Goal: Transaction & Acquisition: Purchase product/service

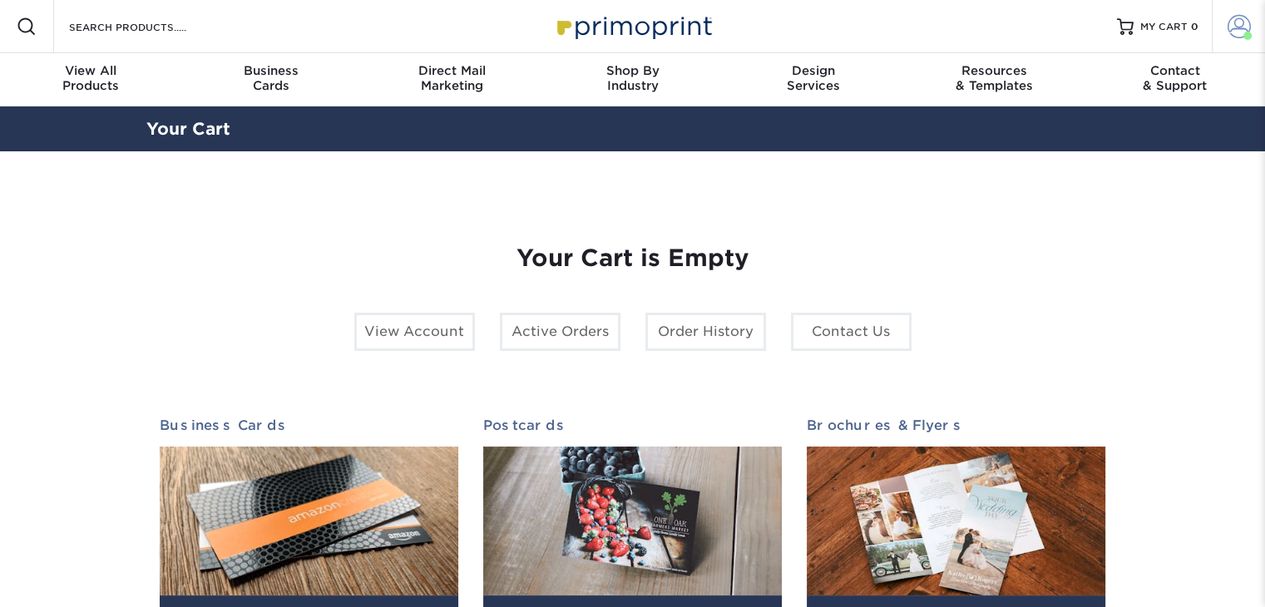
click at [1231, 31] on span at bounding box center [1239, 26] width 23 height 23
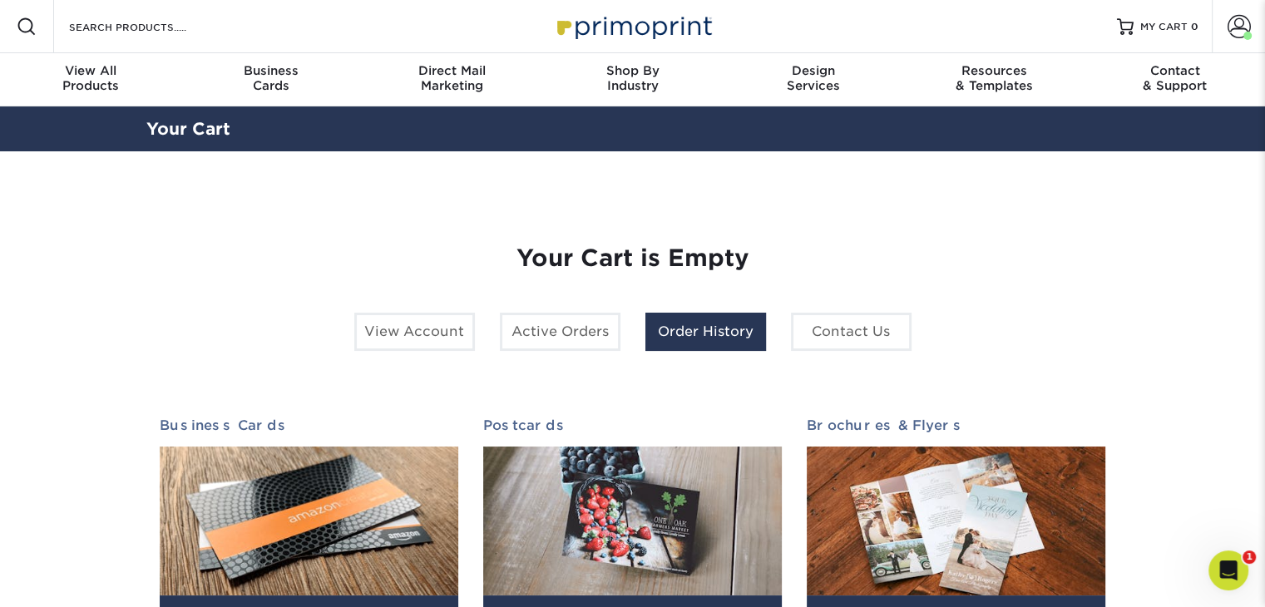
click at [676, 329] on link "Order History" at bounding box center [706, 332] width 121 height 38
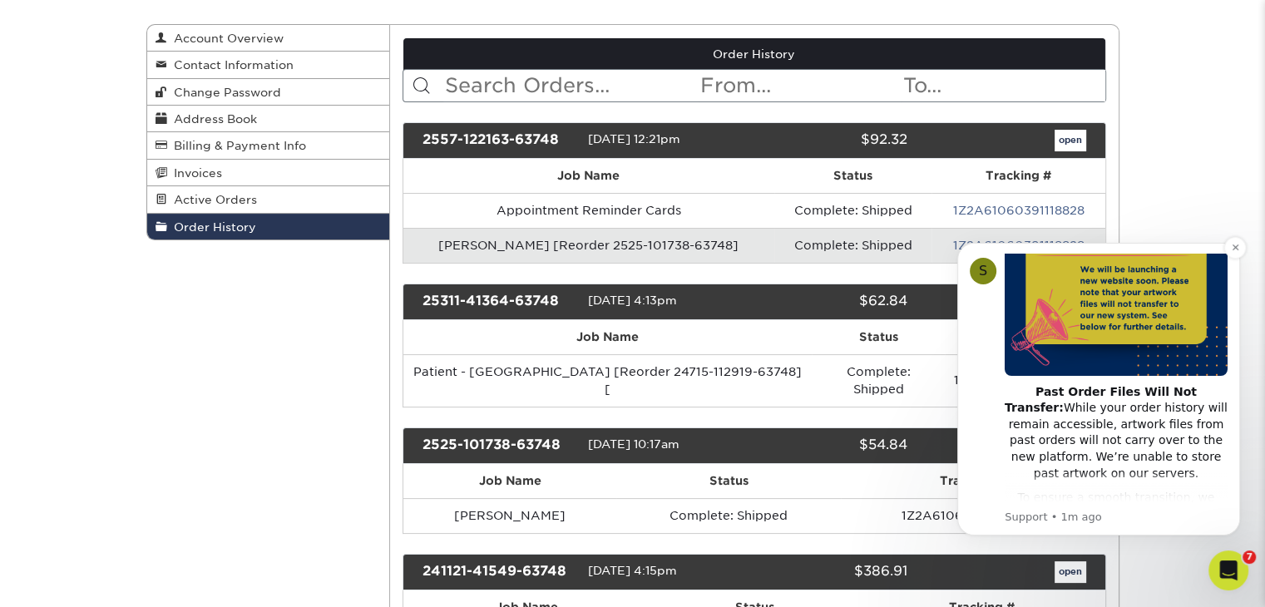
scroll to position [166, 0]
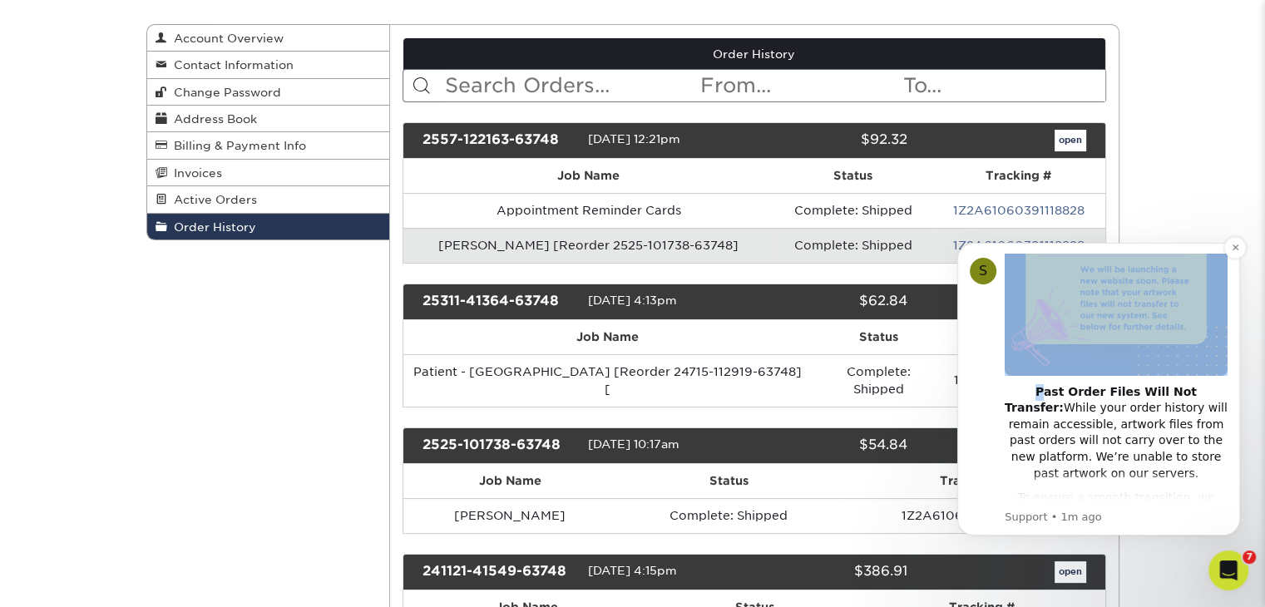
drag, startPoint x: 1014, startPoint y: 374, endPoint x: 1148, endPoint y: 359, distance: 134.9
click at [1148, 359] on div "Notice - Account Changes Coming Soon ​ Past Order Files Will Not Transfer: Whil…" at bounding box center [1116, 407] width 223 height 623
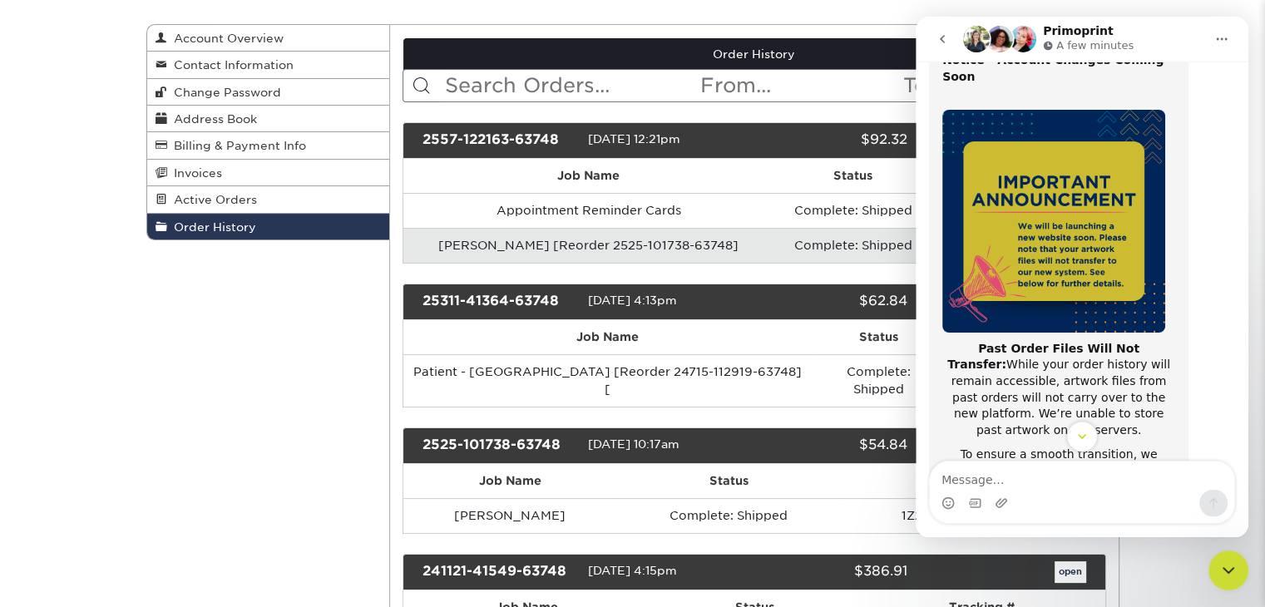
scroll to position [38, 0]
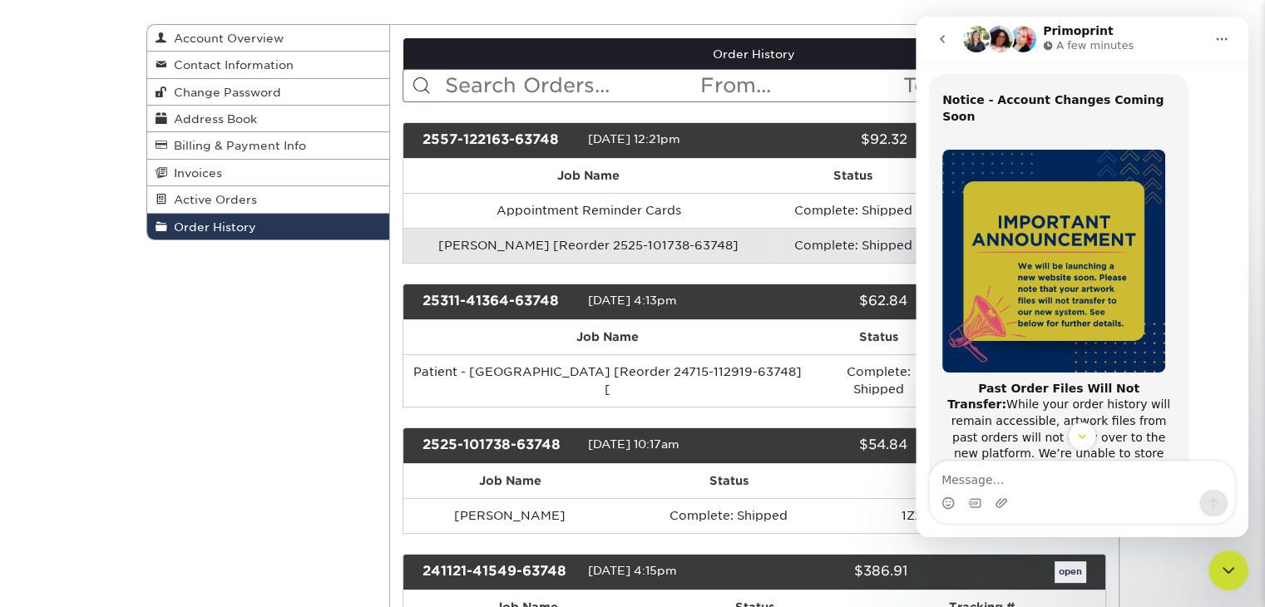
click at [1222, 40] on icon "Home" at bounding box center [1222, 39] width 11 height 2
click at [1159, 84] on div "Expand window" at bounding box center [1179, 80] width 118 height 17
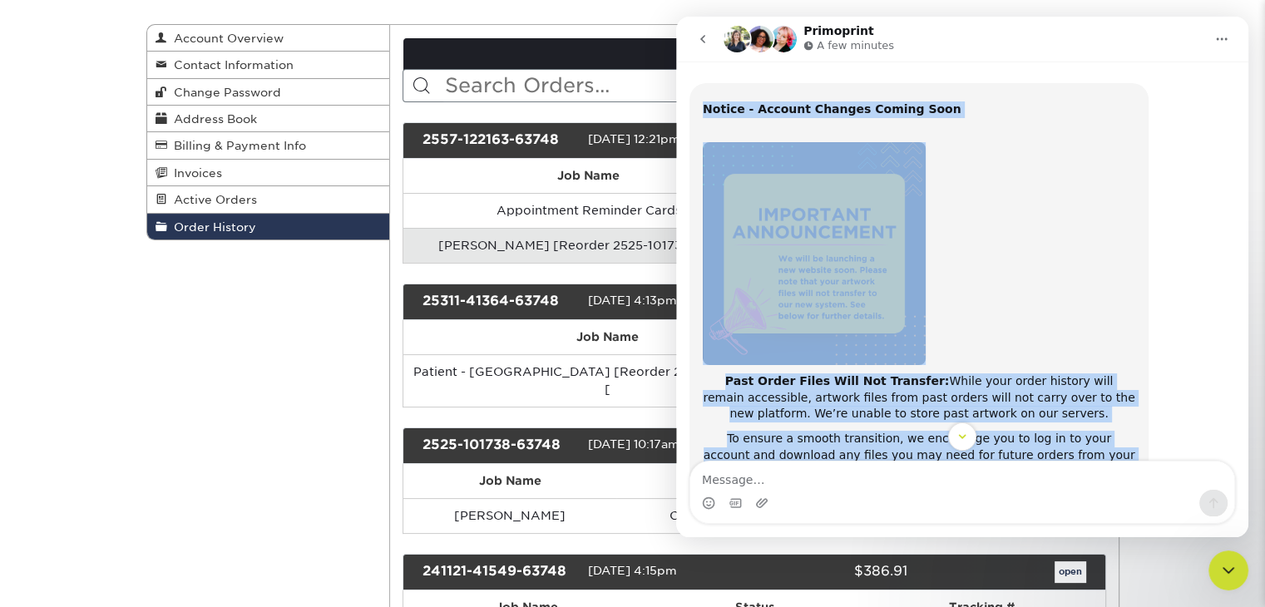
scroll to position [190, 0]
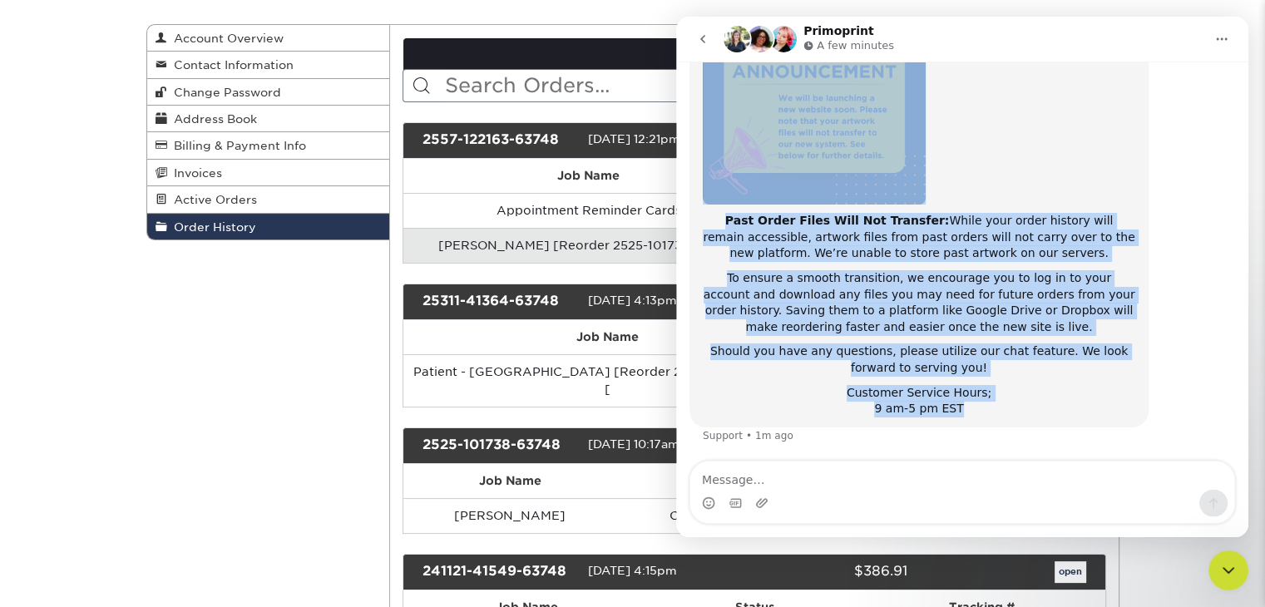
drag, startPoint x: 703, startPoint y: 136, endPoint x: 1063, endPoint y: 410, distance: 452.5
click at [1063, 410] on div "Notice - Account Changes Coming Soon ​ Past Order Files Will Not Transfer: Whil…" at bounding box center [919, 179] width 433 height 477
copy div "Notice - Account Changes Coming Soon ​ Past Order Files Will Not Transfer: Whil…"
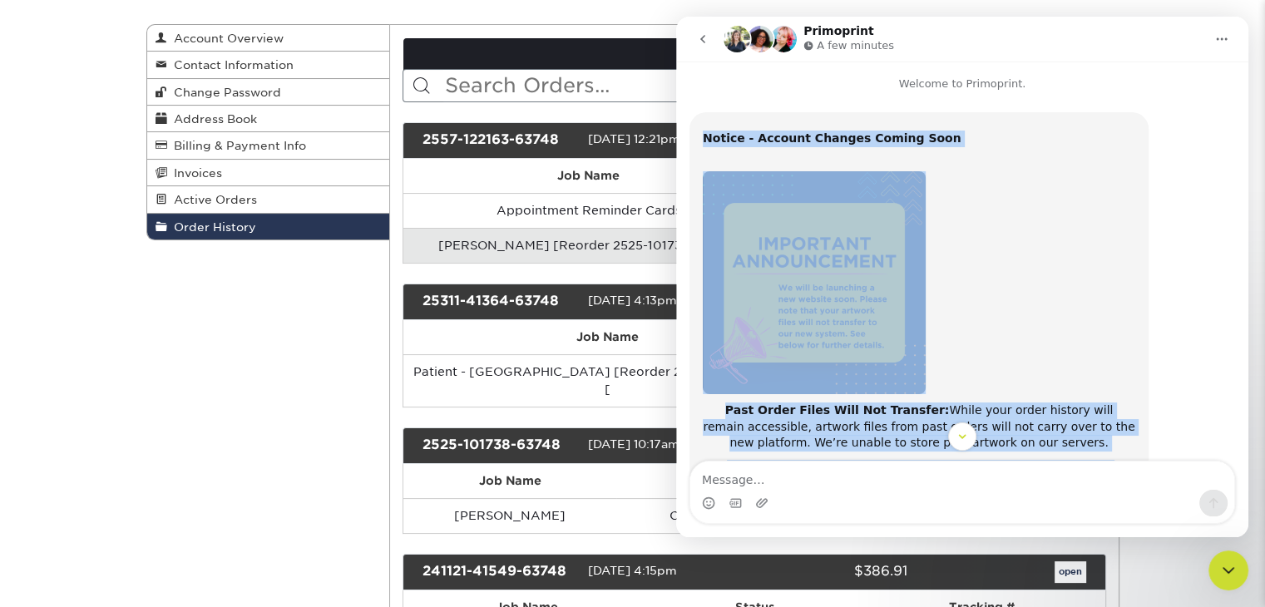
click at [1224, 41] on icon "Home" at bounding box center [1222, 38] width 13 height 13
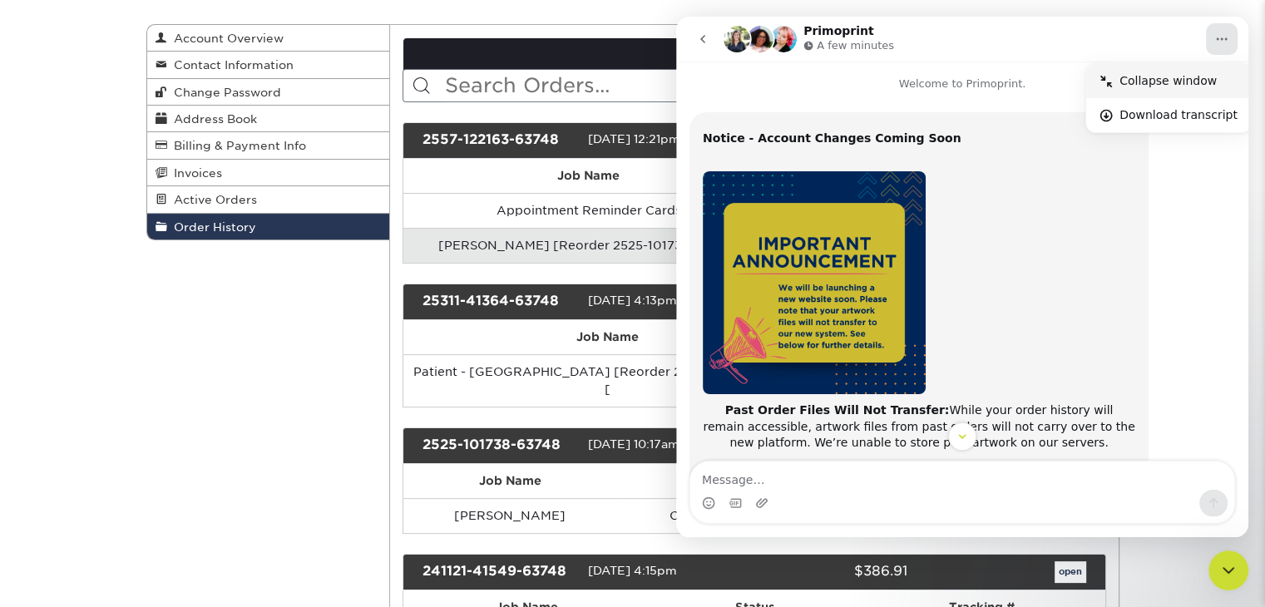
click at [1183, 76] on div "Collapse window" at bounding box center [1179, 80] width 118 height 17
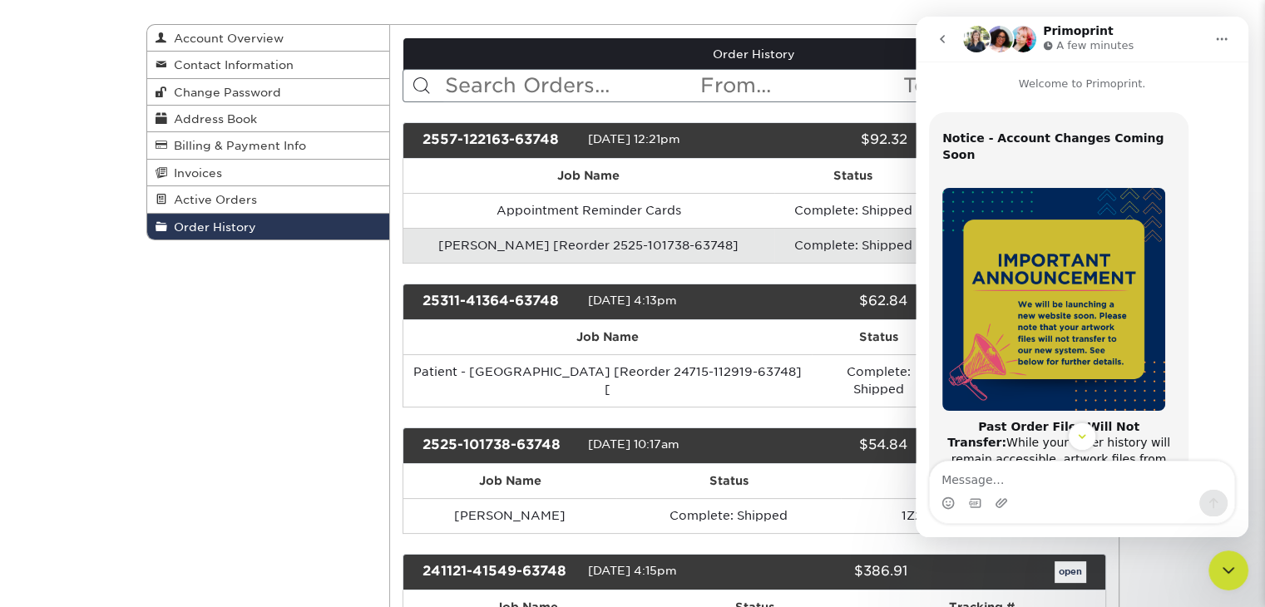
click at [1223, 575] on icon "Close Intercom Messenger" at bounding box center [1229, 571] width 20 height 20
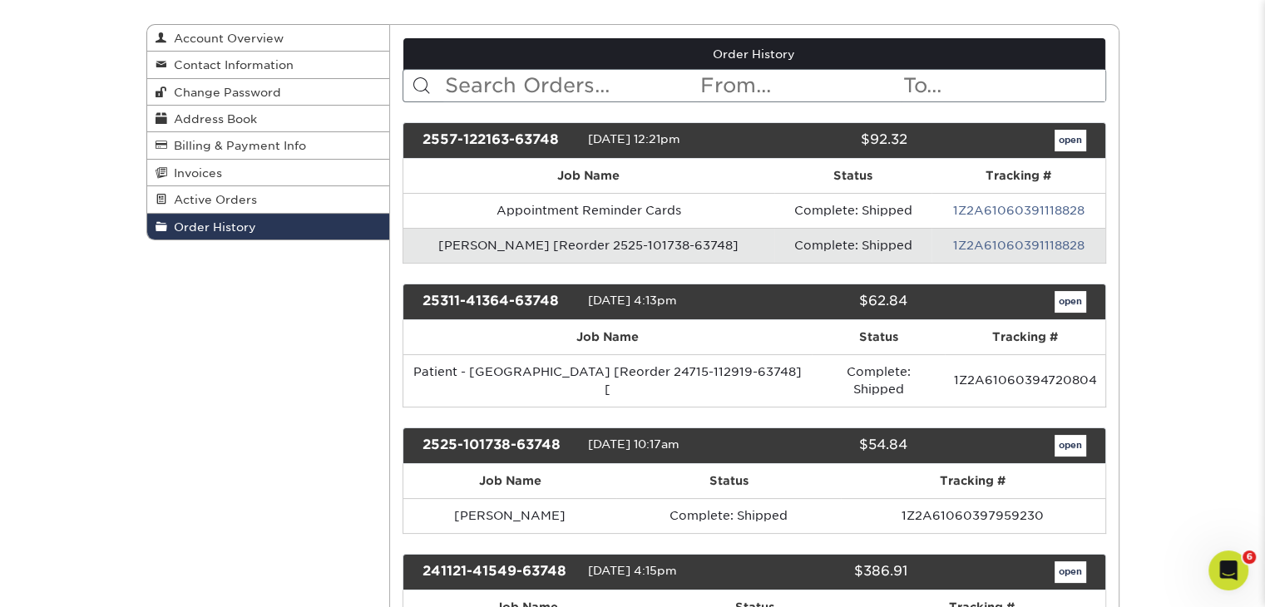
scroll to position [288, 0]
click at [1073, 298] on link "open" at bounding box center [1071, 302] width 32 height 22
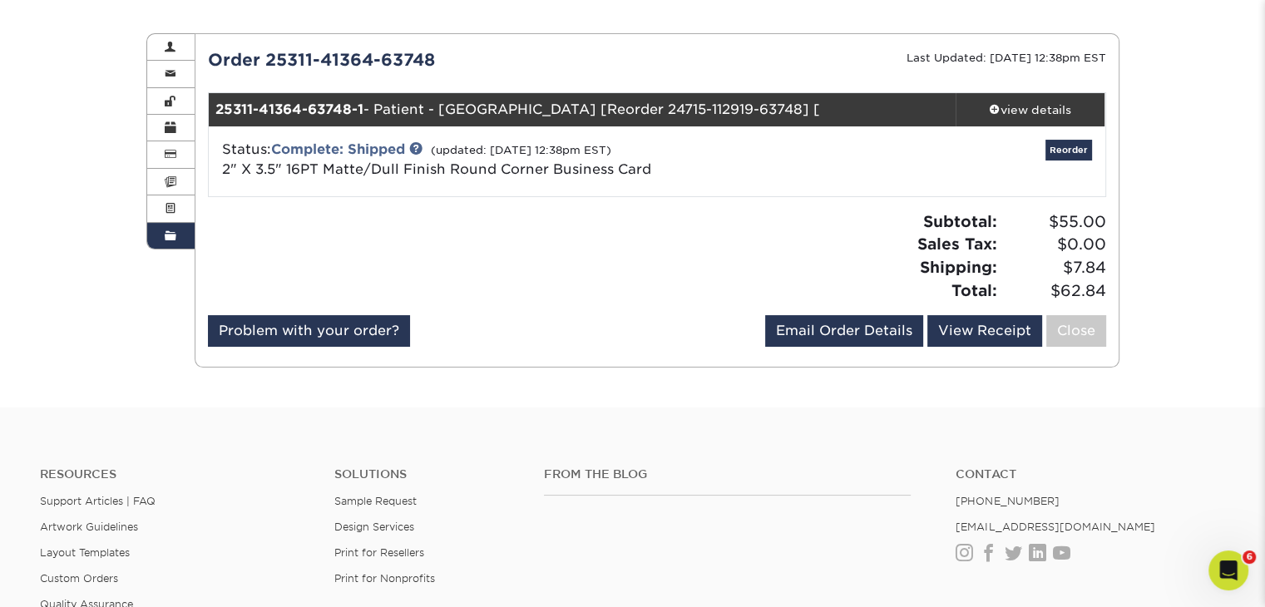
scroll to position [166, 0]
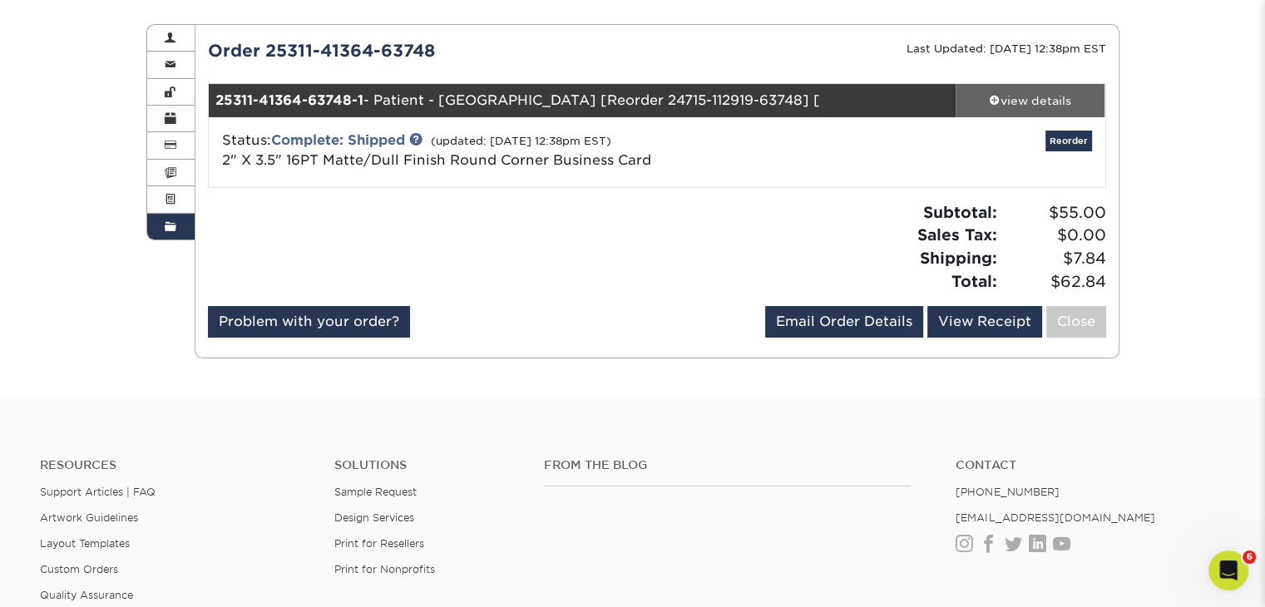
click at [1028, 100] on div "view details" at bounding box center [1031, 100] width 150 height 17
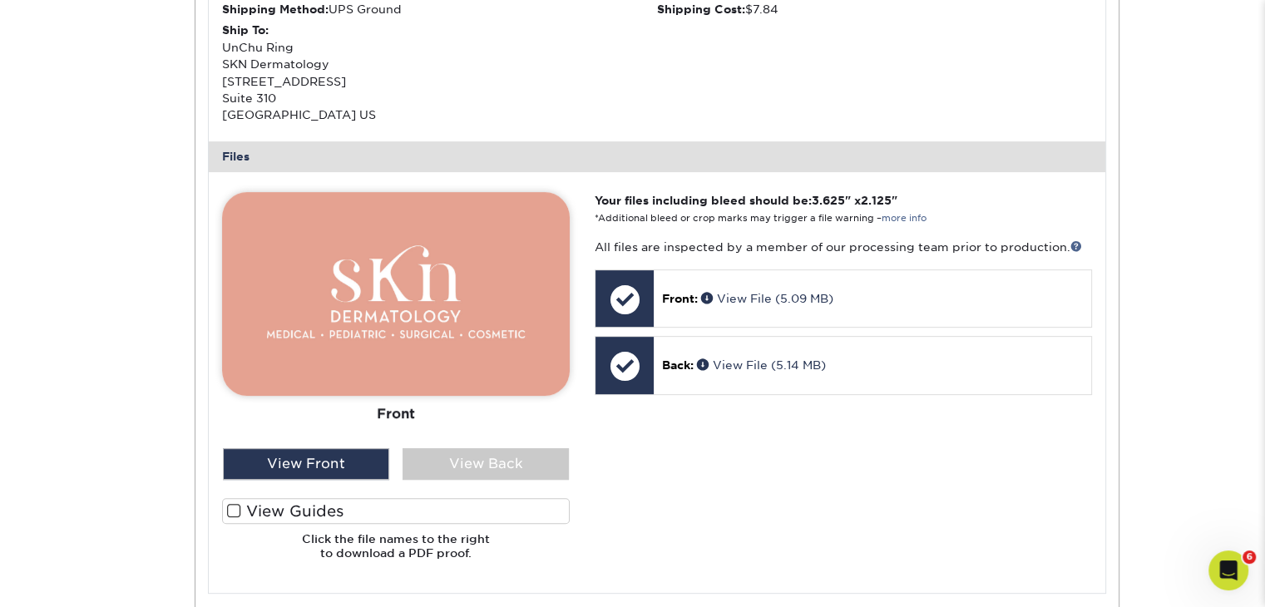
scroll to position [749, 0]
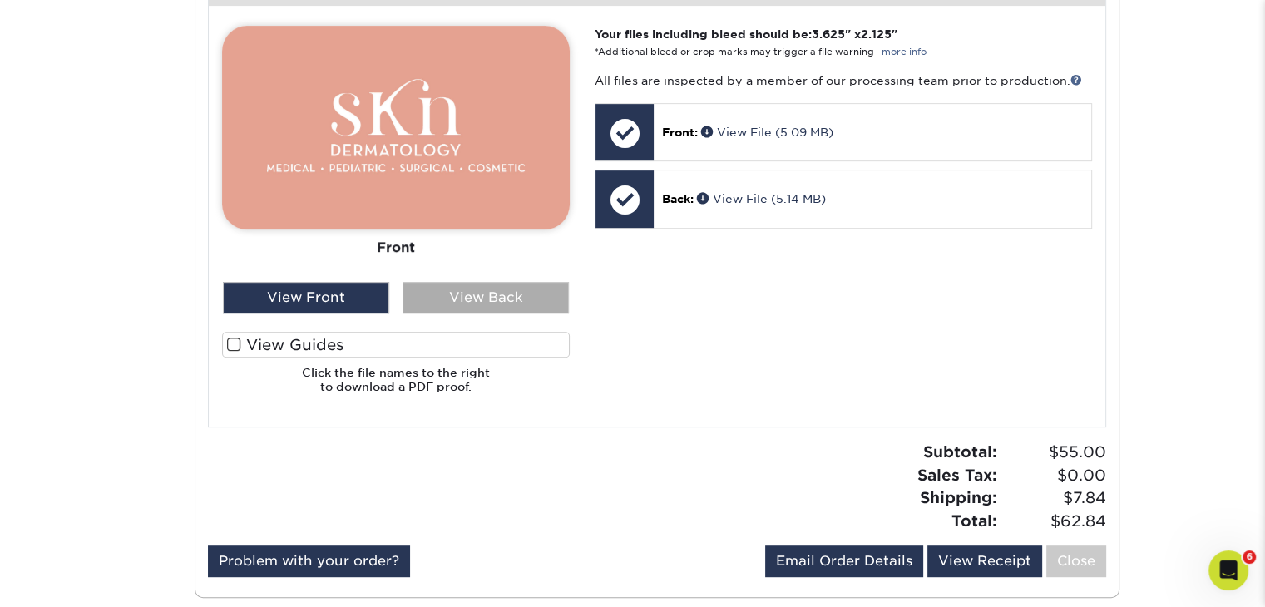
click at [527, 292] on div "View Back" at bounding box center [486, 298] width 166 height 32
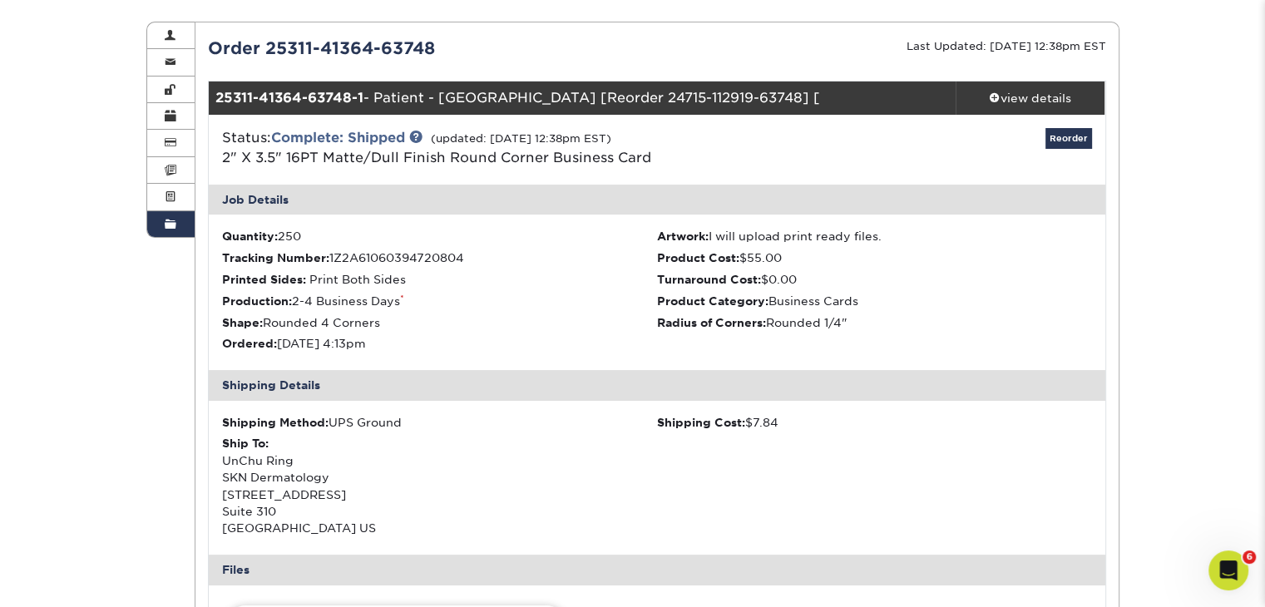
scroll to position [166, 0]
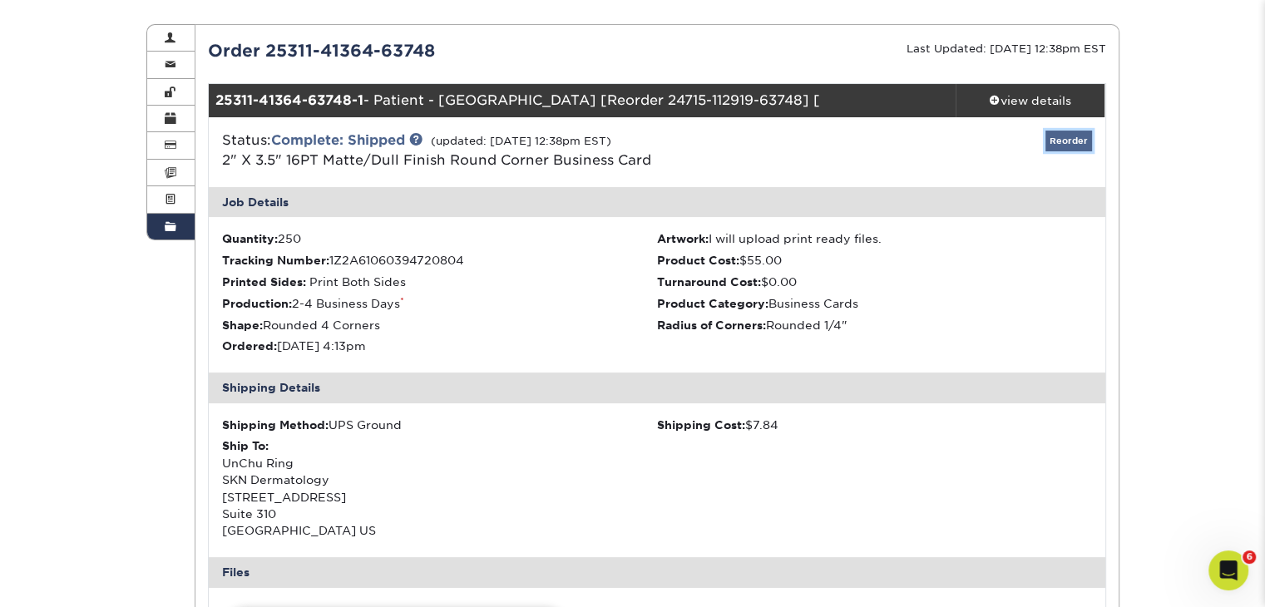
click at [1073, 145] on link "Reorder" at bounding box center [1069, 141] width 47 height 21
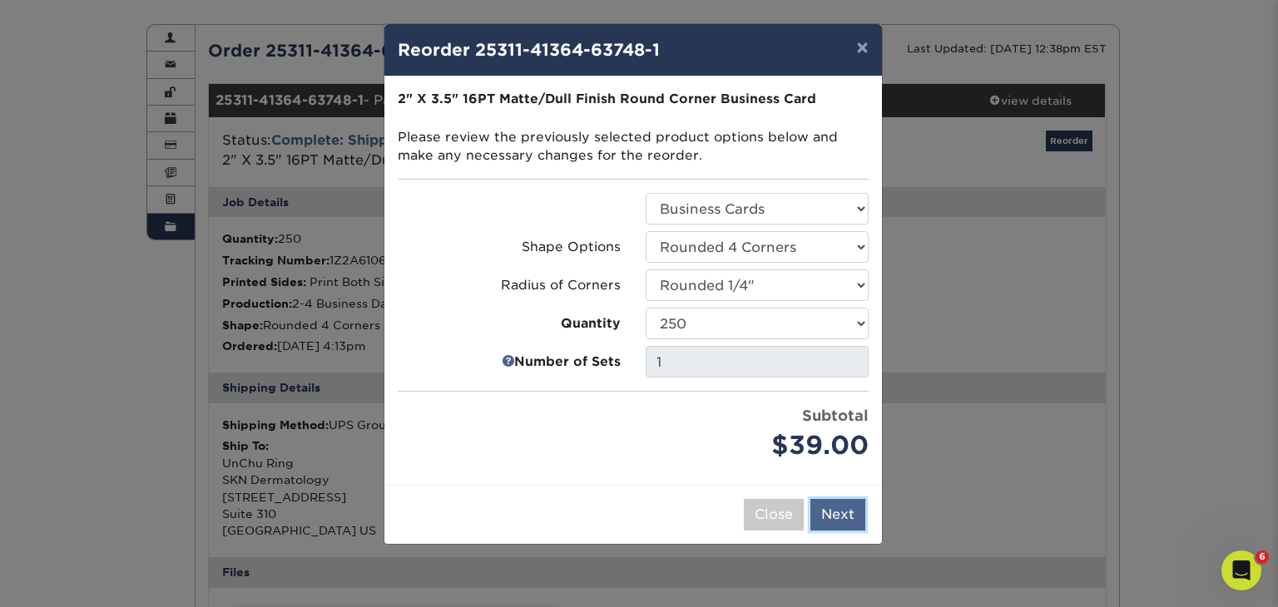
click at [835, 510] on button "Next" at bounding box center [837, 515] width 55 height 32
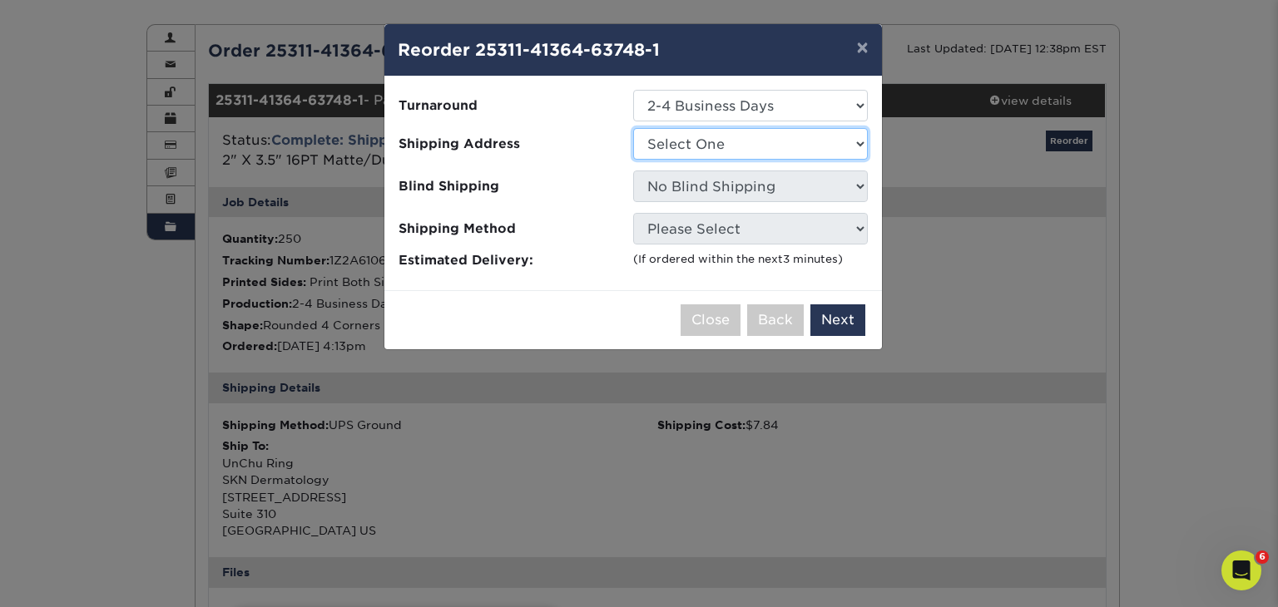
click at [855, 144] on select "Select One SKN Dermartology SKN Dermatology" at bounding box center [750, 144] width 235 height 32
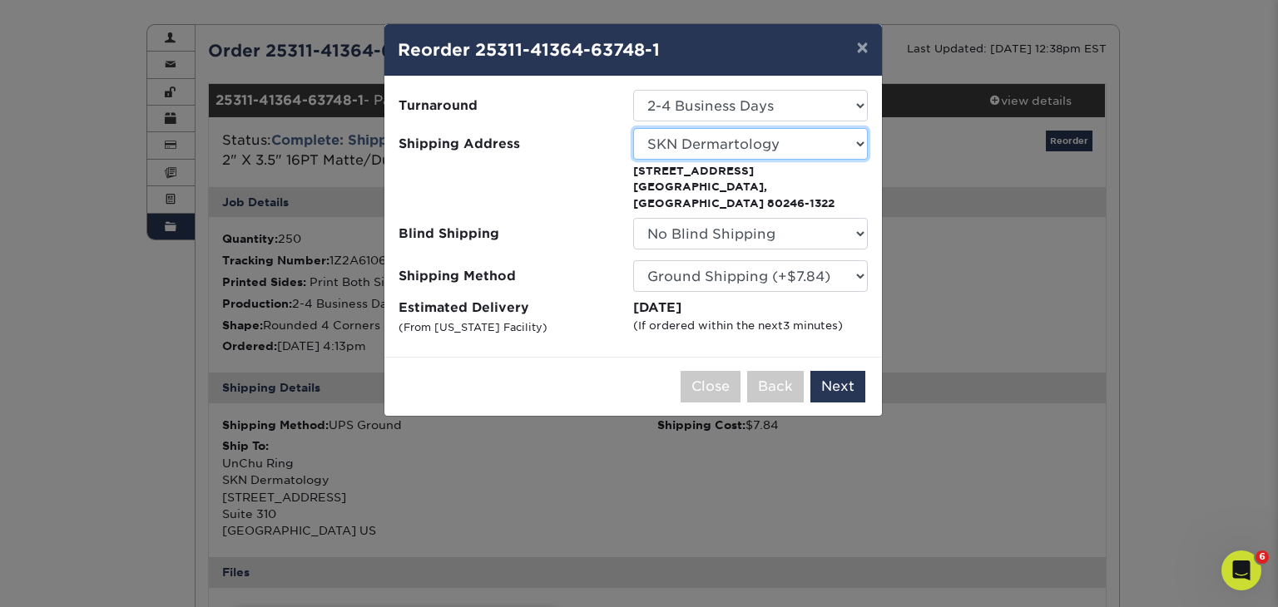
click at [859, 139] on select "Select One SKN Dermartology SKN Dermatology" at bounding box center [750, 144] width 235 height 32
select select "271624"
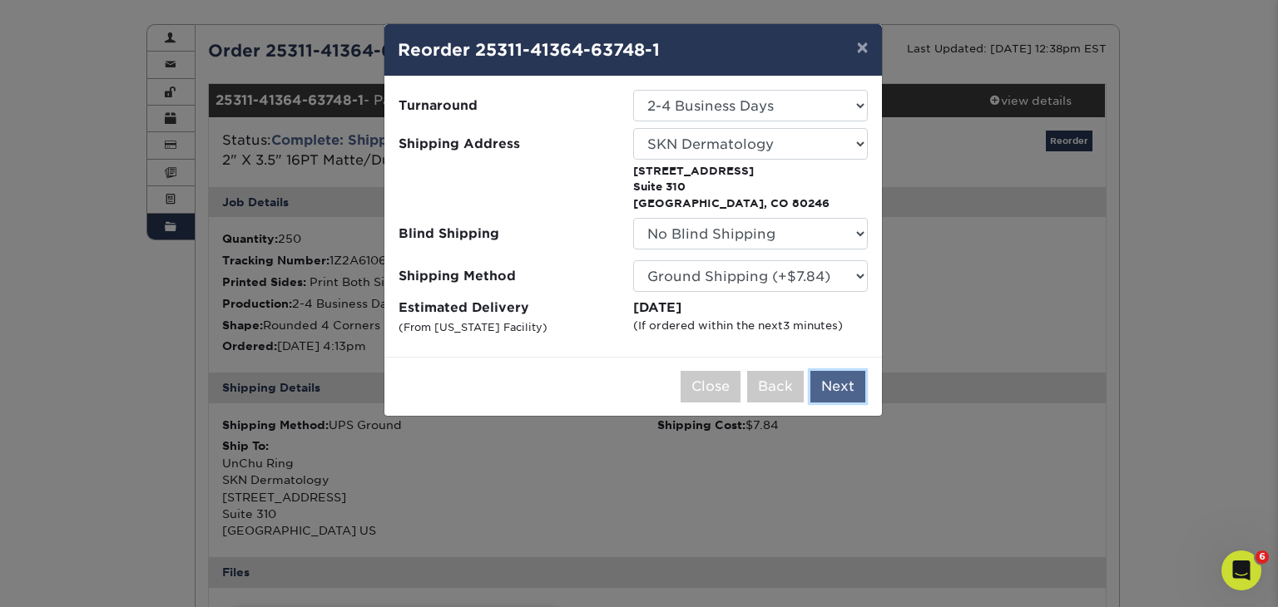
click at [844, 385] on button "Next" at bounding box center [837, 387] width 55 height 32
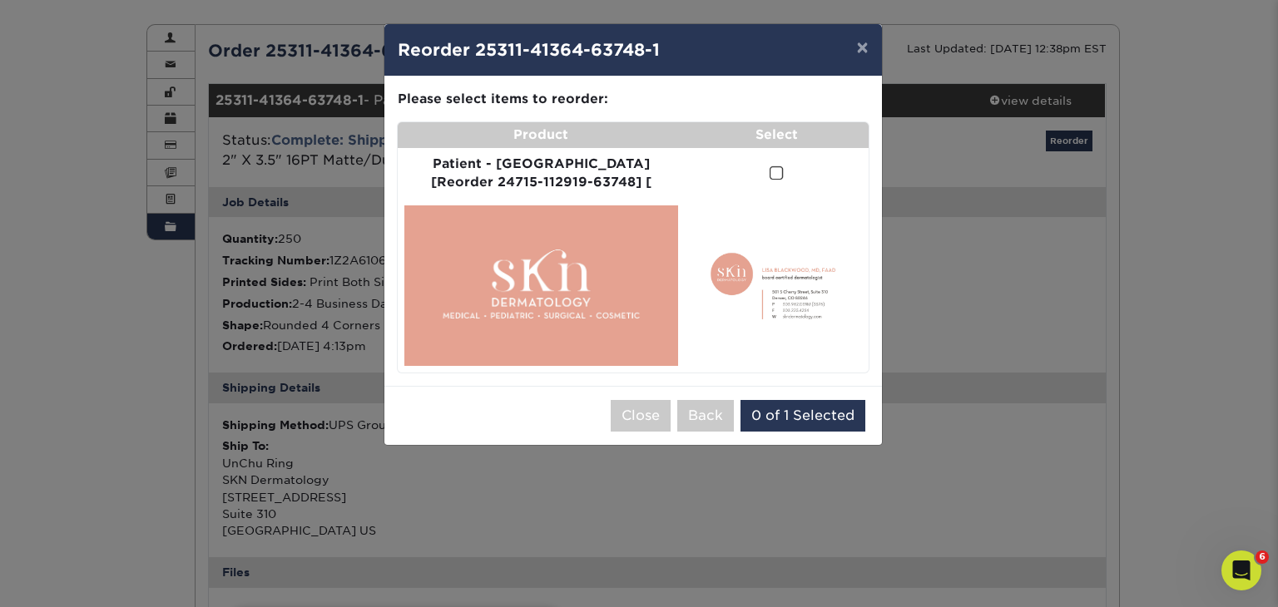
click at [770, 174] on span at bounding box center [777, 174] width 14 height 16
click at [0, 0] on input "checkbox" at bounding box center [0, 0] width 0 height 0
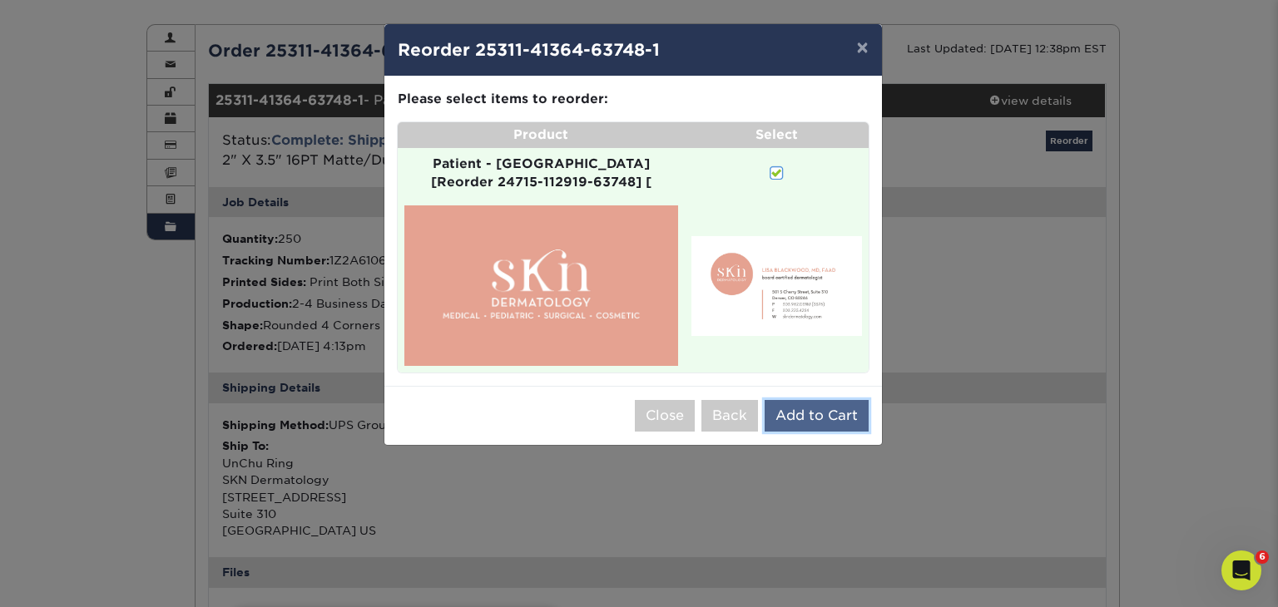
click at [823, 400] on button "Add to Cart" at bounding box center [817, 416] width 104 height 32
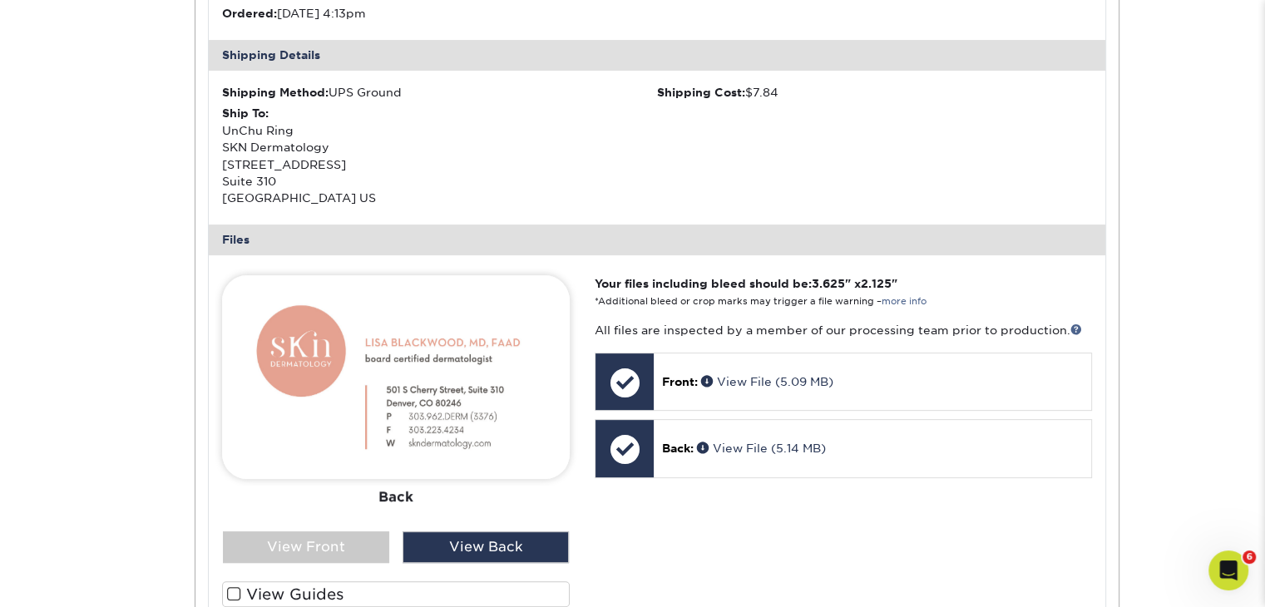
scroll to position [250, 0]
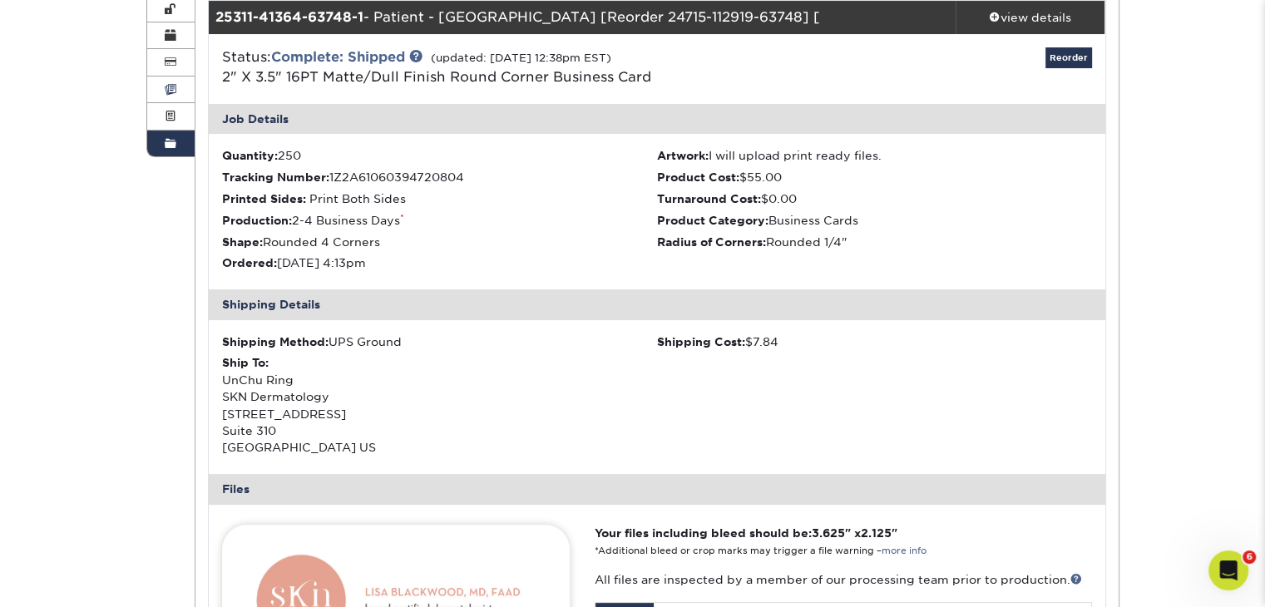
click at [166, 84] on span at bounding box center [171, 89] width 12 height 13
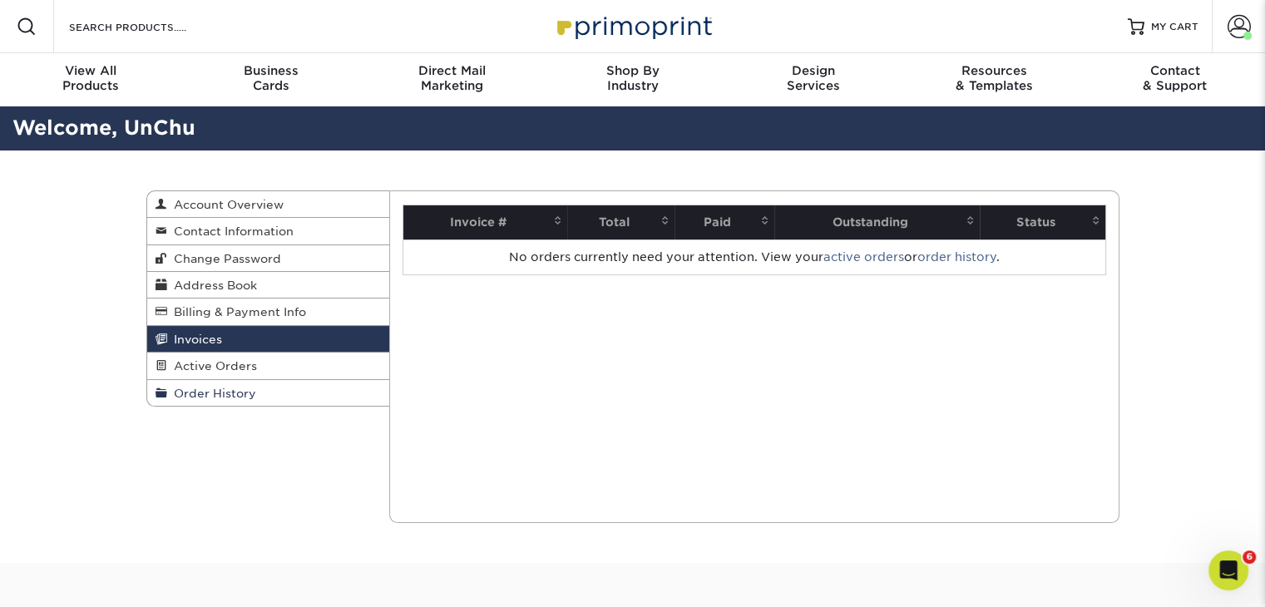
click at [231, 394] on span "Order History" at bounding box center [211, 393] width 89 height 13
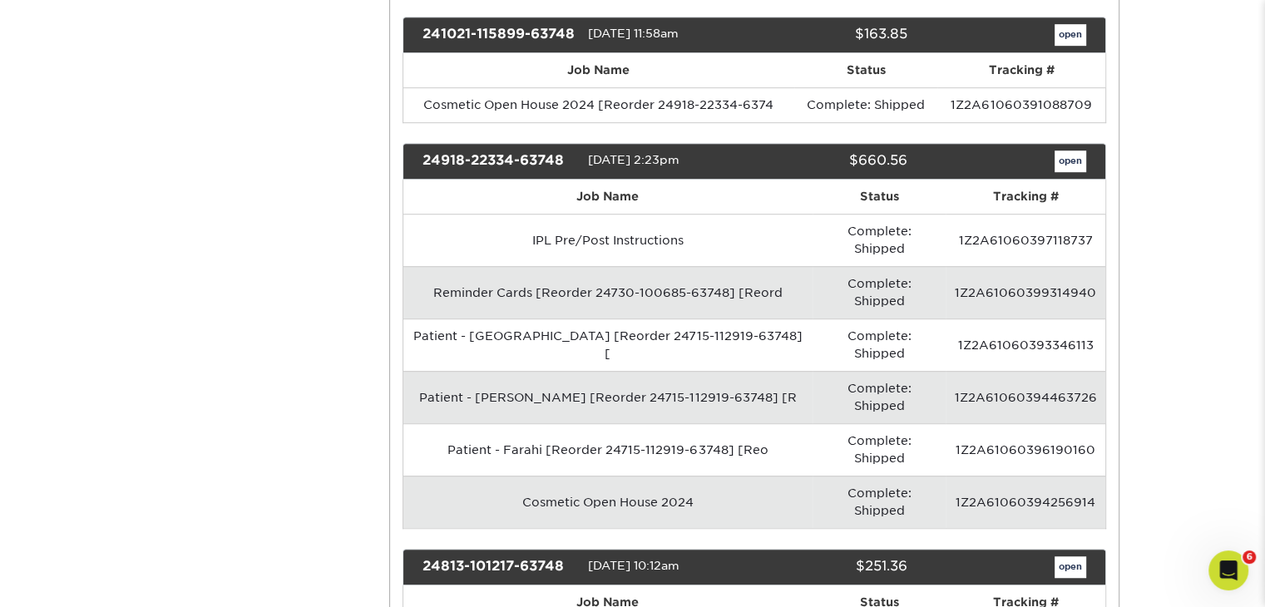
scroll to position [998, 0]
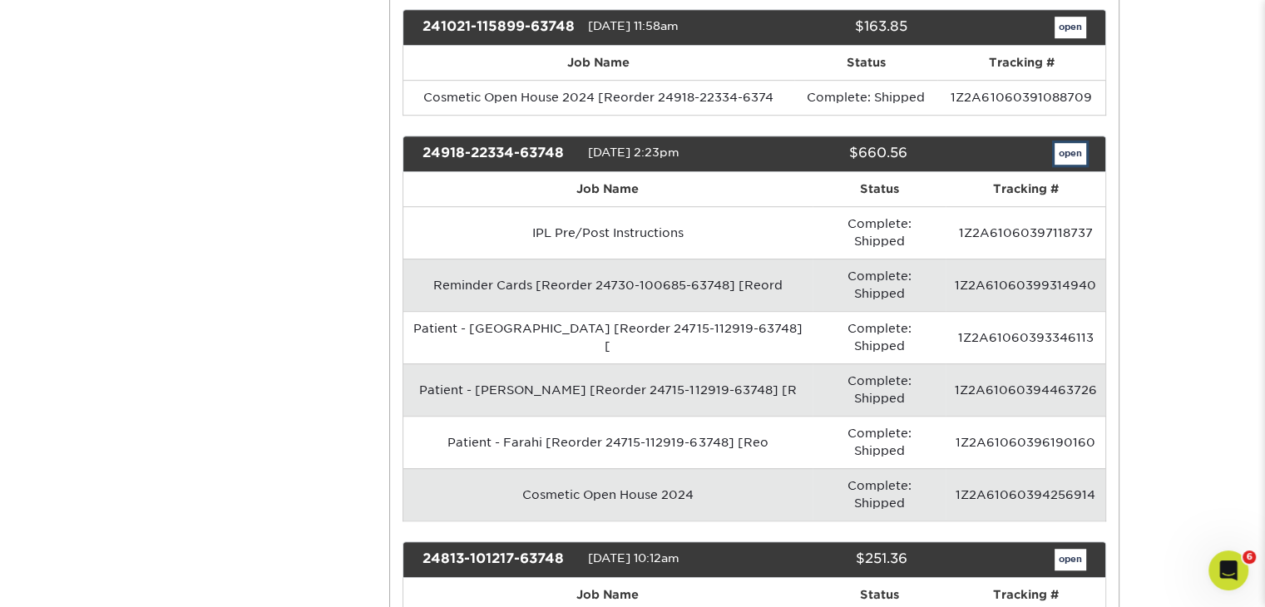
click at [1070, 143] on link "open" at bounding box center [1071, 154] width 32 height 22
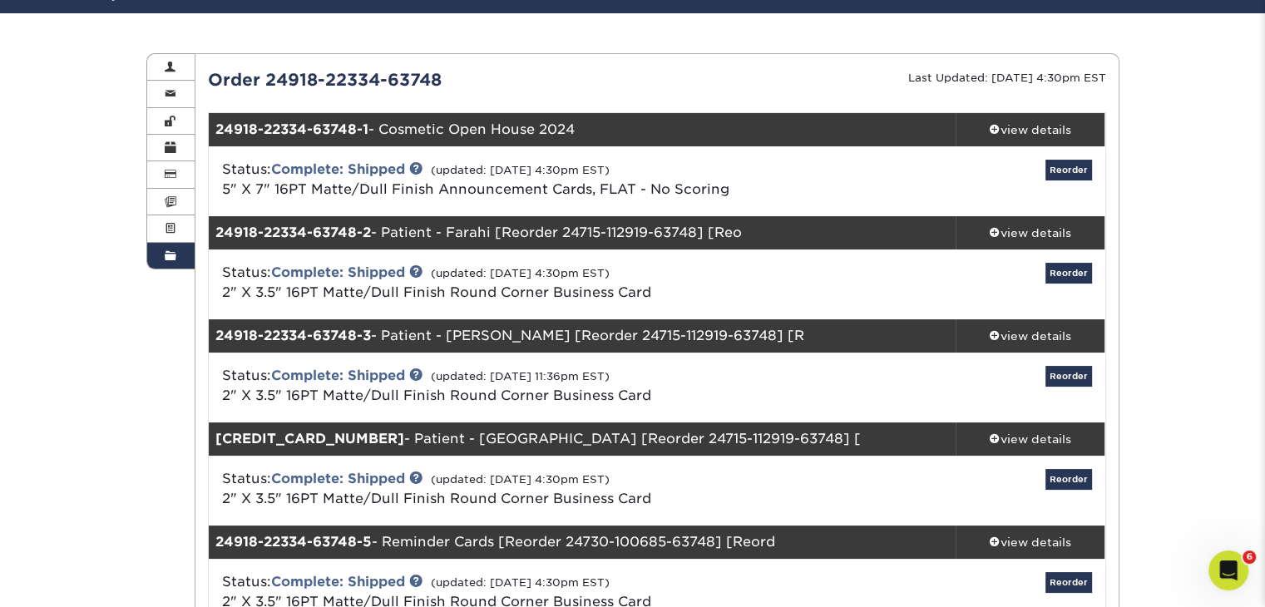
scroll to position [166, 0]
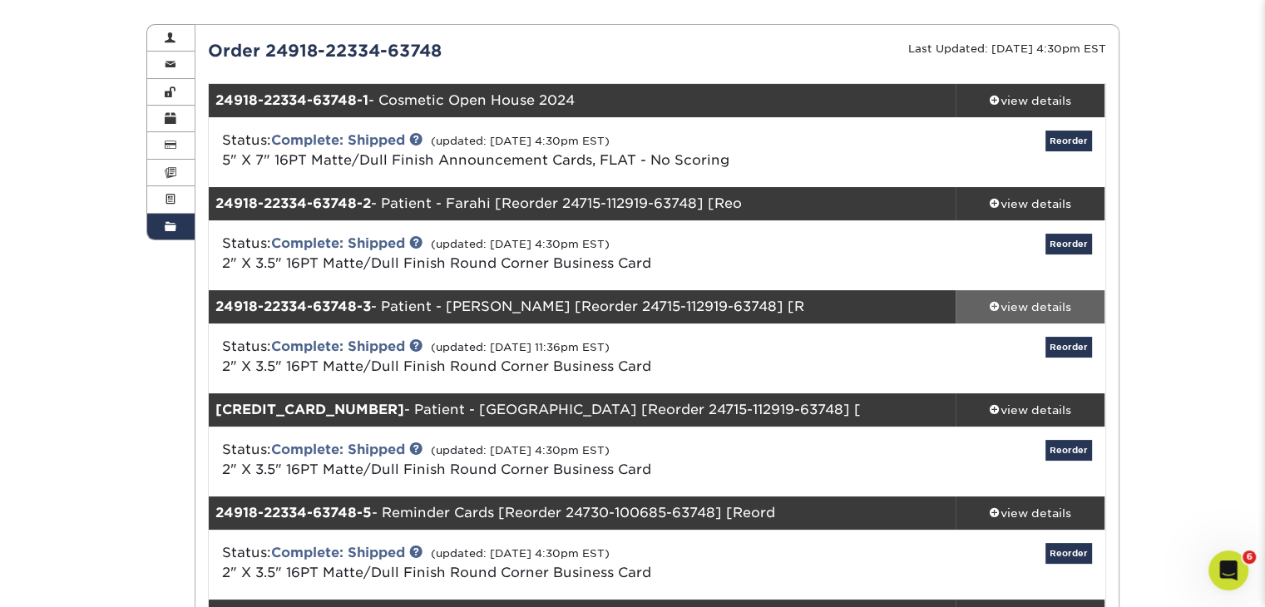
click at [1013, 305] on div "view details" at bounding box center [1031, 307] width 150 height 17
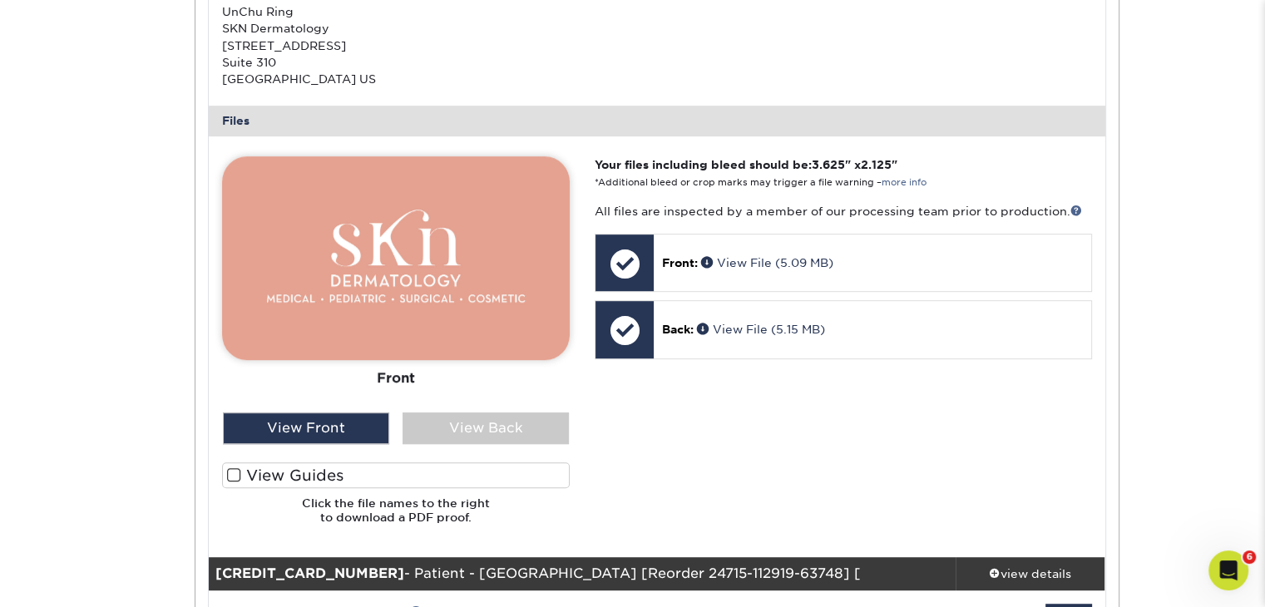
scroll to position [915, 0]
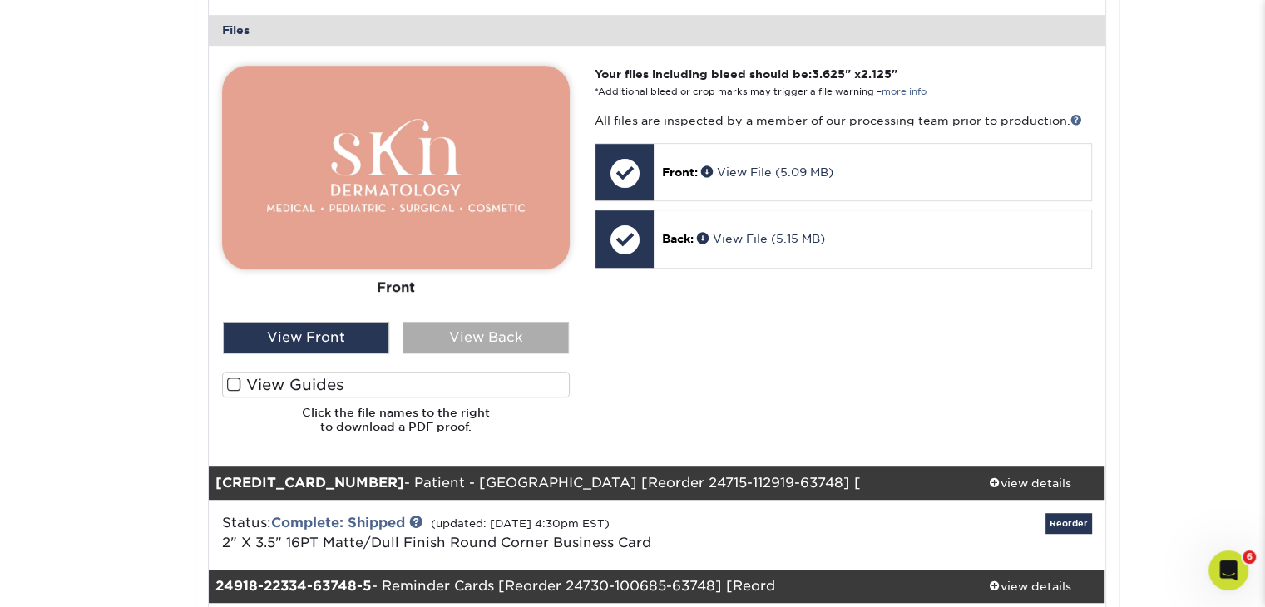
click at [524, 344] on div "View Back" at bounding box center [486, 338] width 166 height 32
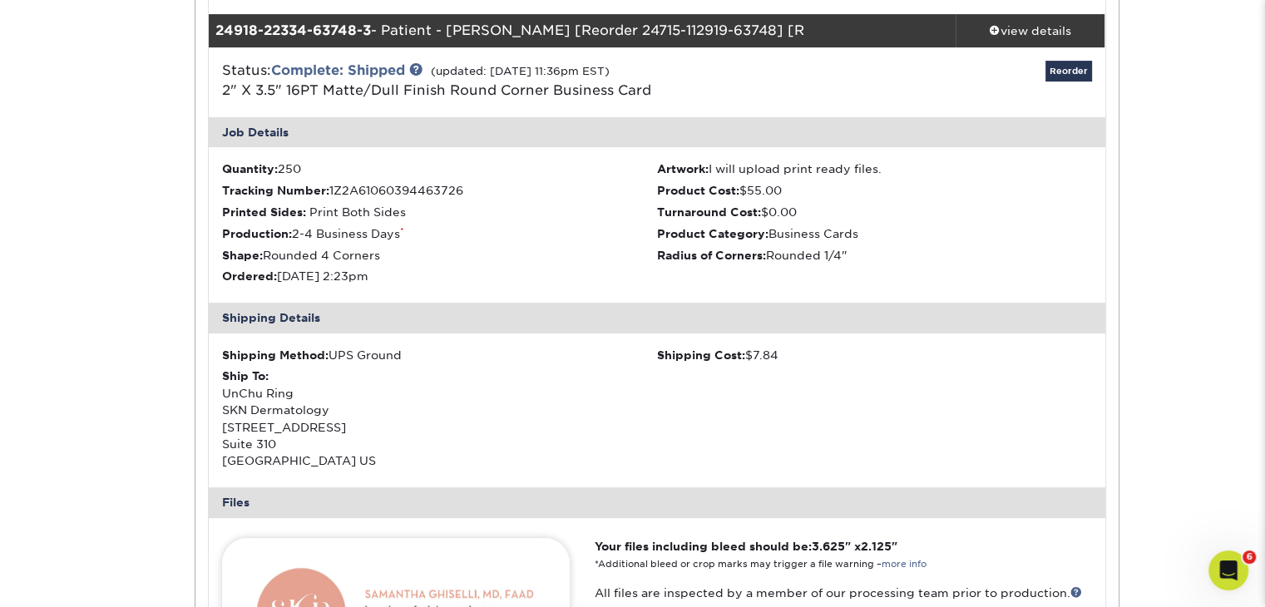
scroll to position [333, 0]
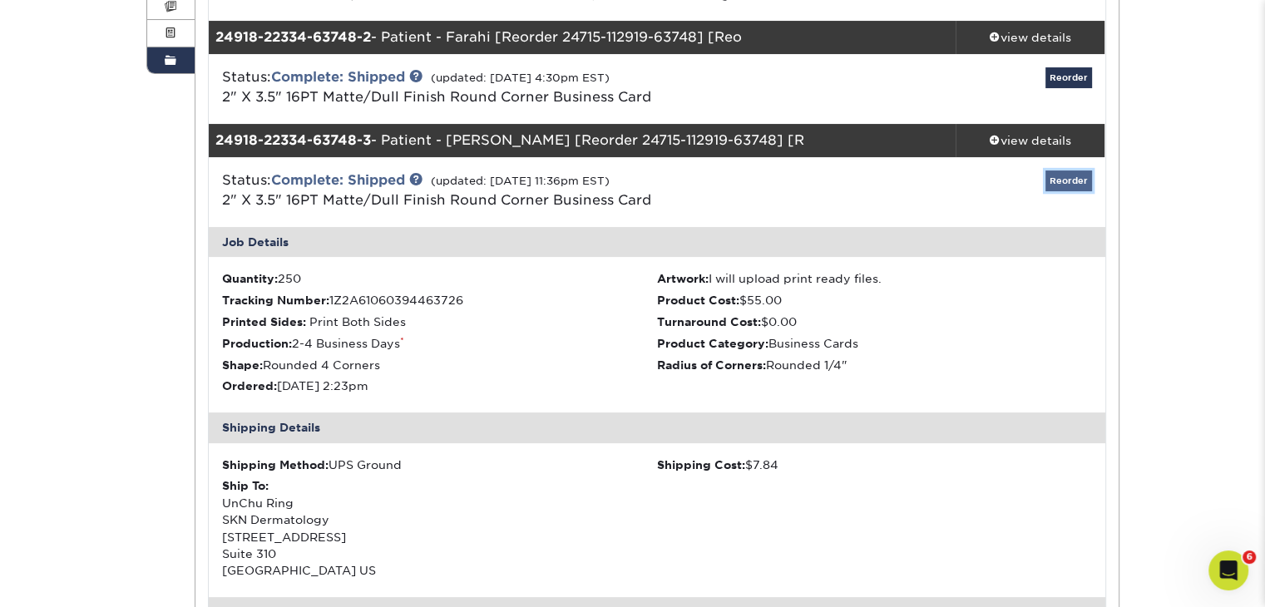
click at [1057, 180] on link "Reorder" at bounding box center [1069, 181] width 47 height 21
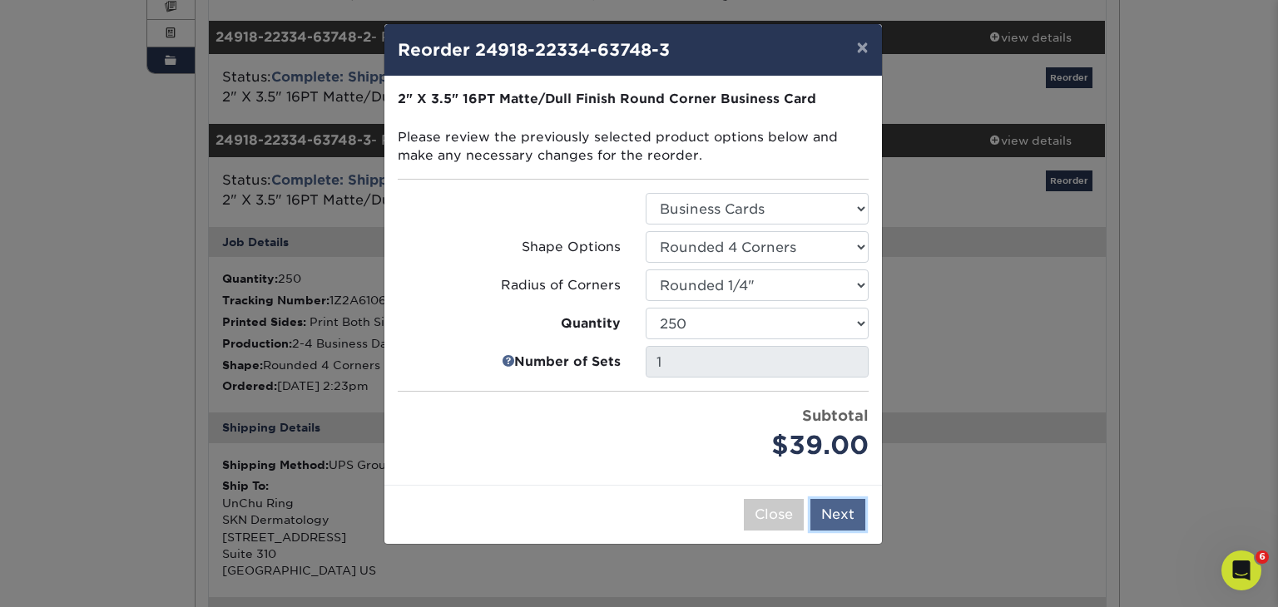
click at [841, 517] on button "Next" at bounding box center [837, 515] width 55 height 32
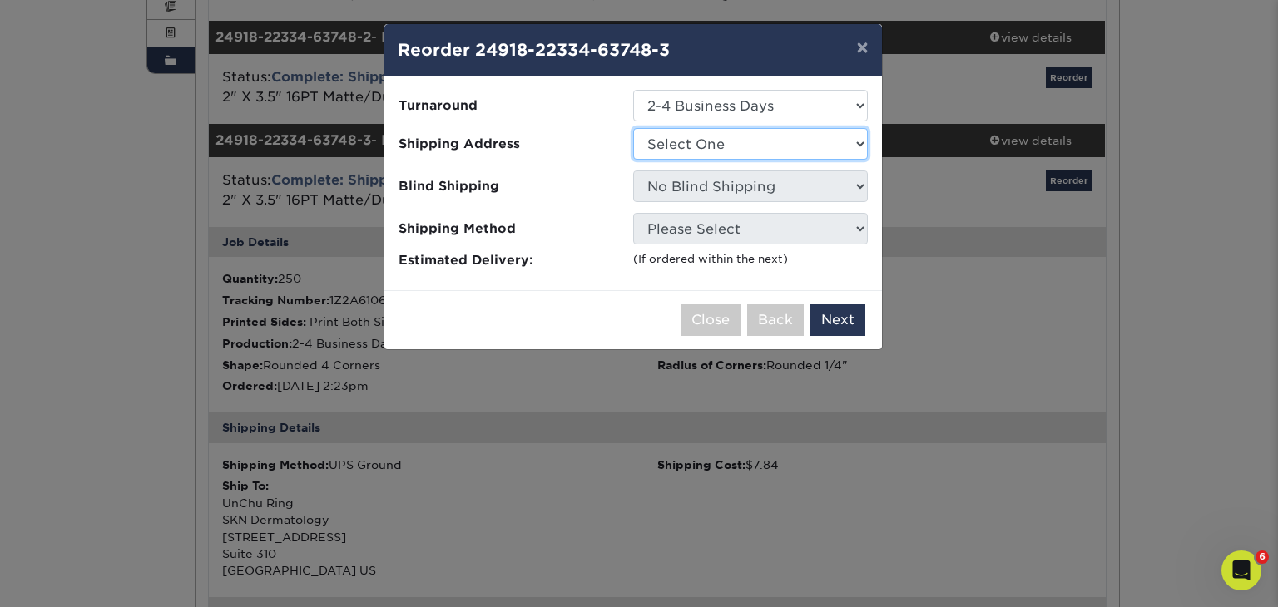
click at [859, 144] on select "Select One SKN Dermartology SKN Dermatology" at bounding box center [750, 144] width 235 height 32
select select "271624"
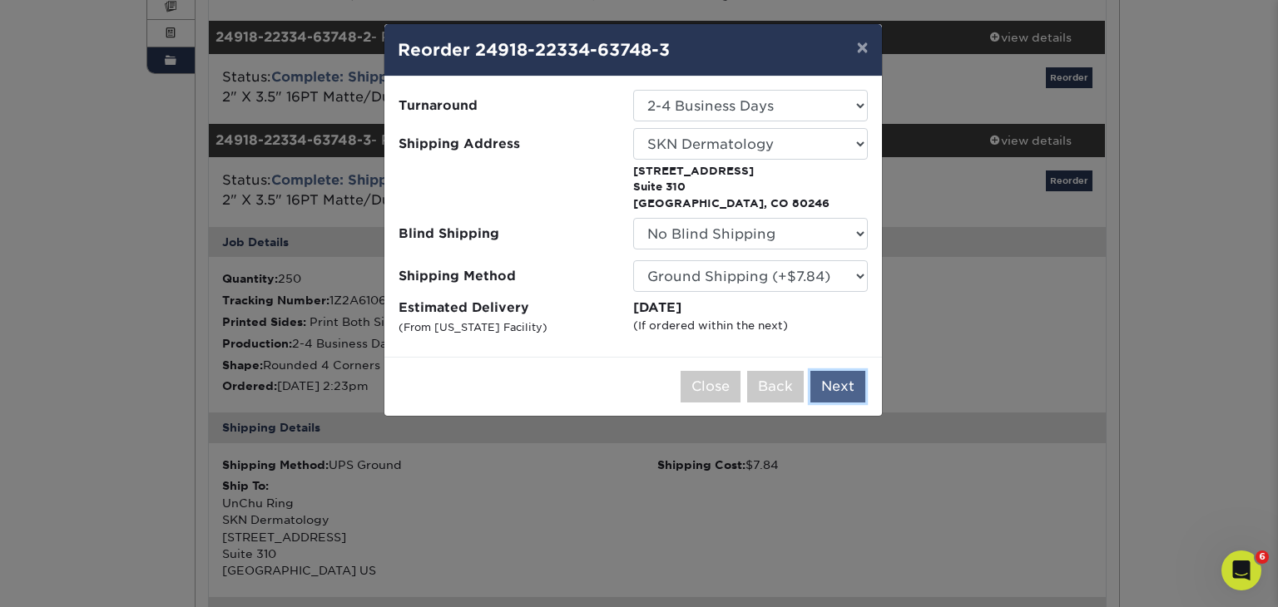
click at [839, 381] on button "Next" at bounding box center [837, 387] width 55 height 32
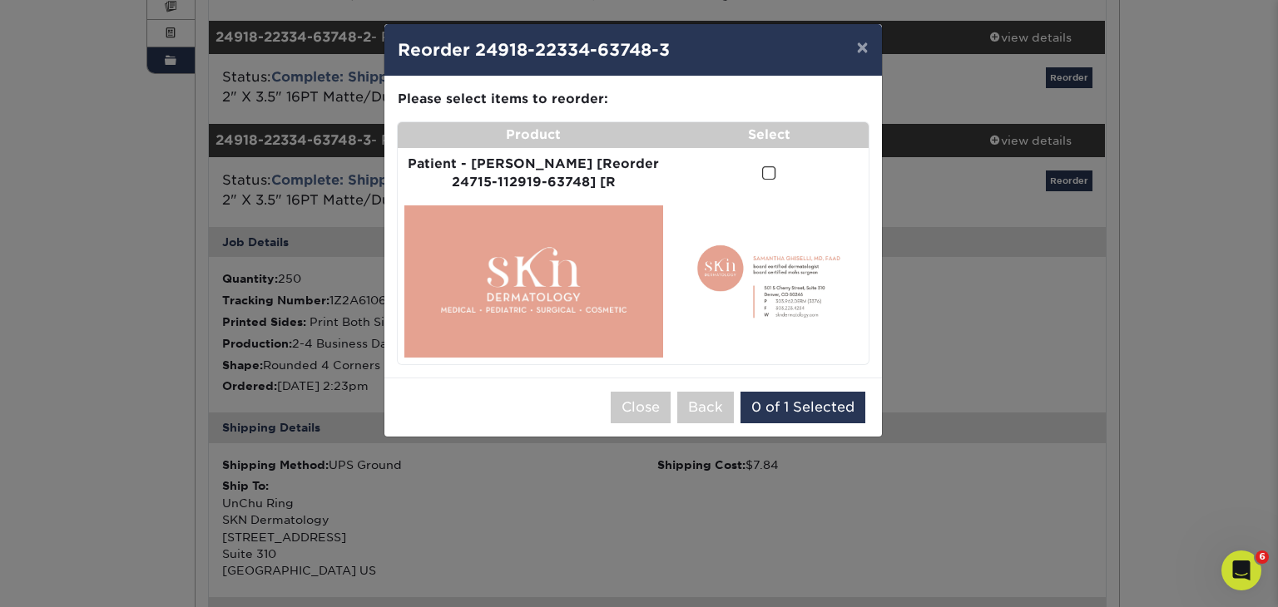
click at [762, 177] on span at bounding box center [769, 174] width 14 height 16
click at [0, 0] on input "checkbox" at bounding box center [0, 0] width 0 height 0
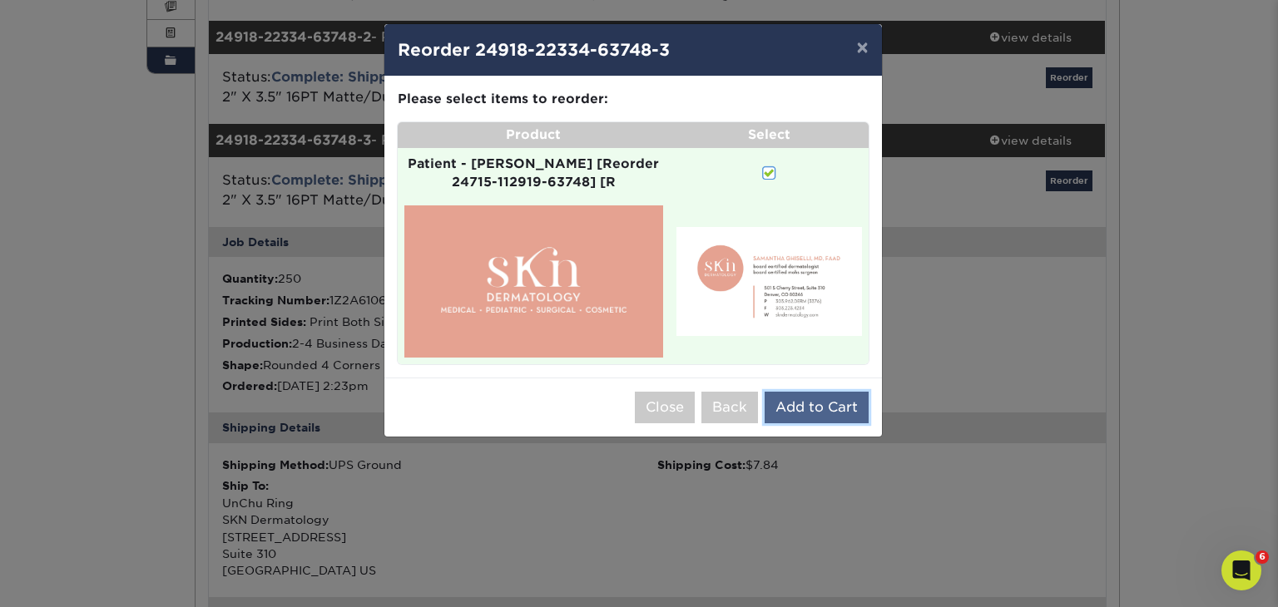
click at [832, 393] on button "Add to Cart" at bounding box center [817, 408] width 104 height 32
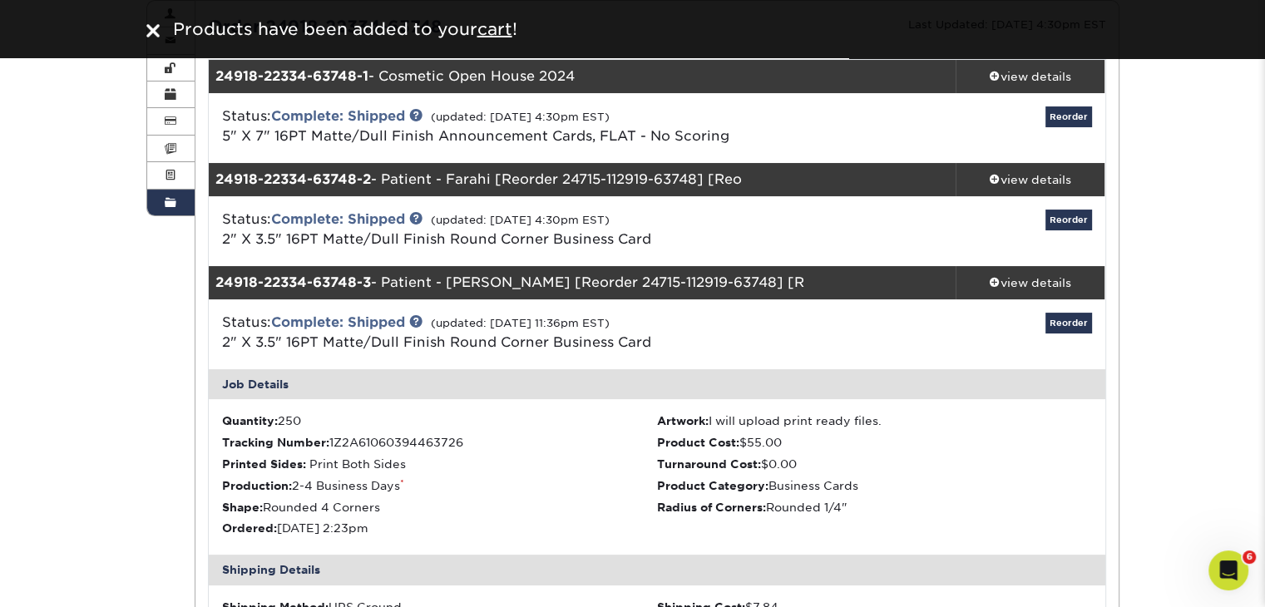
scroll to position [166, 0]
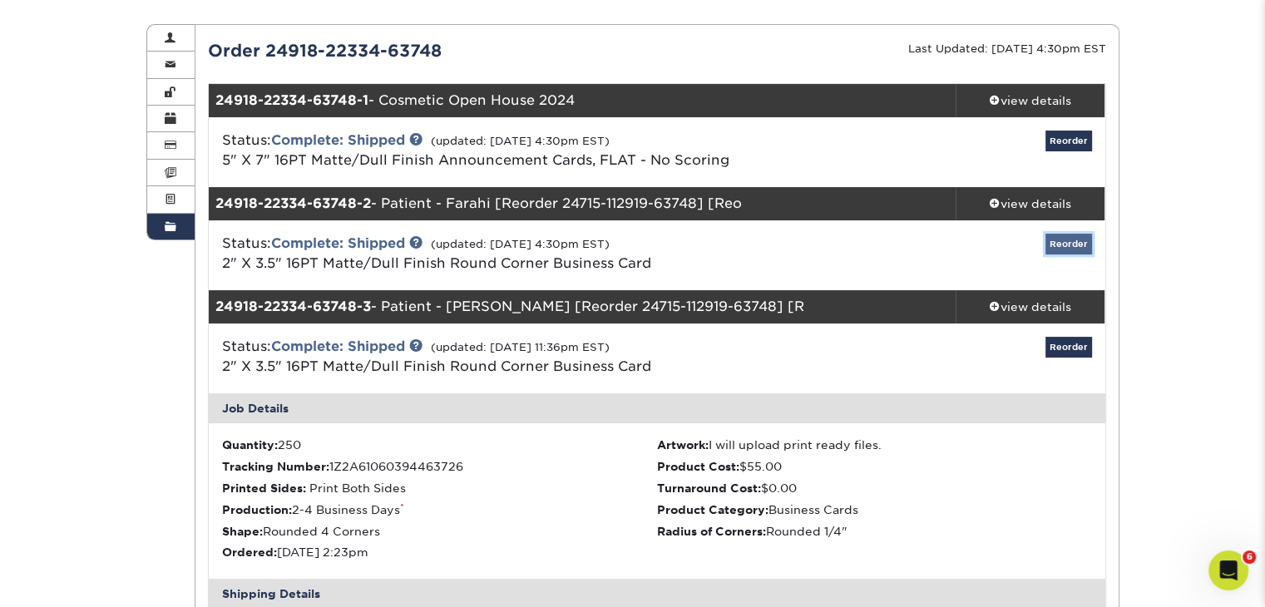
click at [1082, 244] on link "Reorder" at bounding box center [1069, 244] width 47 height 21
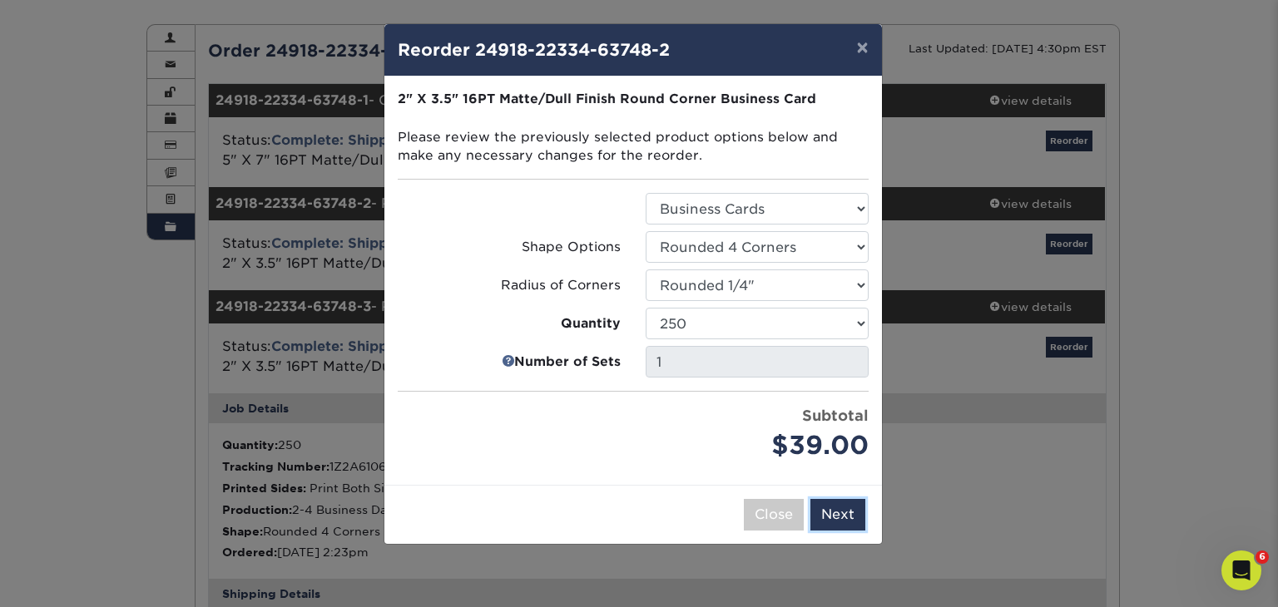
click at [831, 513] on button "Next" at bounding box center [837, 515] width 55 height 32
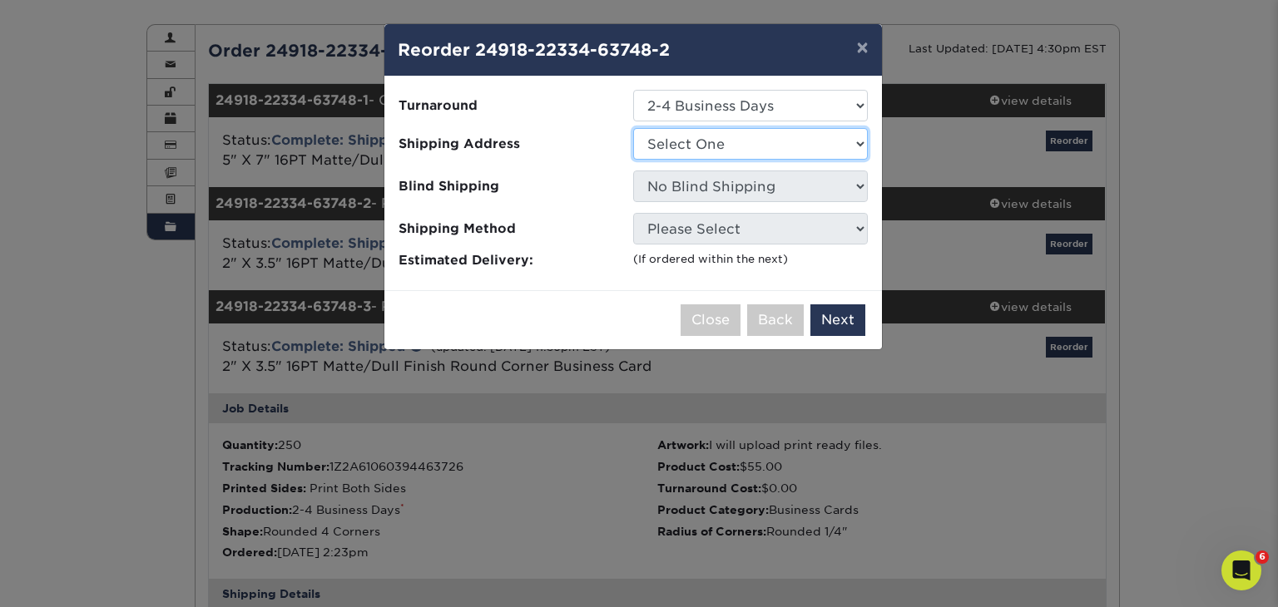
click at [859, 144] on select "Select One SKN Dermartology SKN Dermatology" at bounding box center [750, 144] width 235 height 32
select select "271624"
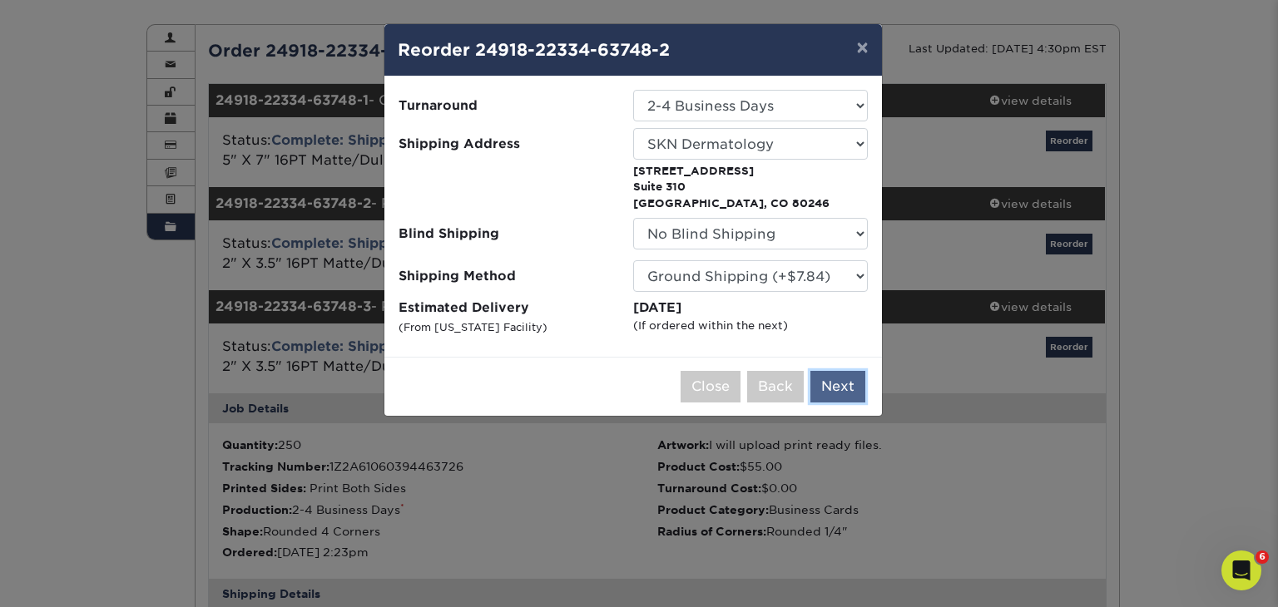
click at [842, 384] on button "Next" at bounding box center [837, 387] width 55 height 32
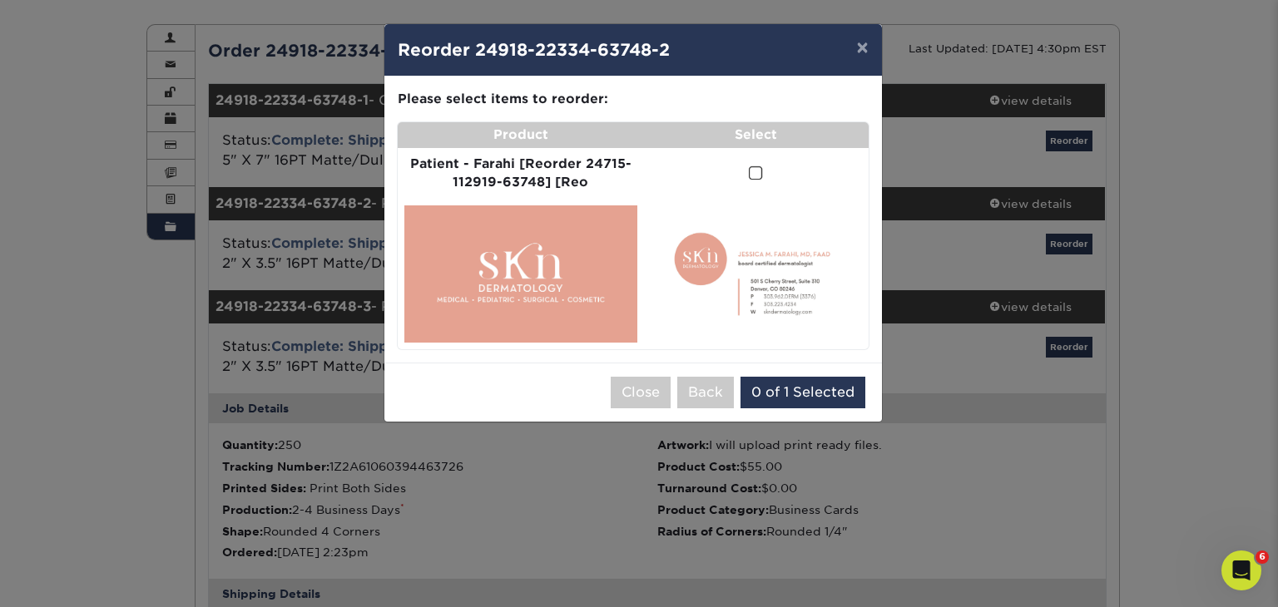
click at [754, 171] on span at bounding box center [756, 174] width 14 height 16
click at [0, 0] on input "checkbox" at bounding box center [0, 0] width 0 height 0
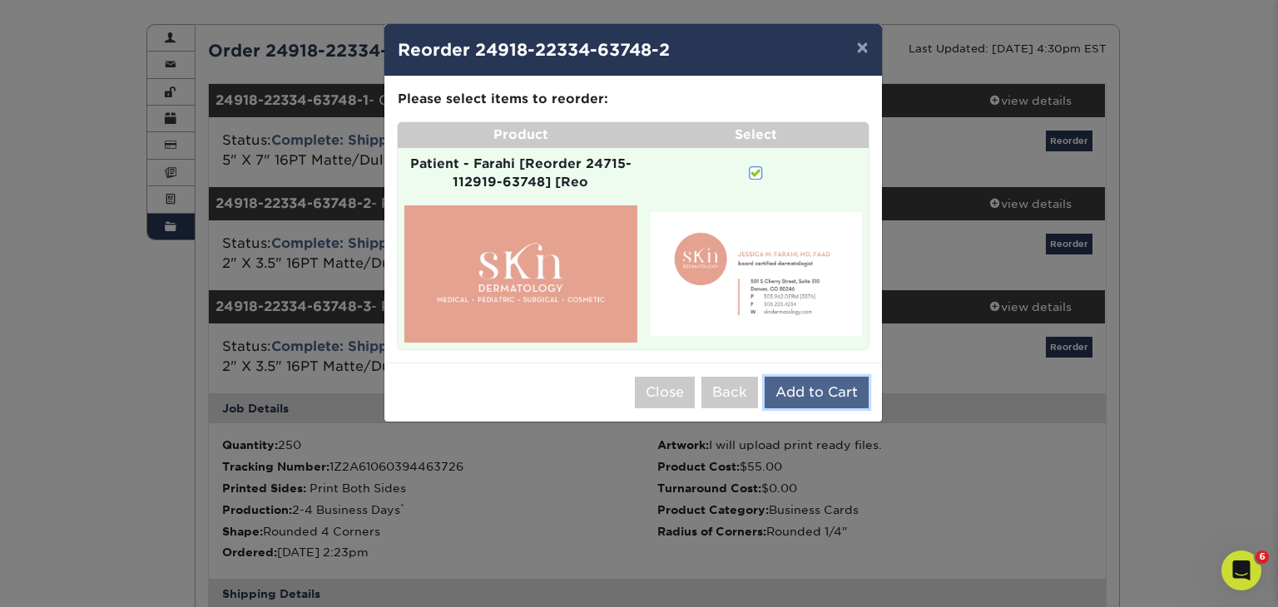
click at [828, 389] on button "Add to Cart" at bounding box center [817, 393] width 104 height 32
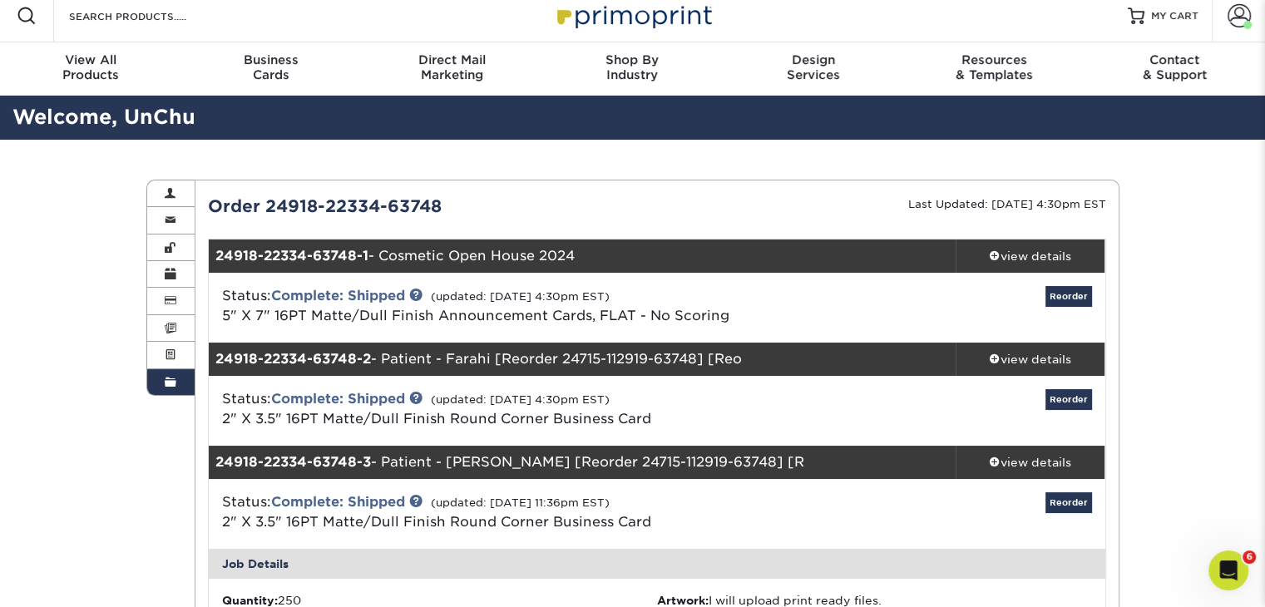
scroll to position [0, 0]
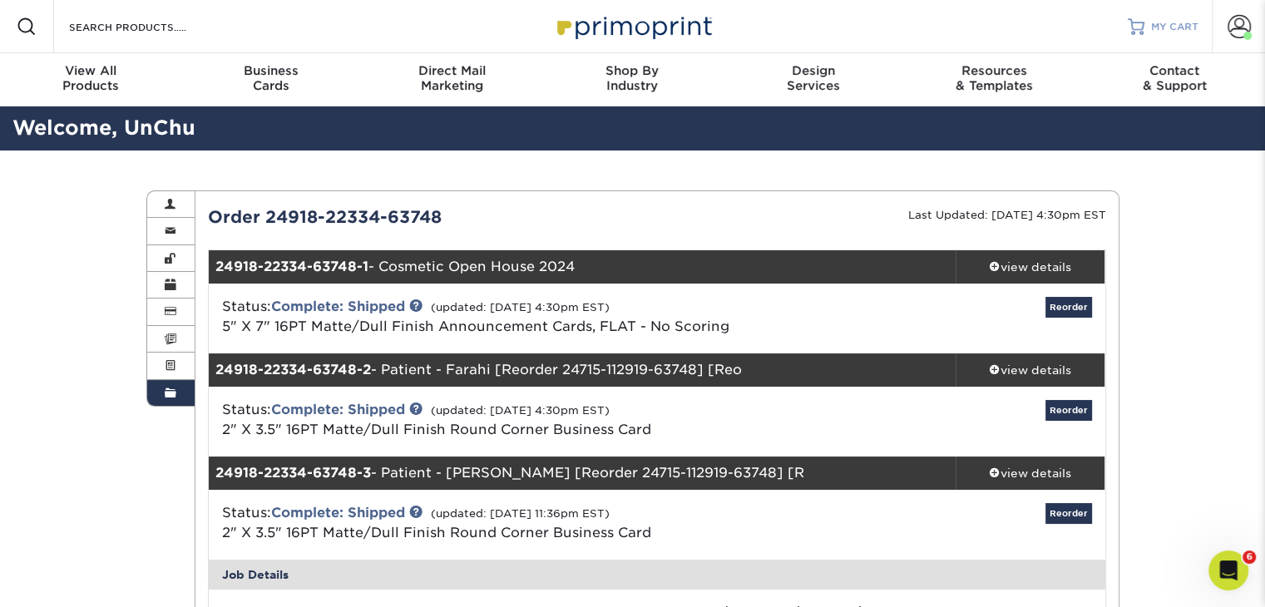
click at [1191, 22] on span "MY CART" at bounding box center [1175, 27] width 47 height 14
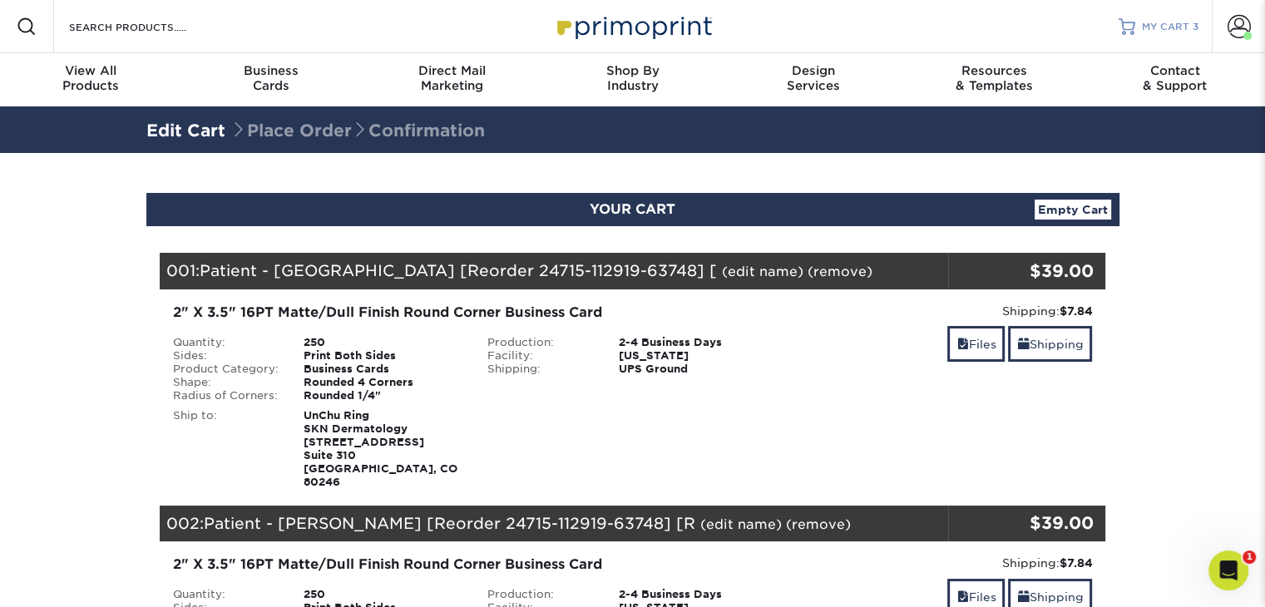
click at [1169, 27] on span "MY CART" at bounding box center [1165, 27] width 47 height 14
click at [1147, 27] on span "MY CART" at bounding box center [1165, 27] width 47 height 14
click at [1238, 31] on span at bounding box center [1239, 26] width 23 height 23
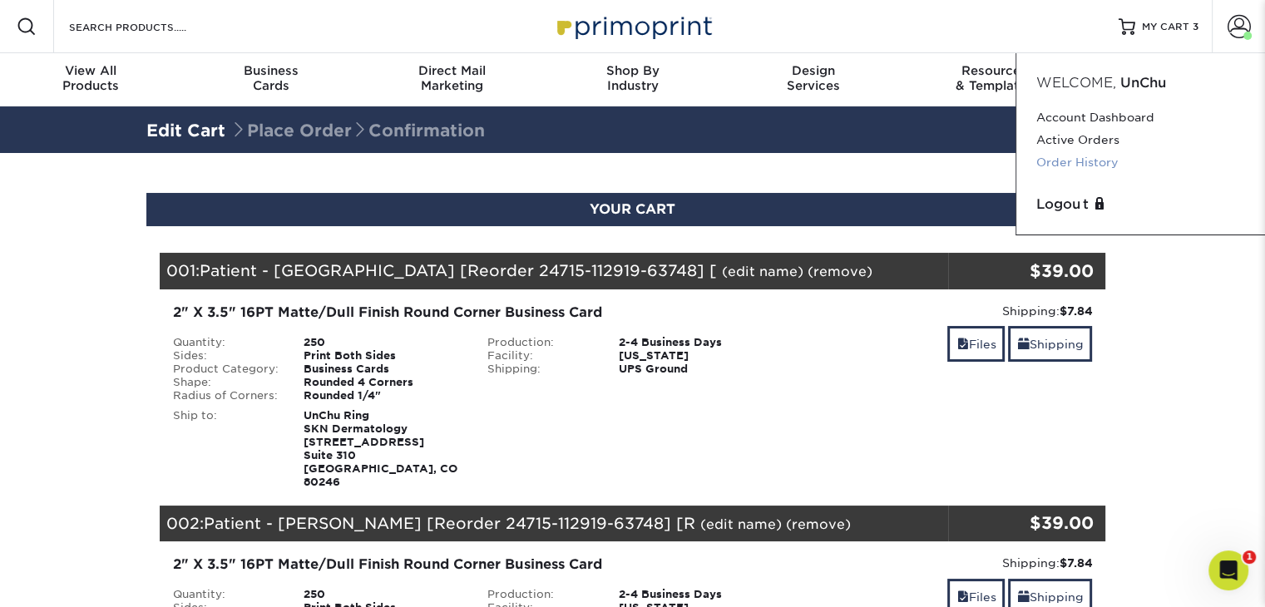
click at [1072, 161] on link "Order History" at bounding box center [1141, 162] width 209 height 22
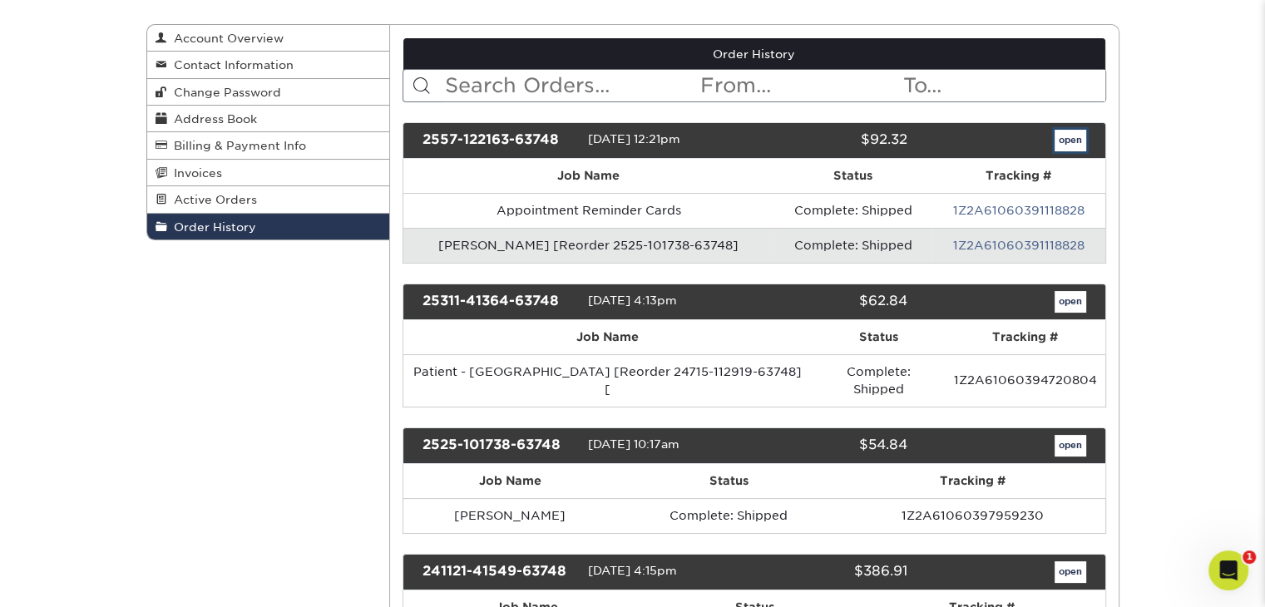
click at [1069, 139] on link "open" at bounding box center [1071, 141] width 32 height 22
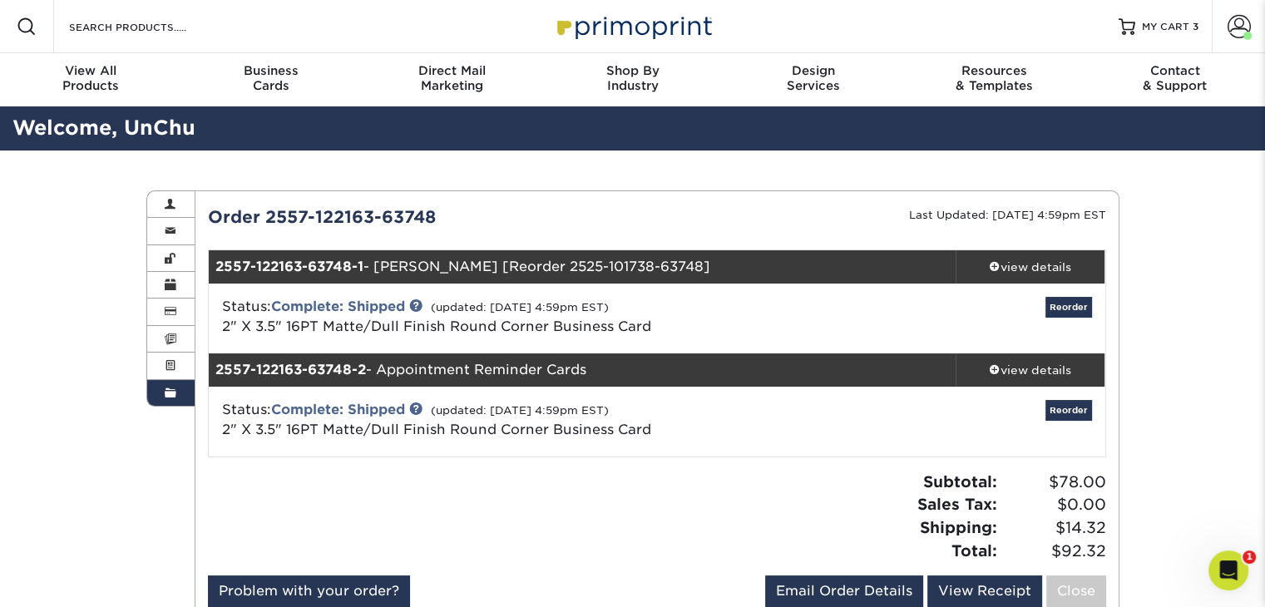
scroll to position [83, 0]
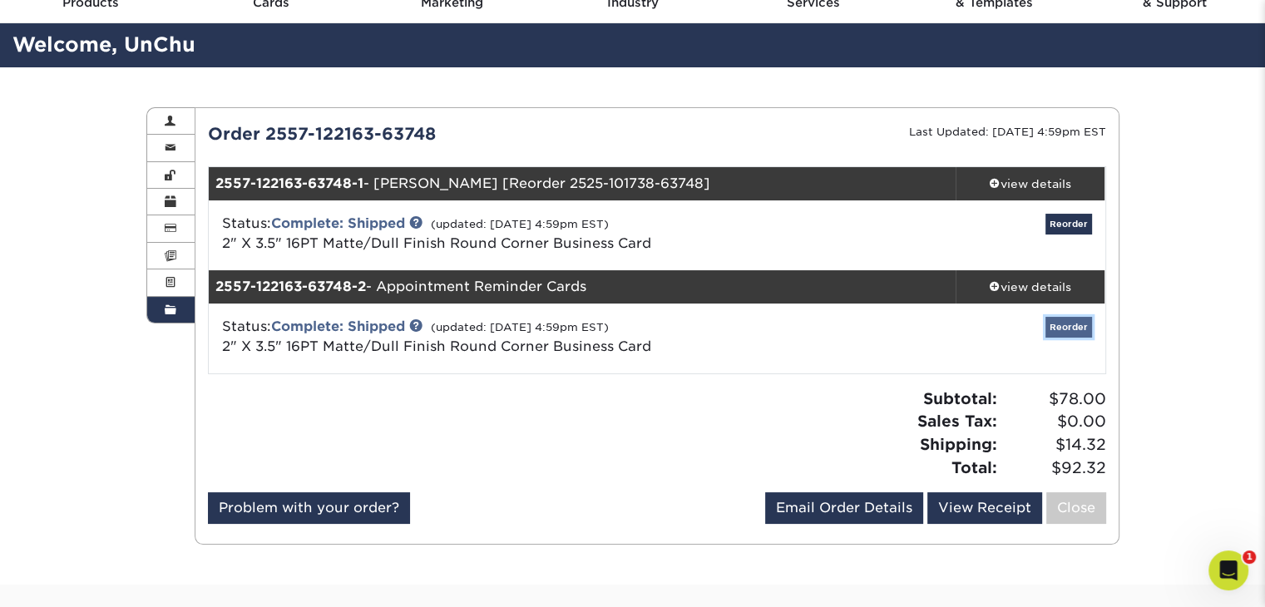
click at [1068, 328] on link "Reorder" at bounding box center [1069, 327] width 47 height 21
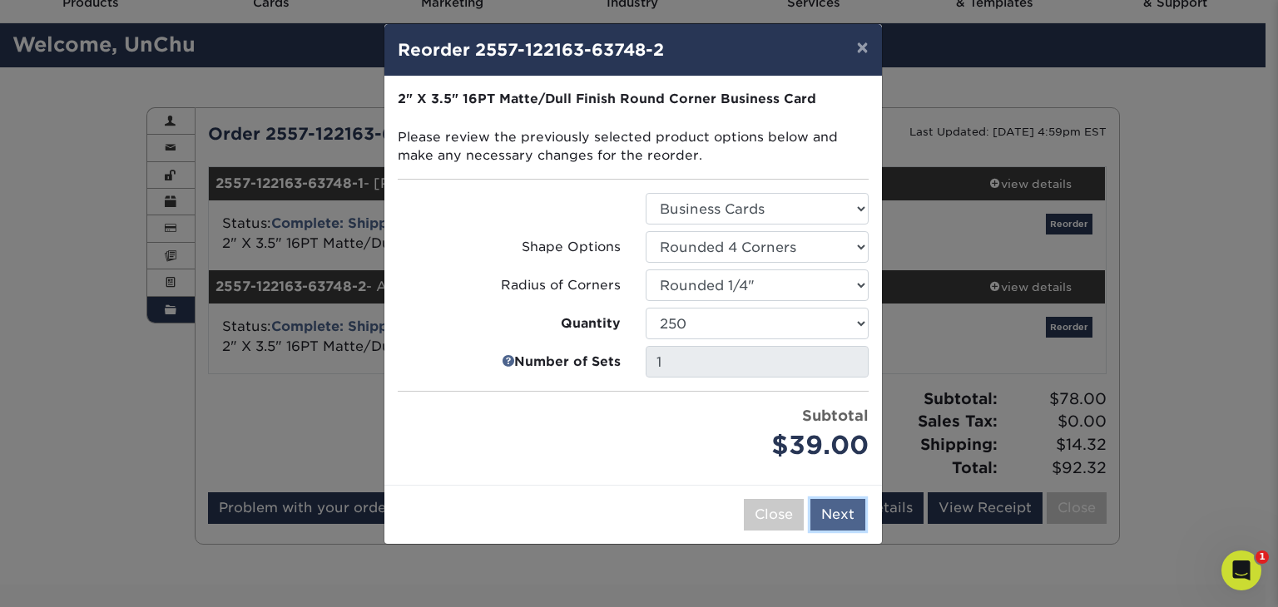
click at [835, 513] on button "Next" at bounding box center [837, 515] width 55 height 32
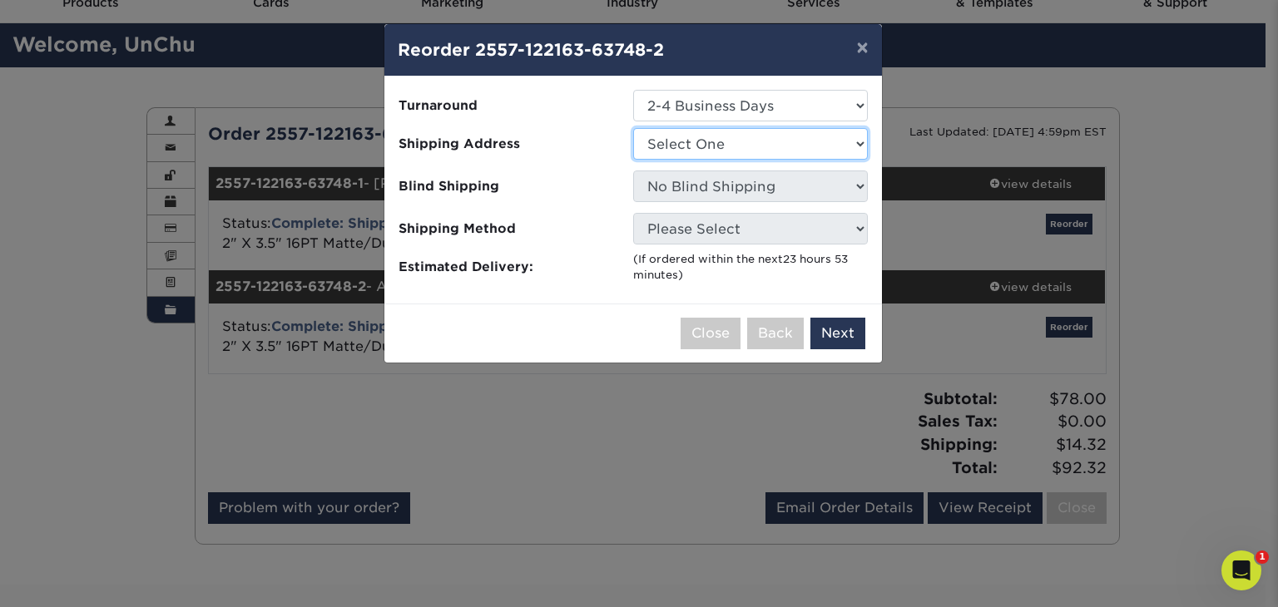
click at [853, 145] on select "Select One SKN Dermartology SKN Dermatology" at bounding box center [750, 144] width 235 height 32
select select "271624"
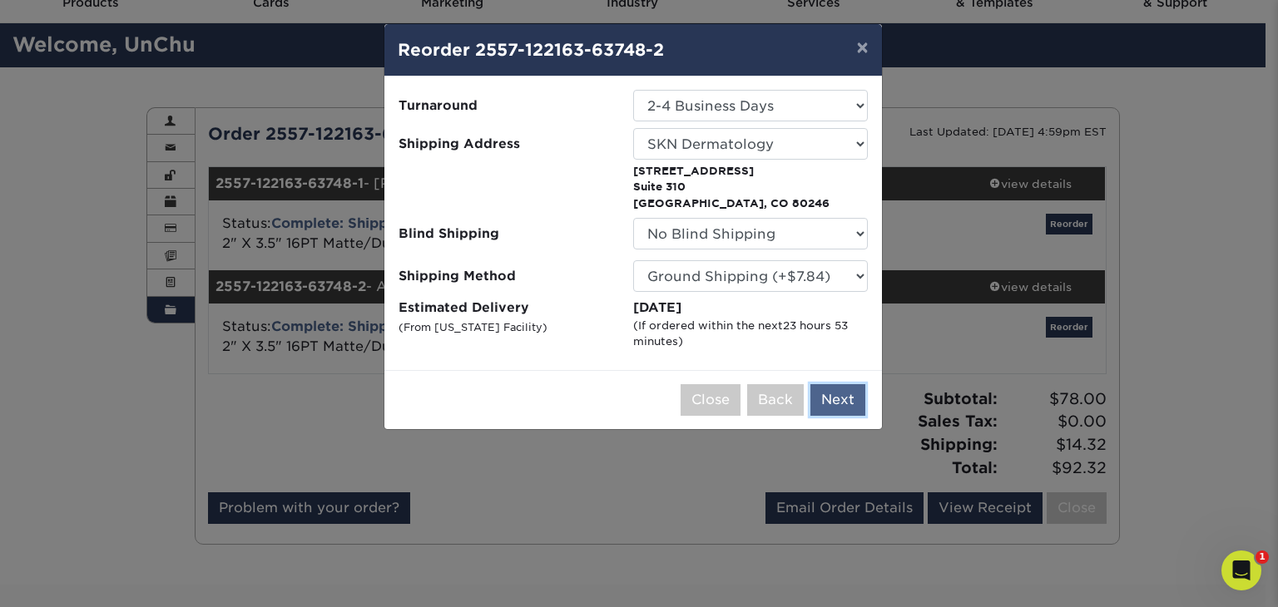
click at [838, 398] on button "Next" at bounding box center [837, 400] width 55 height 32
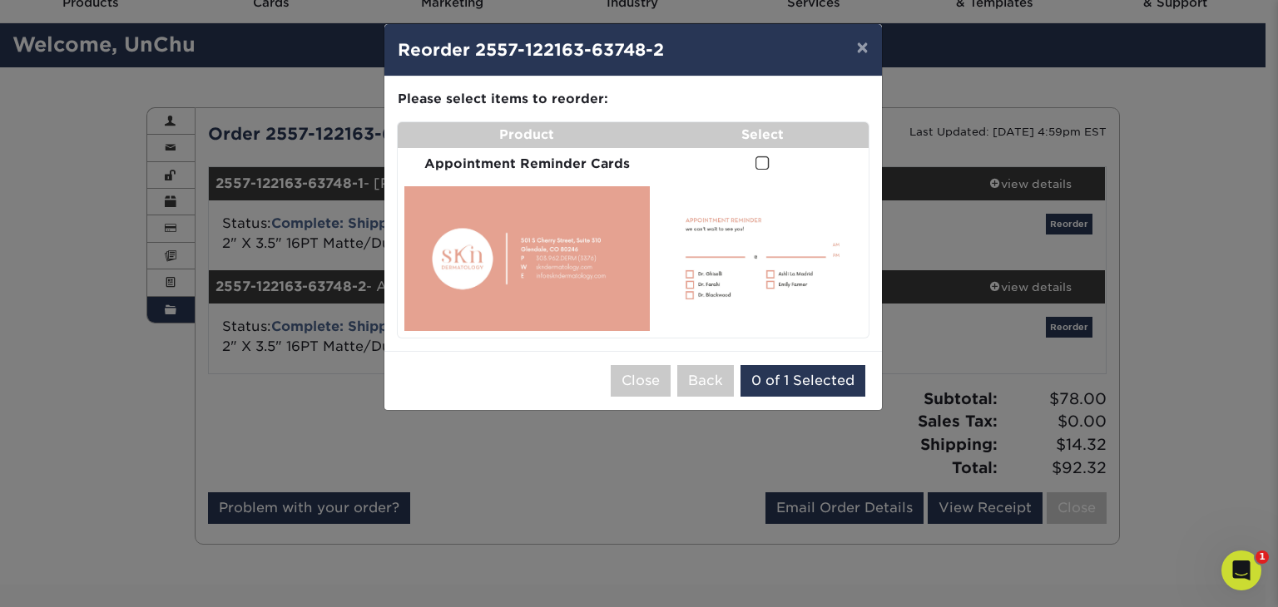
click at [760, 166] on span at bounding box center [762, 164] width 14 height 16
click at [0, 0] on input "checkbox" at bounding box center [0, 0] width 0 height 0
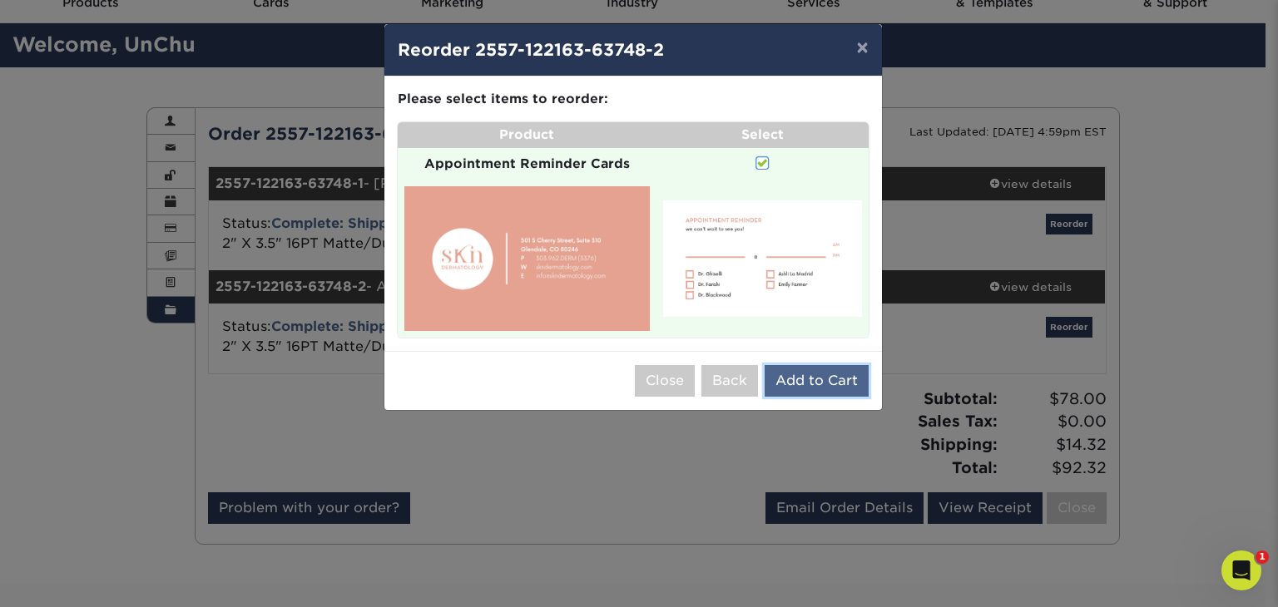
click at [822, 383] on button "Add to Cart" at bounding box center [817, 381] width 104 height 32
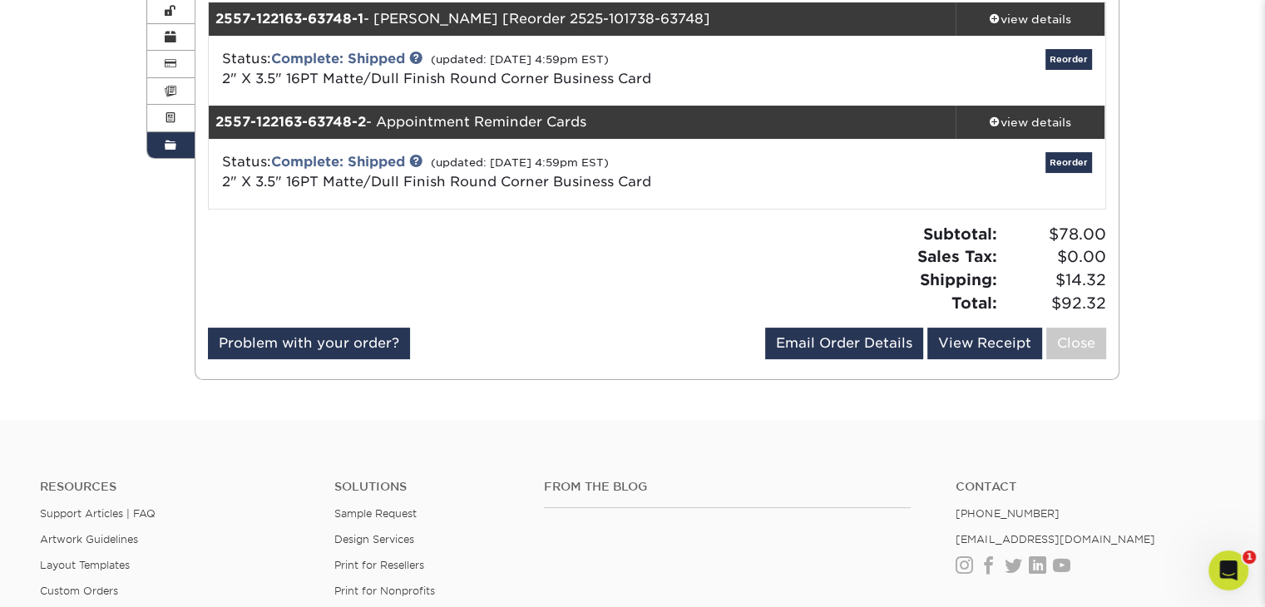
scroll to position [0, 0]
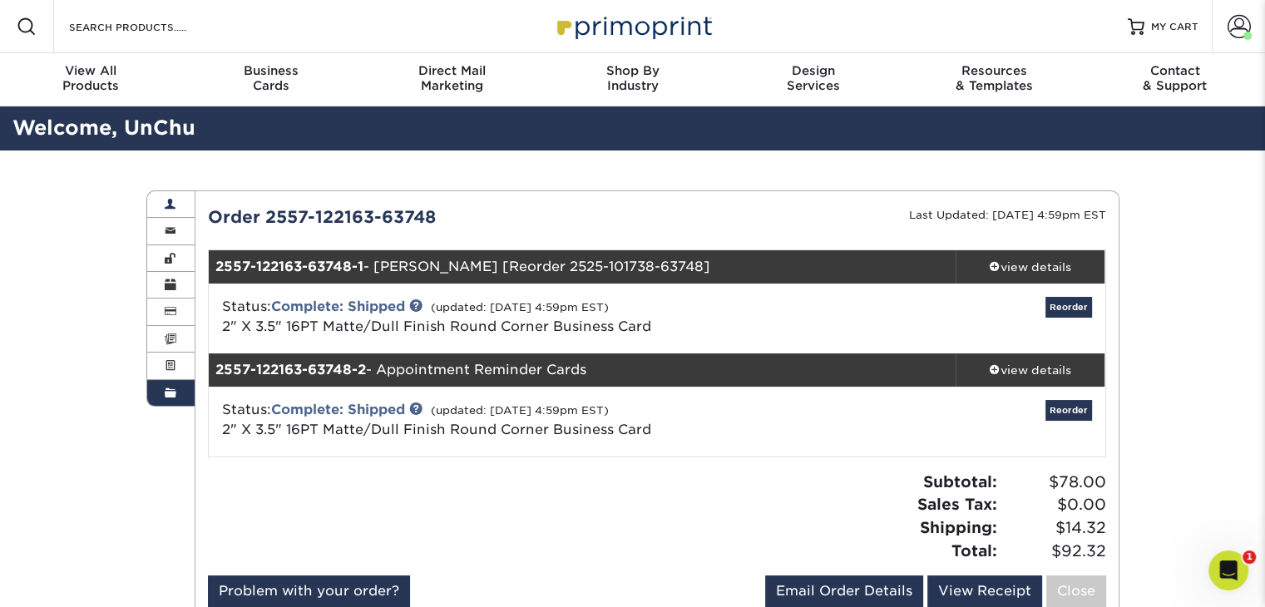
click at [167, 204] on span at bounding box center [171, 204] width 12 height 13
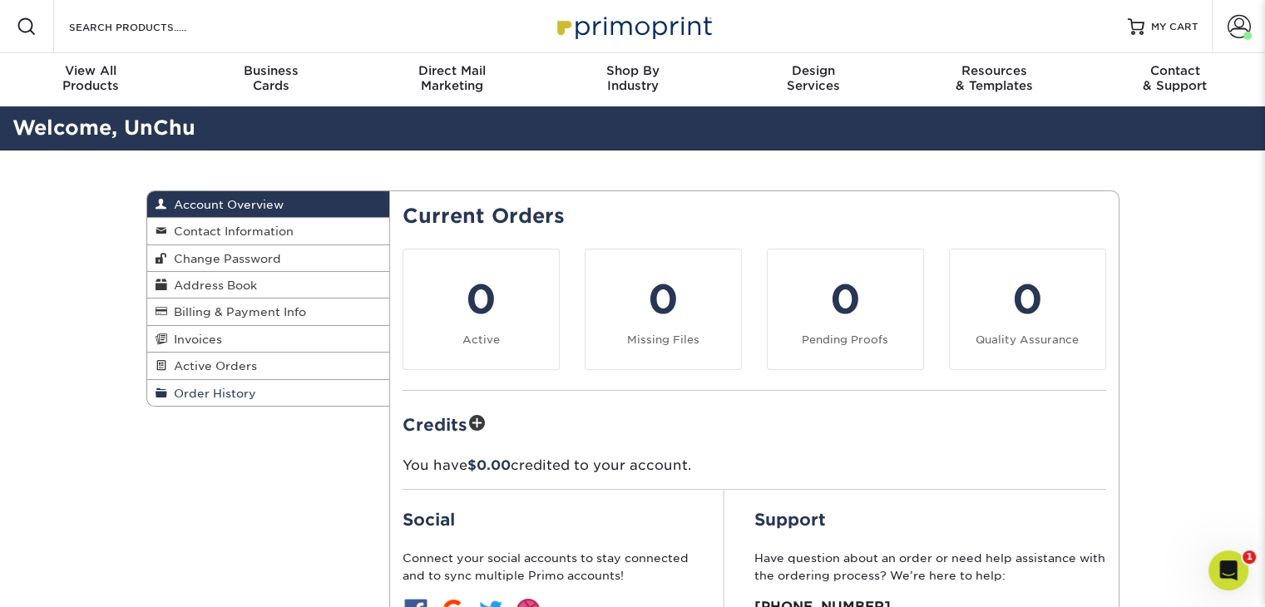
click at [245, 396] on span "Order History" at bounding box center [211, 393] width 89 height 13
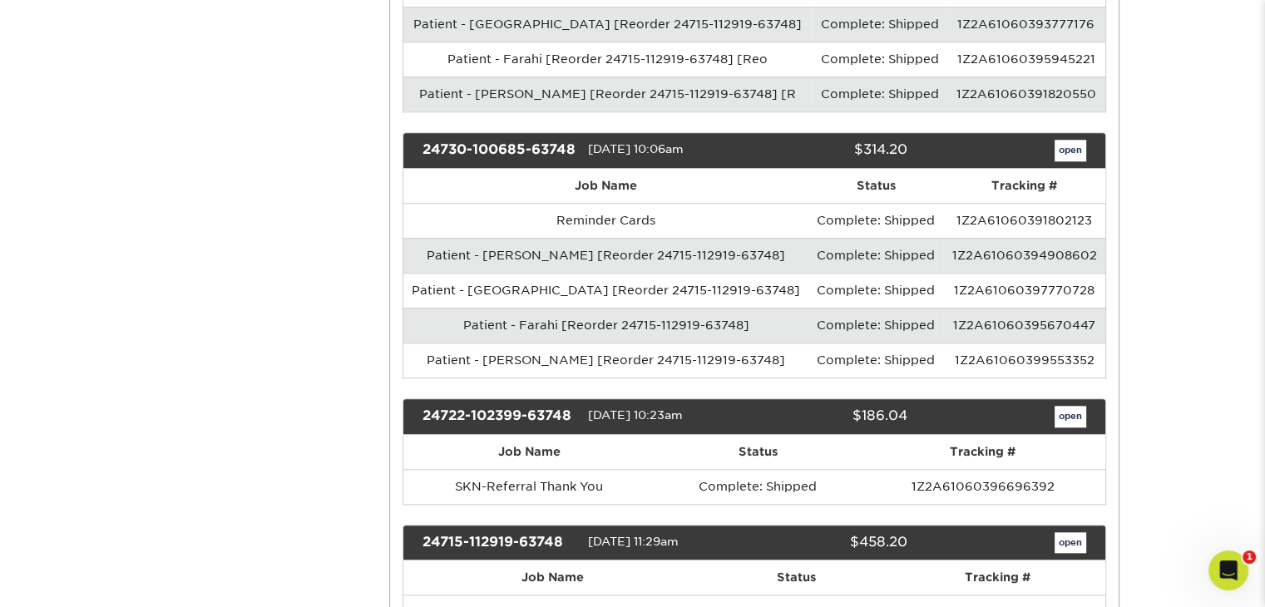
scroll to position [1664, 0]
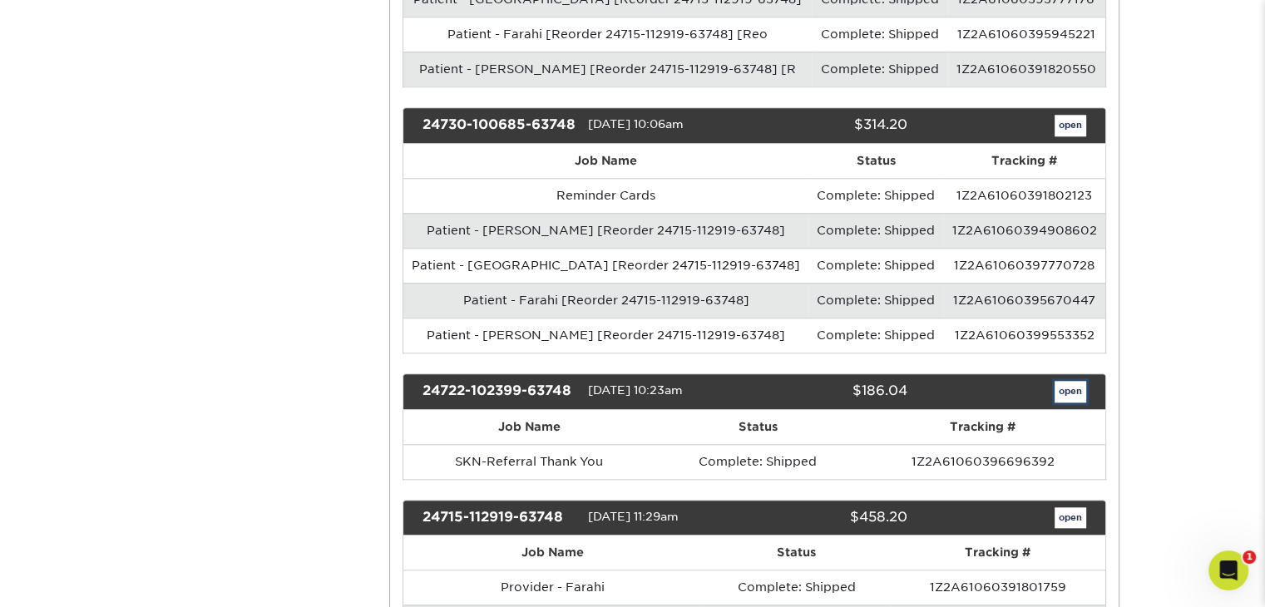
click at [1079, 381] on link "open" at bounding box center [1071, 392] width 32 height 22
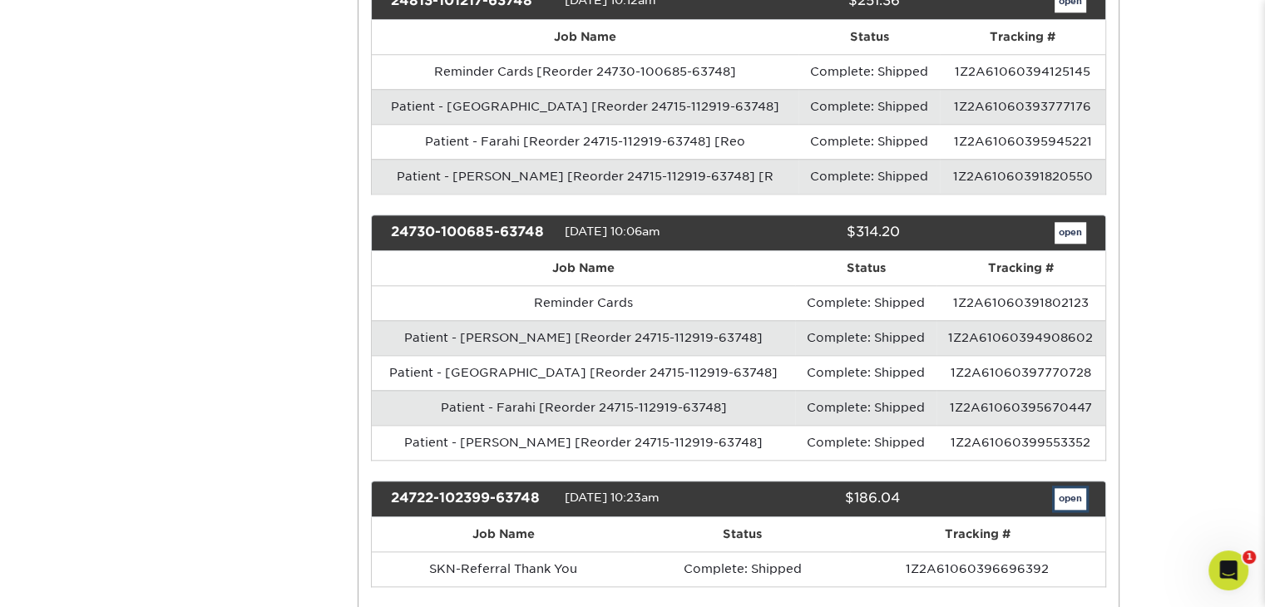
scroll to position [0, 0]
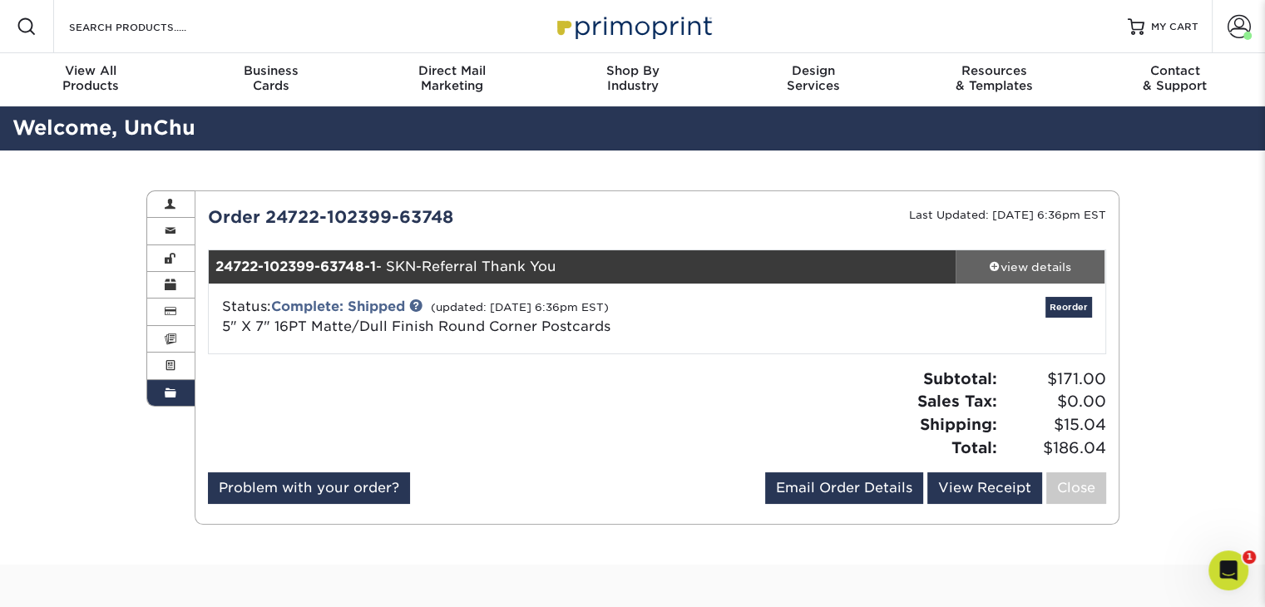
click at [1047, 270] on div "view details" at bounding box center [1031, 267] width 150 height 17
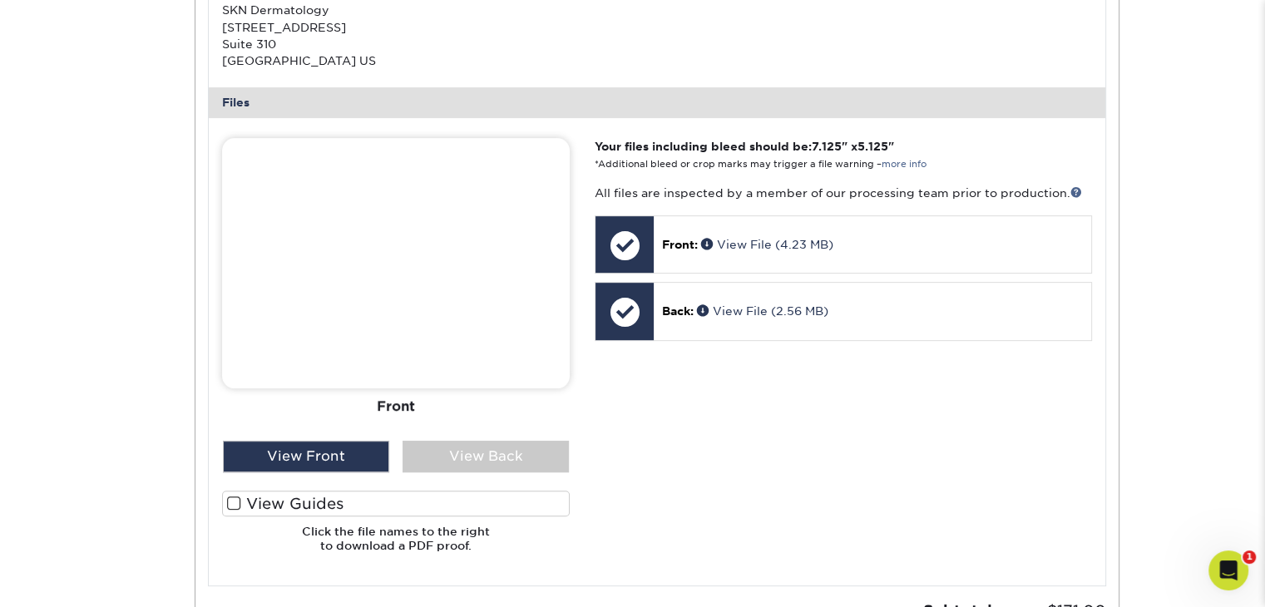
scroll to position [666, 0]
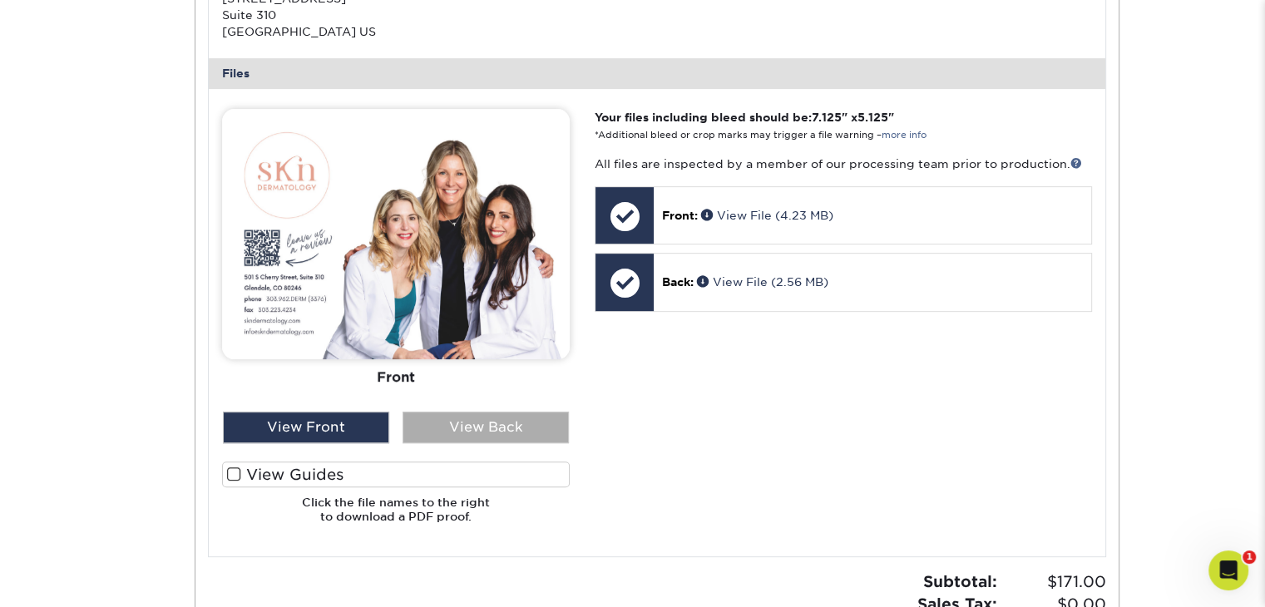
click at [477, 435] on div "View Back" at bounding box center [486, 428] width 166 height 32
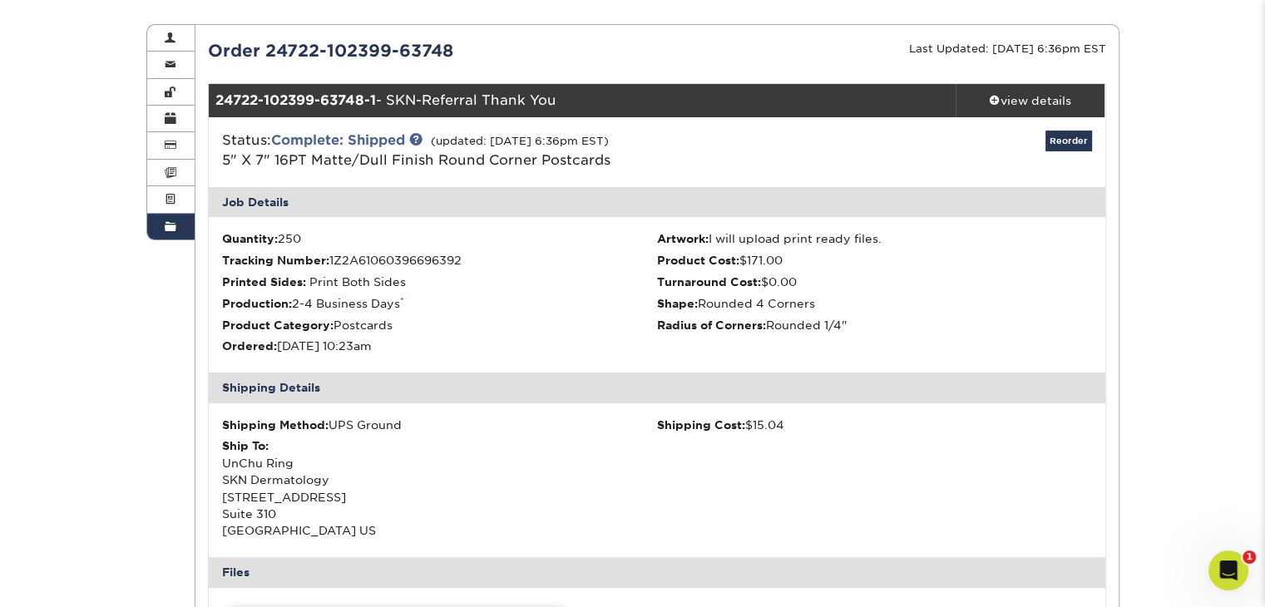
scroll to position [0, 0]
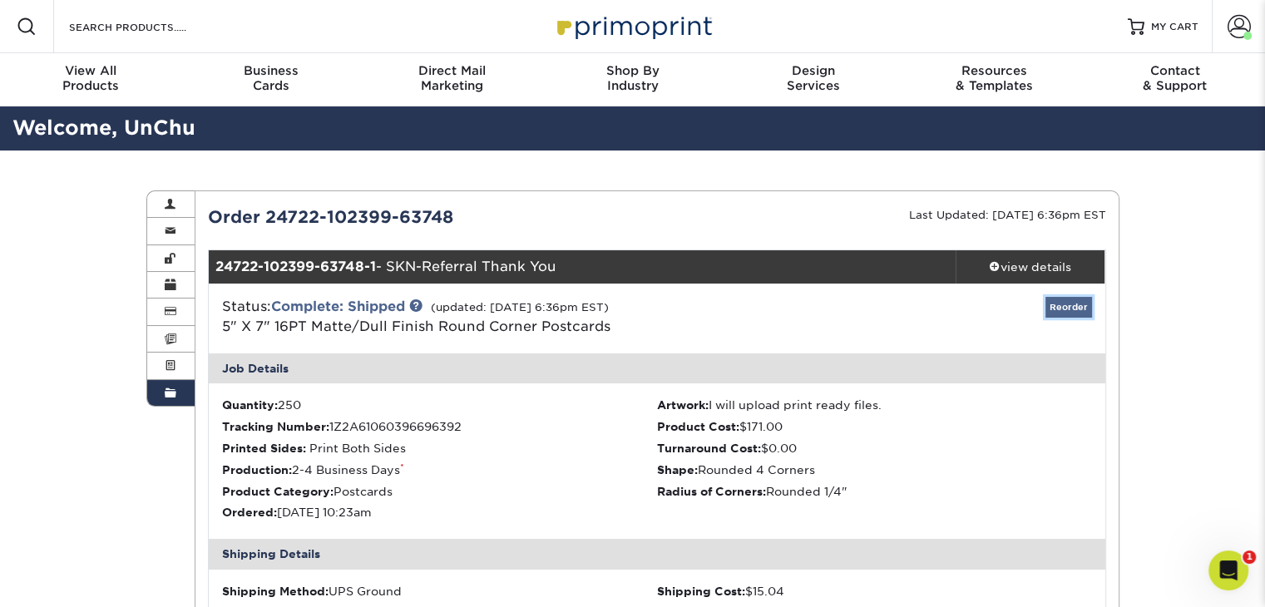
click at [1071, 308] on link "Reorder" at bounding box center [1069, 307] width 47 height 21
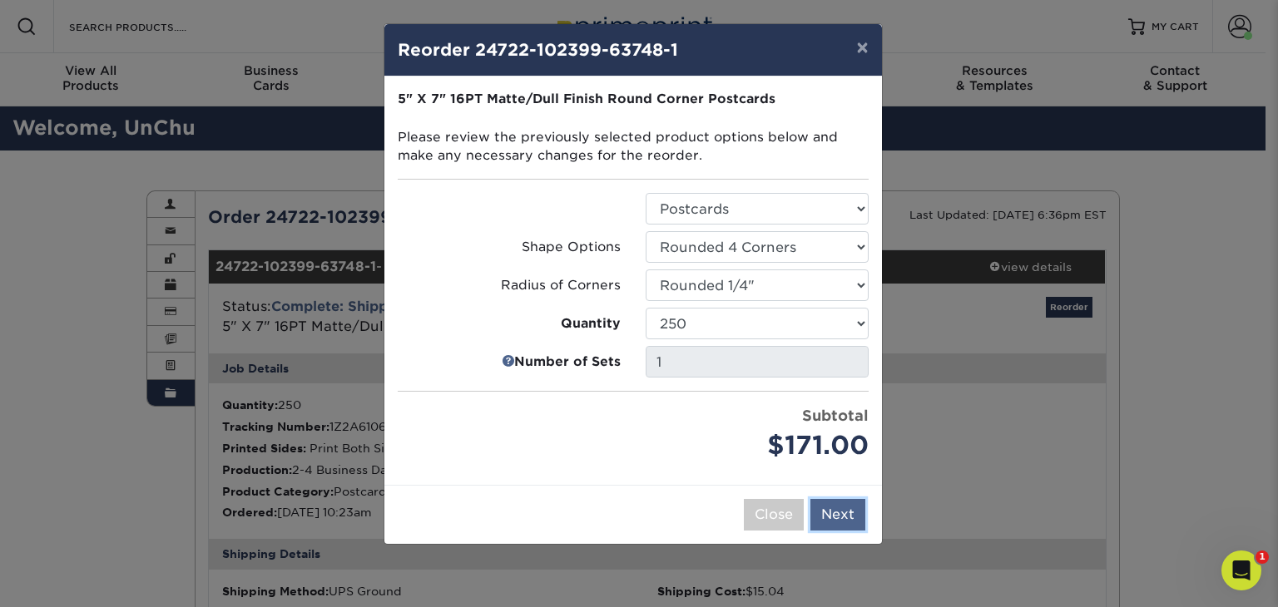
click at [841, 510] on button "Next" at bounding box center [837, 515] width 55 height 32
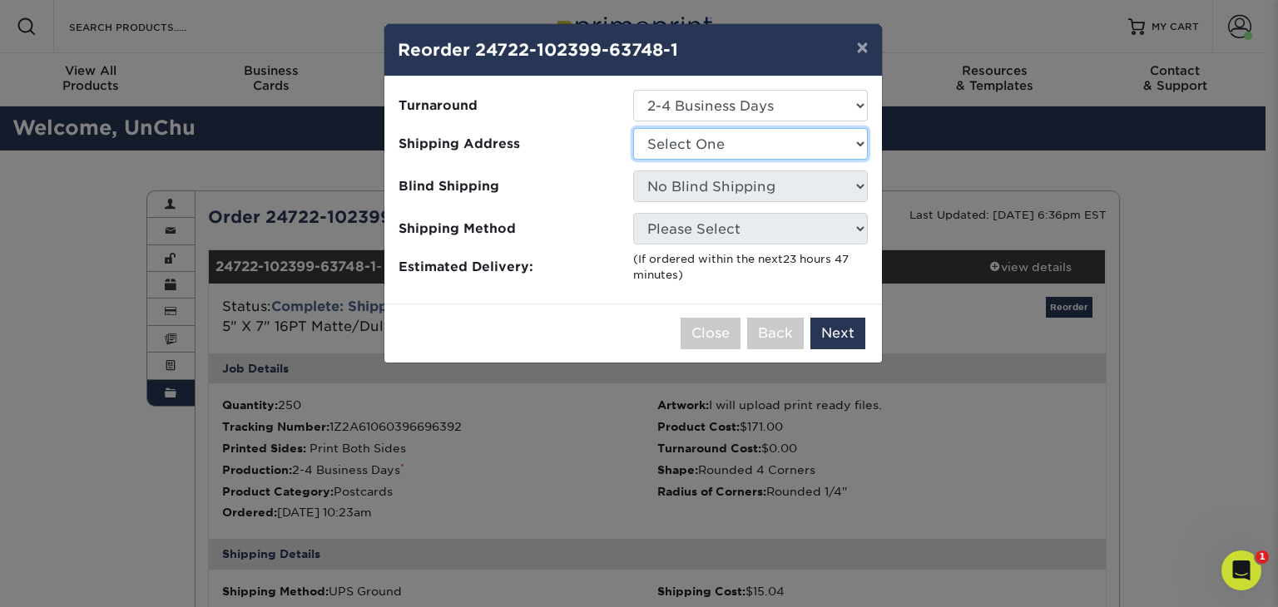
click at [859, 146] on select "Select One SKN Dermartology SKN Dermatology" at bounding box center [750, 144] width 235 height 32
select select "271624"
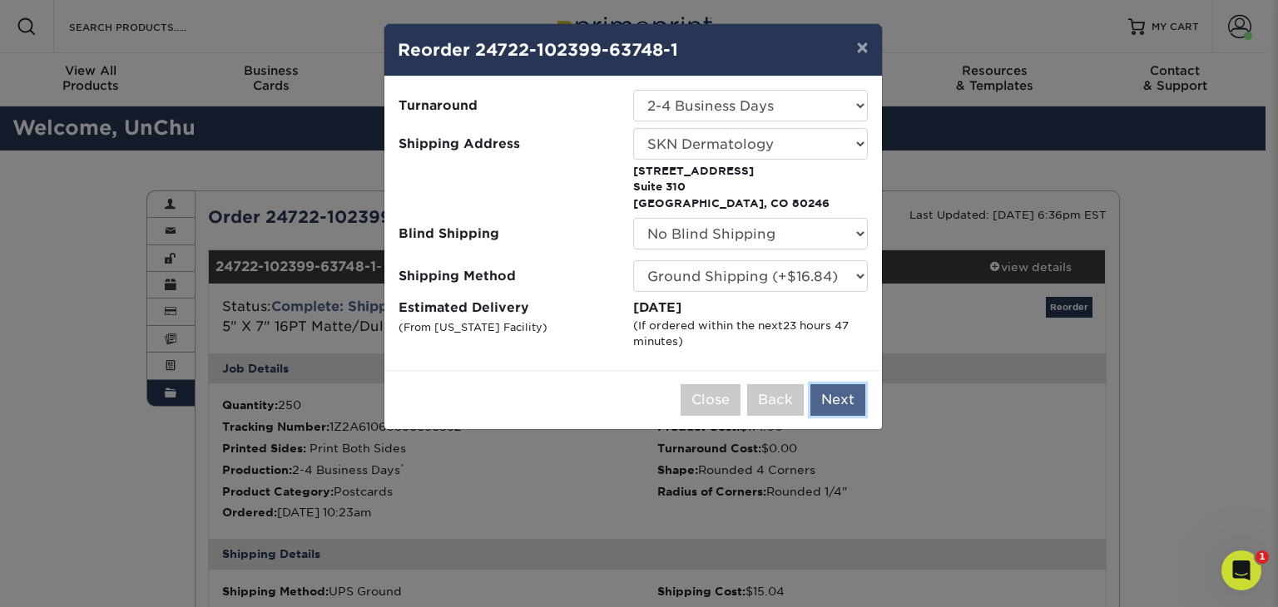
click at [839, 400] on button "Next" at bounding box center [837, 400] width 55 height 32
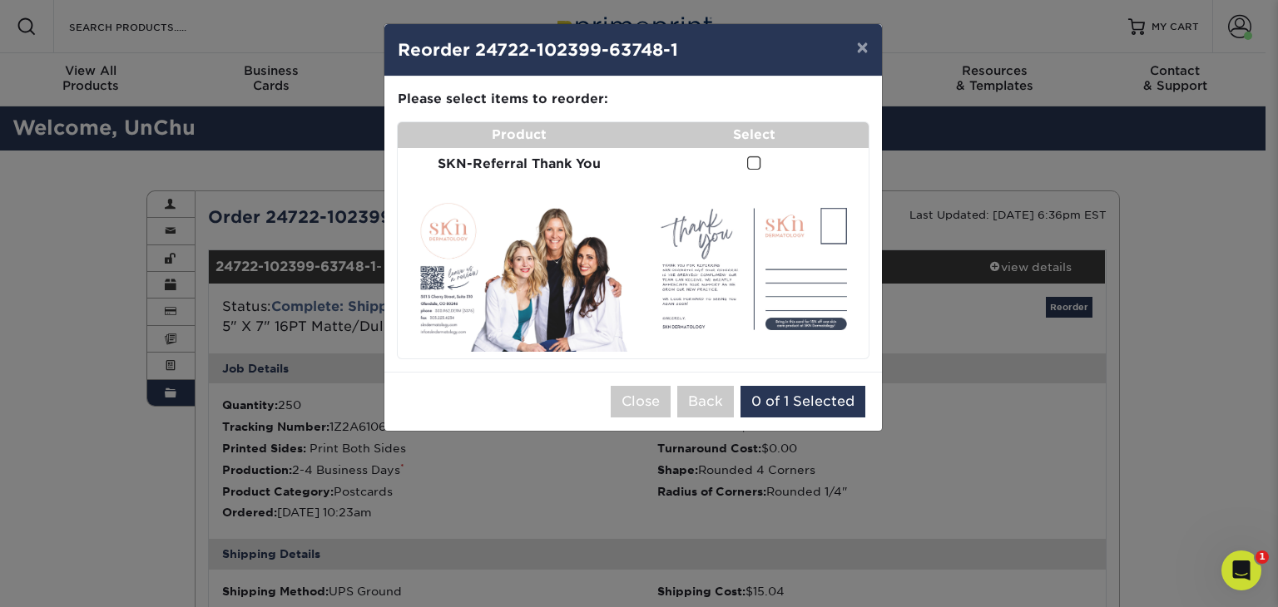
click at [755, 161] on span at bounding box center [754, 164] width 14 height 16
click at [0, 0] on input "checkbox" at bounding box center [0, 0] width 0 height 0
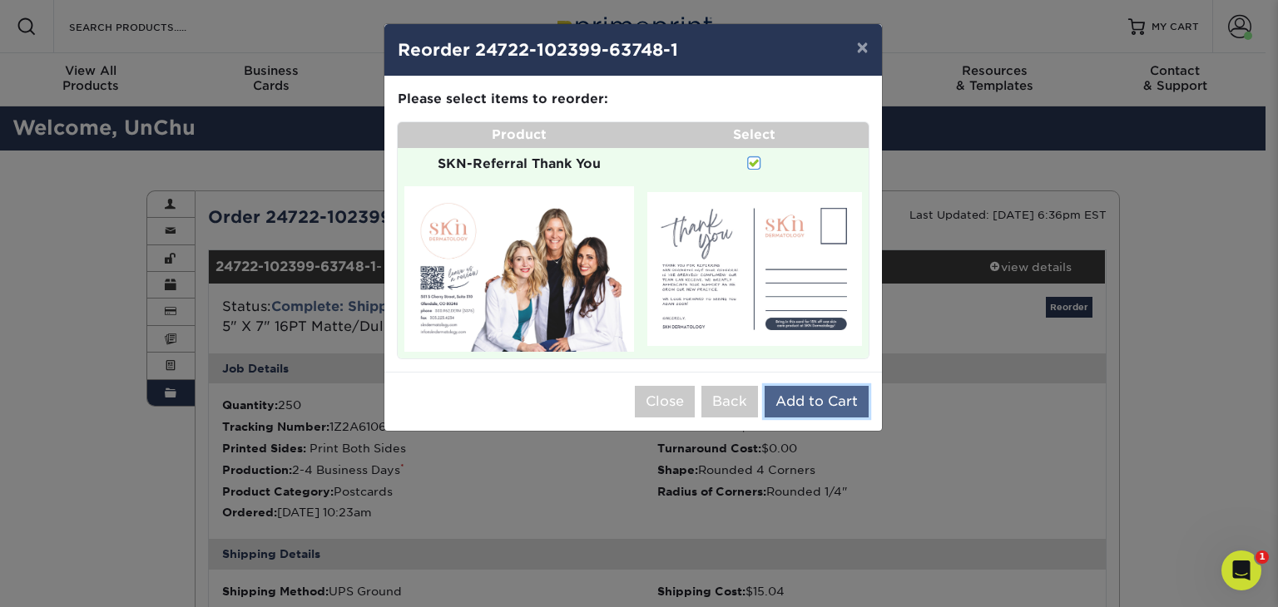
click at [829, 403] on button "Add to Cart" at bounding box center [817, 402] width 104 height 32
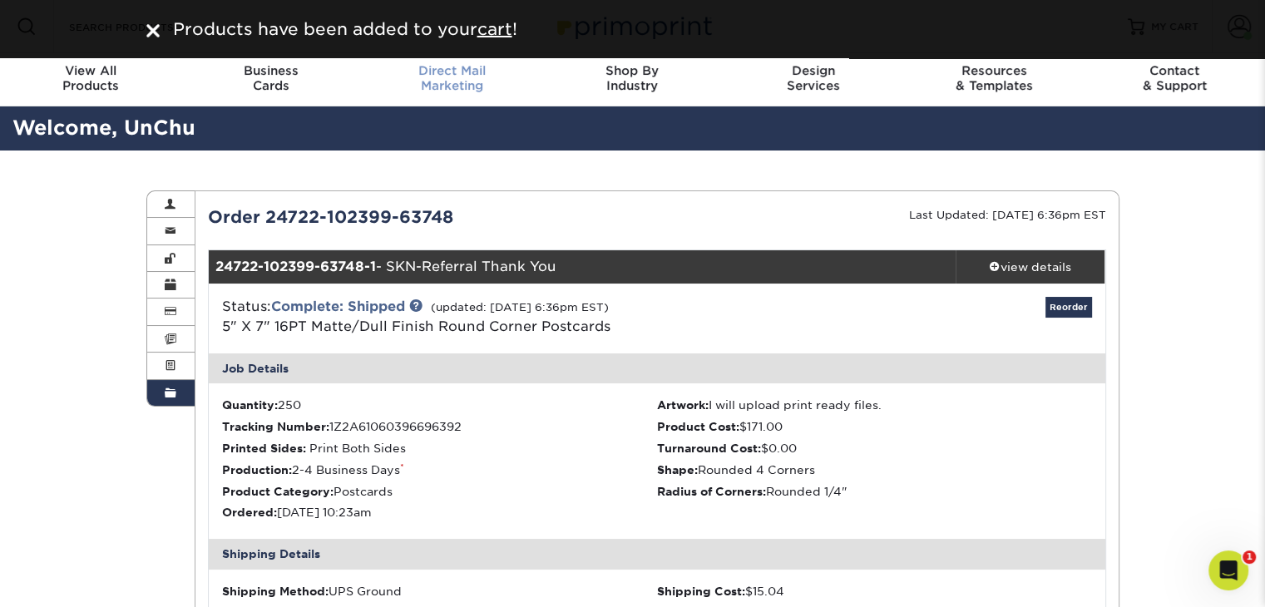
drag, startPoint x: 150, startPoint y: 30, endPoint x: 388, endPoint y: 87, distance: 244.8
click at [151, 30] on img at bounding box center [152, 30] width 13 height 13
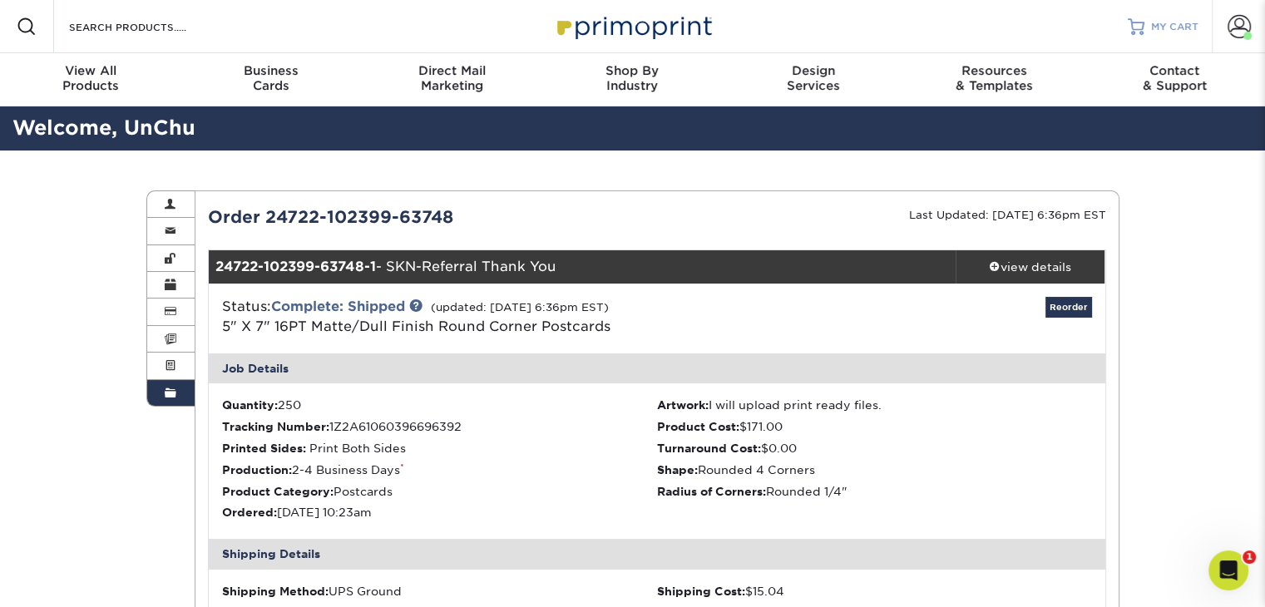
click at [1148, 28] on link "MY CART" at bounding box center [1163, 26] width 71 height 53
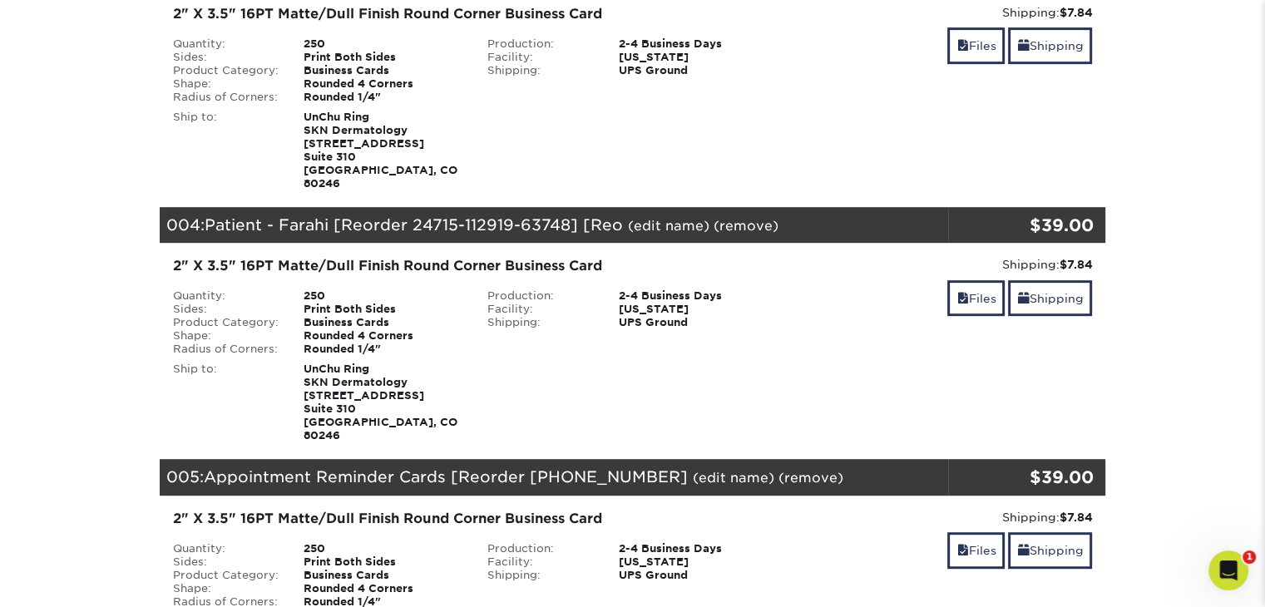
scroll to position [915, 0]
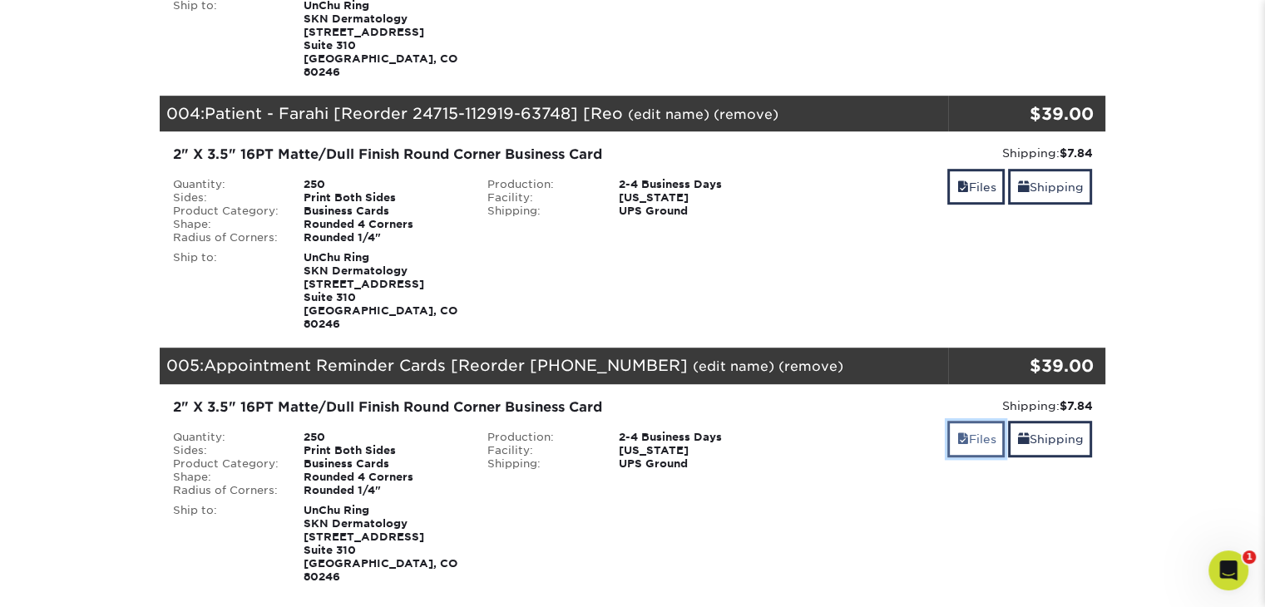
click at [973, 421] on link "Files" at bounding box center [976, 439] width 57 height 36
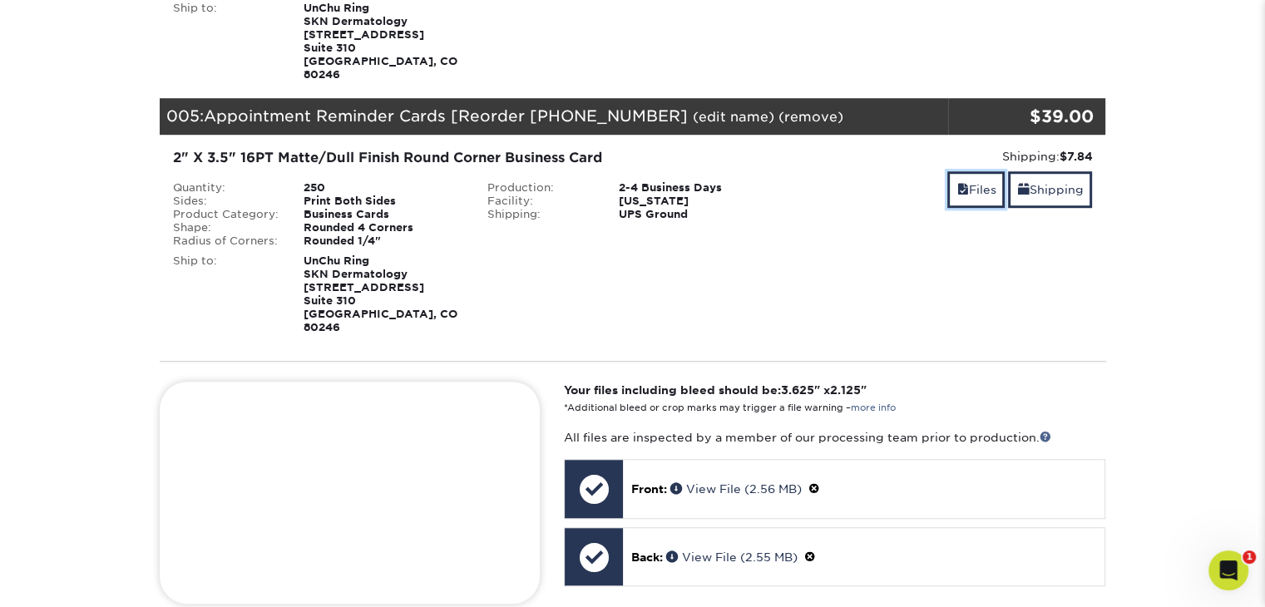
scroll to position [1331, 0]
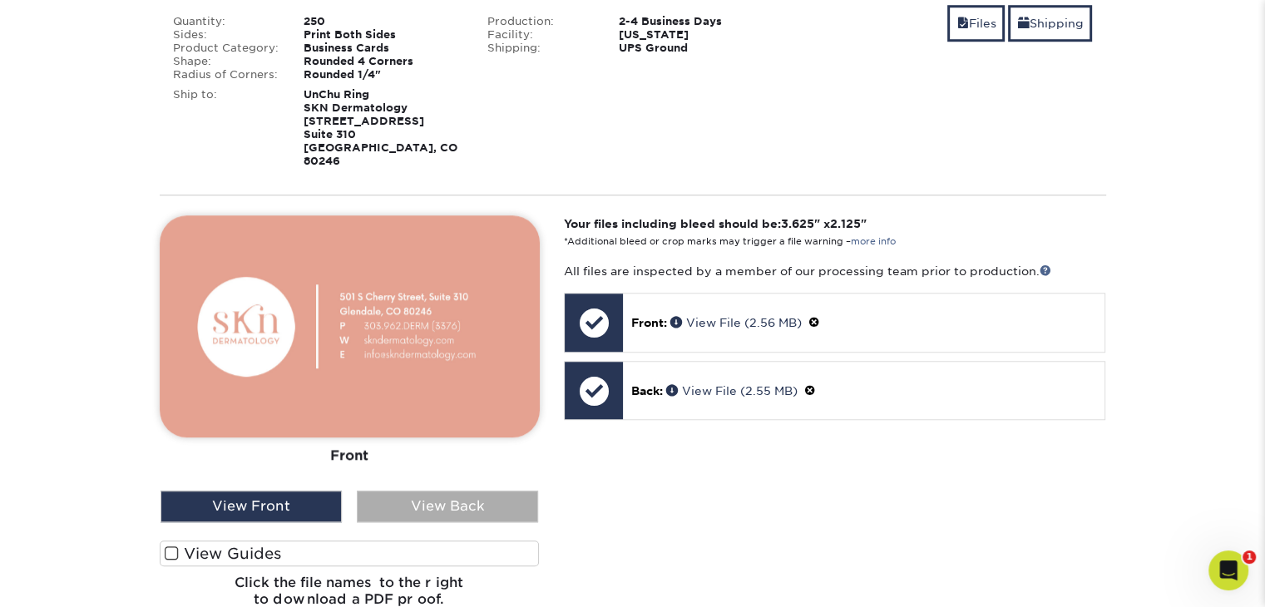
click at [458, 491] on div "View Back" at bounding box center [447, 507] width 181 height 32
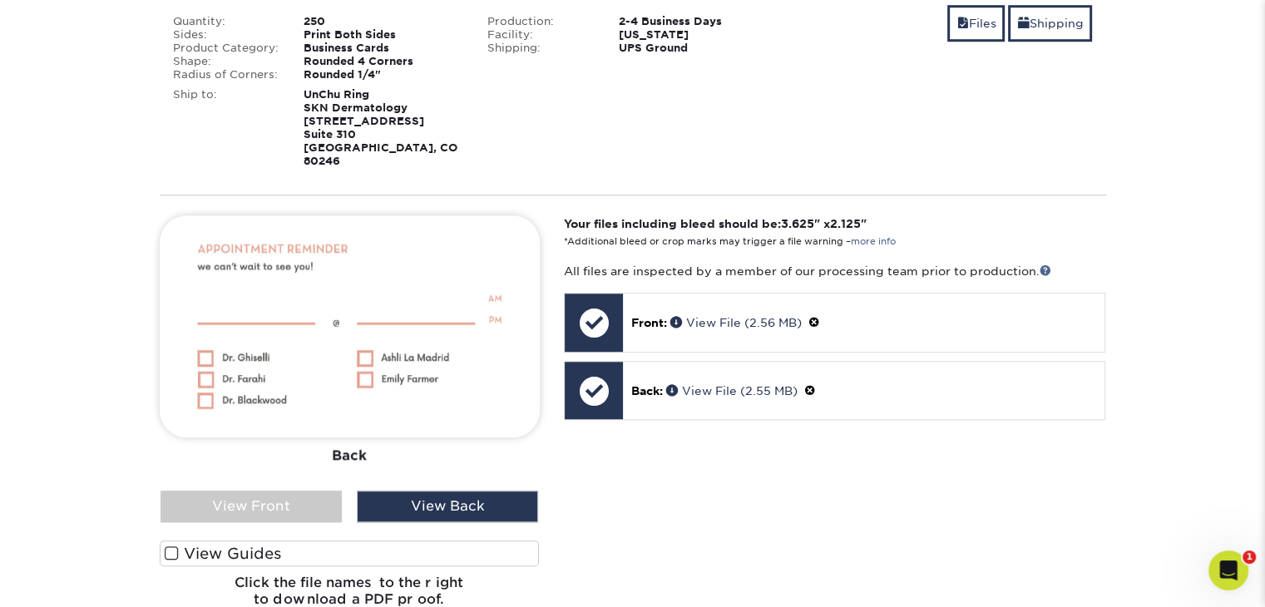
click at [699, 482] on div "Your files including bleed should be: 3.625 " x 2.125 " *Additional bleed or cr…" at bounding box center [835, 417] width 567 height 405
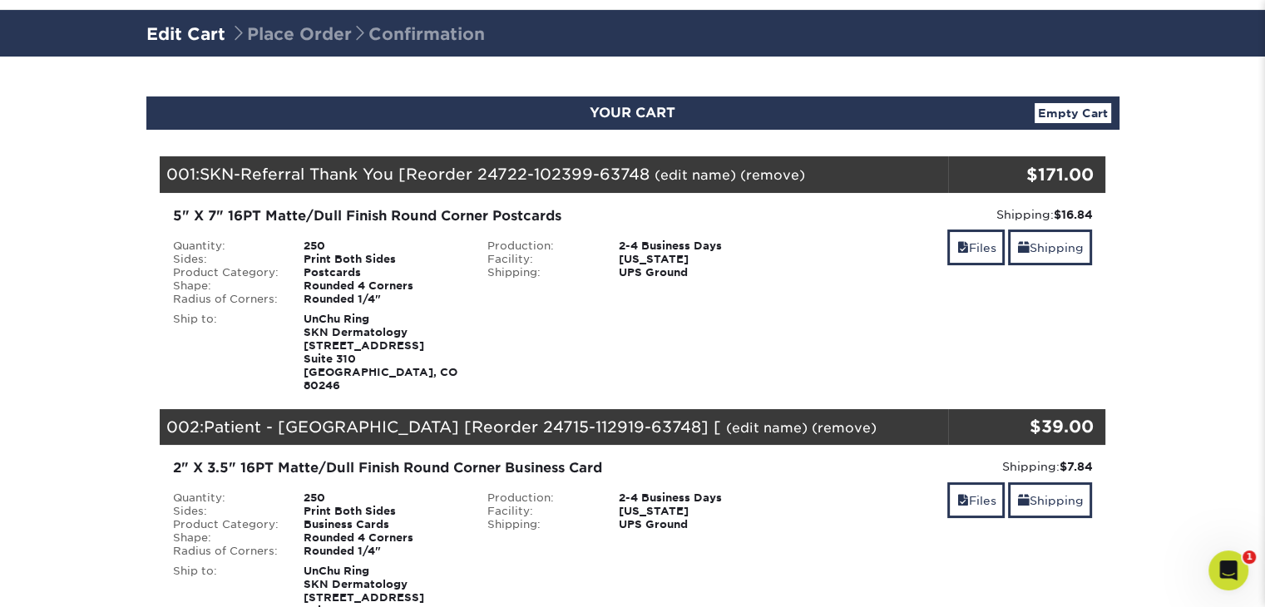
scroll to position [0, 0]
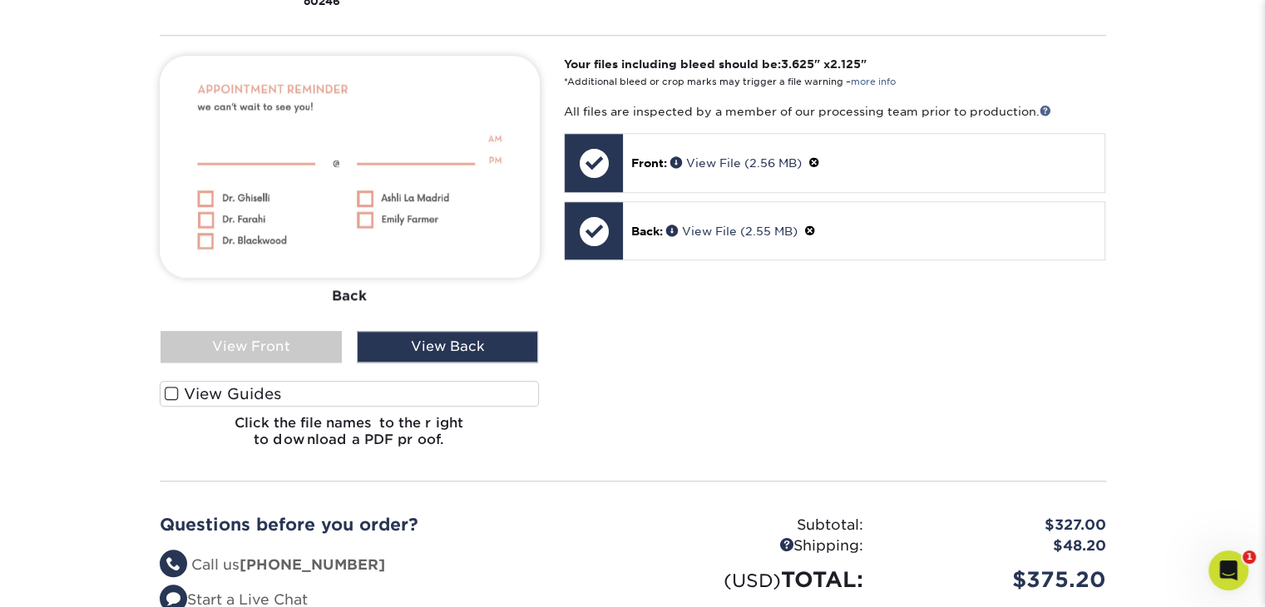
scroll to position [1581, 0]
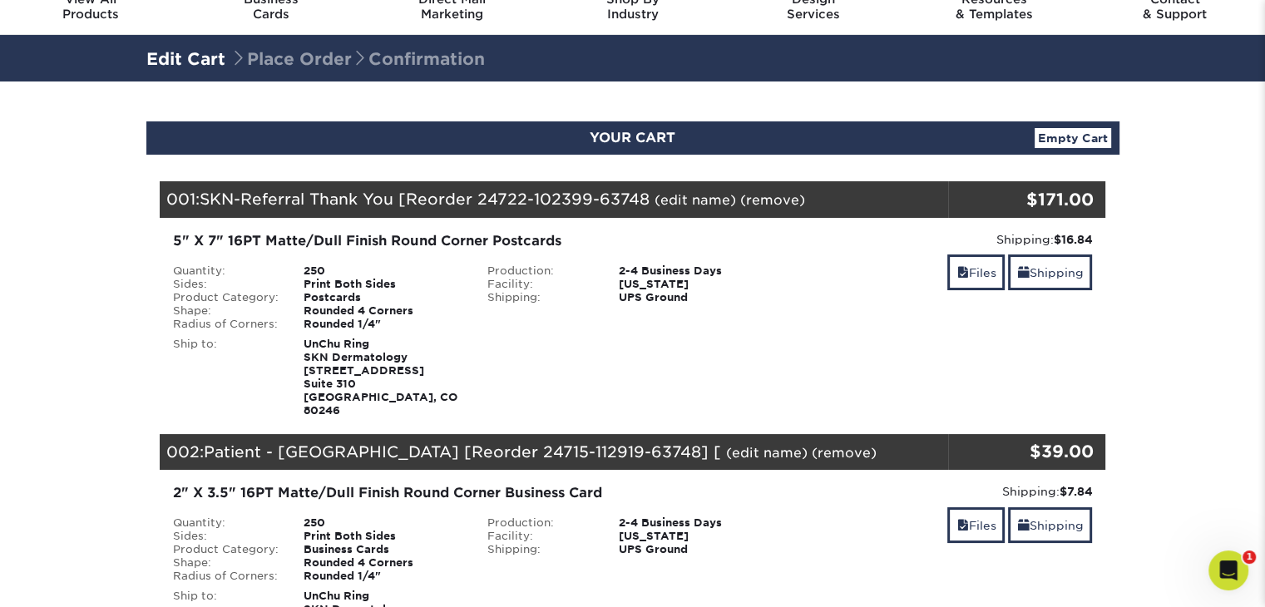
scroll to position [0, 0]
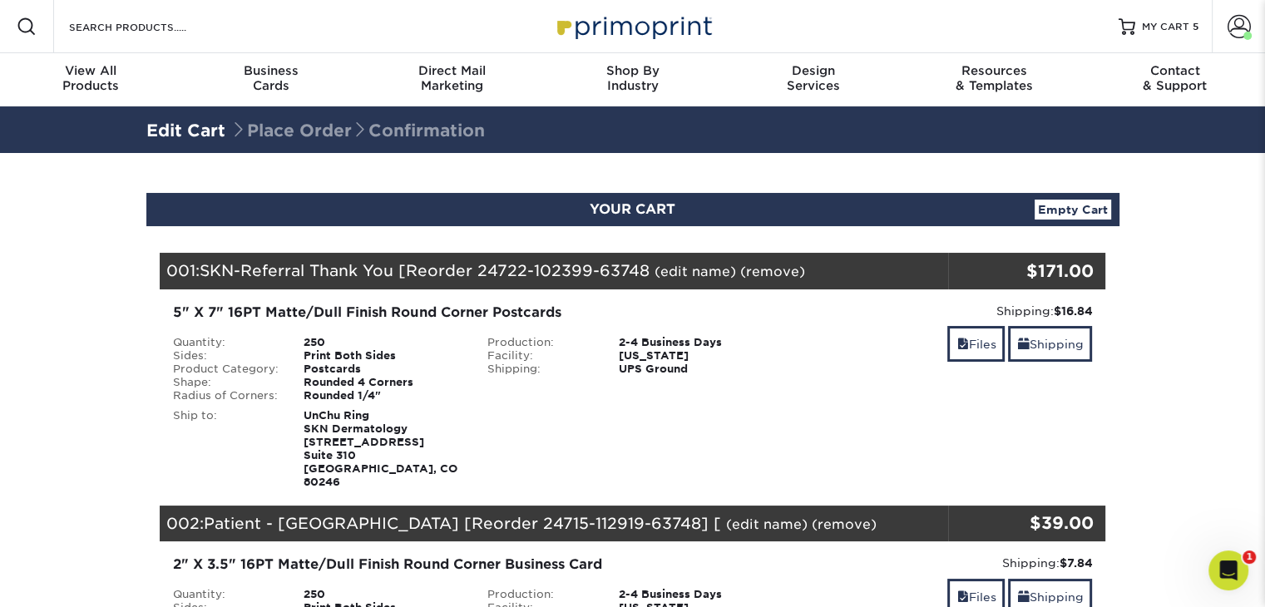
drag, startPoint x: 1181, startPoint y: 193, endPoint x: 1228, endPoint y: 81, distance: 121.6
click at [1181, 26] on span "MY CART" at bounding box center [1165, 27] width 47 height 14
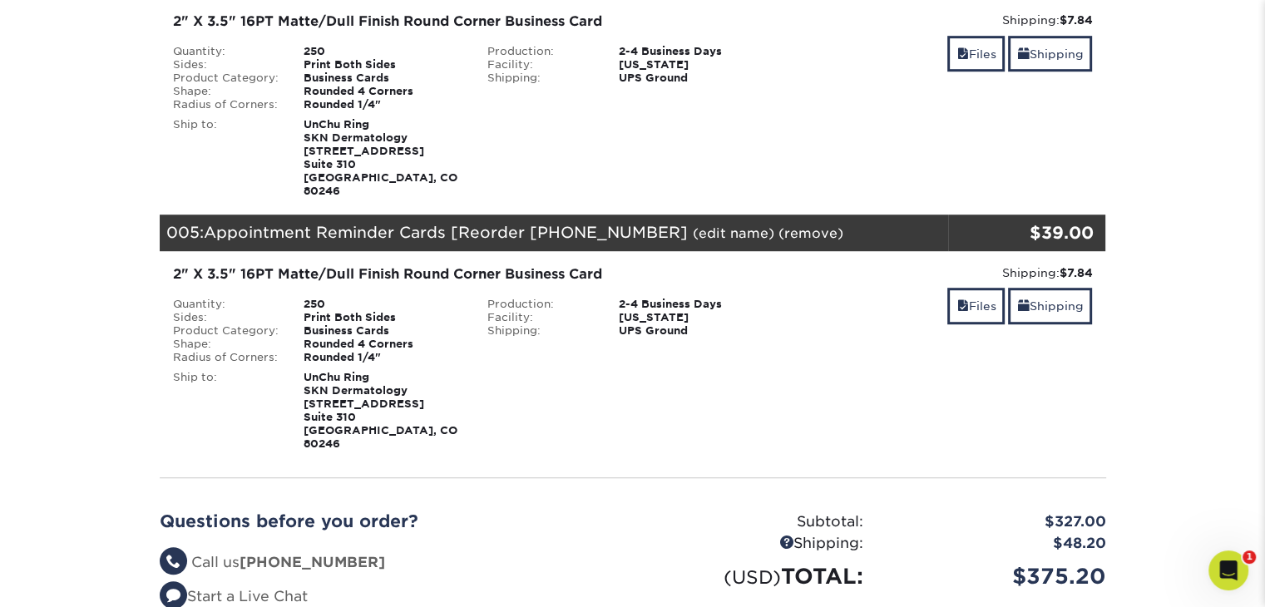
scroll to position [1248, 0]
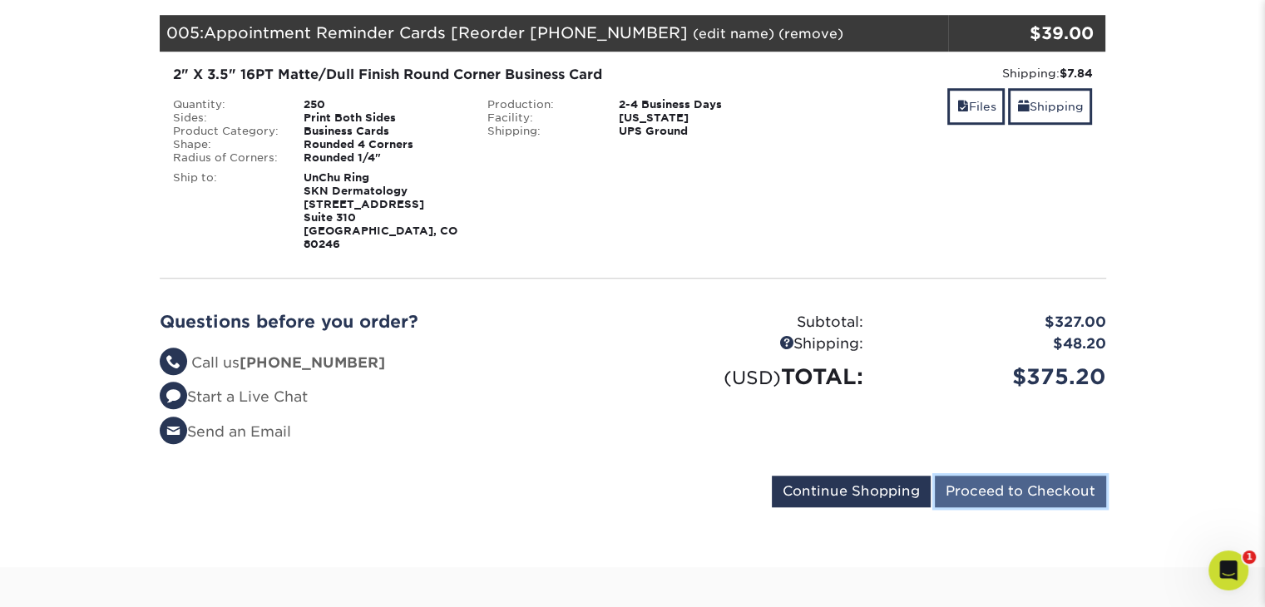
click at [1006, 476] on input "Proceed to Checkout" at bounding box center [1020, 492] width 171 height 32
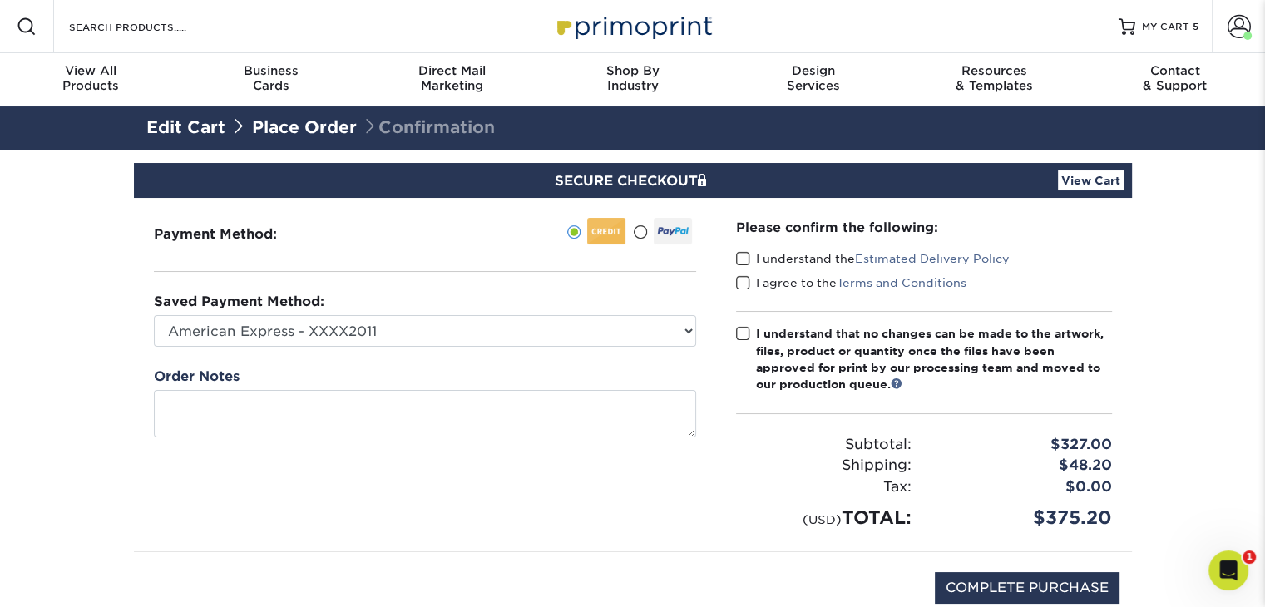
click at [518, 230] on ul at bounding box center [520, 234] width 354 height 33
click at [750, 256] on label "I understand the Estimated Delivery Policy" at bounding box center [873, 258] width 274 height 17
click at [0, 0] on input "I understand the Estimated Delivery Policy" at bounding box center [0, 0] width 0 height 0
click at [742, 282] on span at bounding box center [743, 283] width 14 height 16
click at [0, 0] on input "I agree to the Terms and Conditions" at bounding box center [0, 0] width 0 height 0
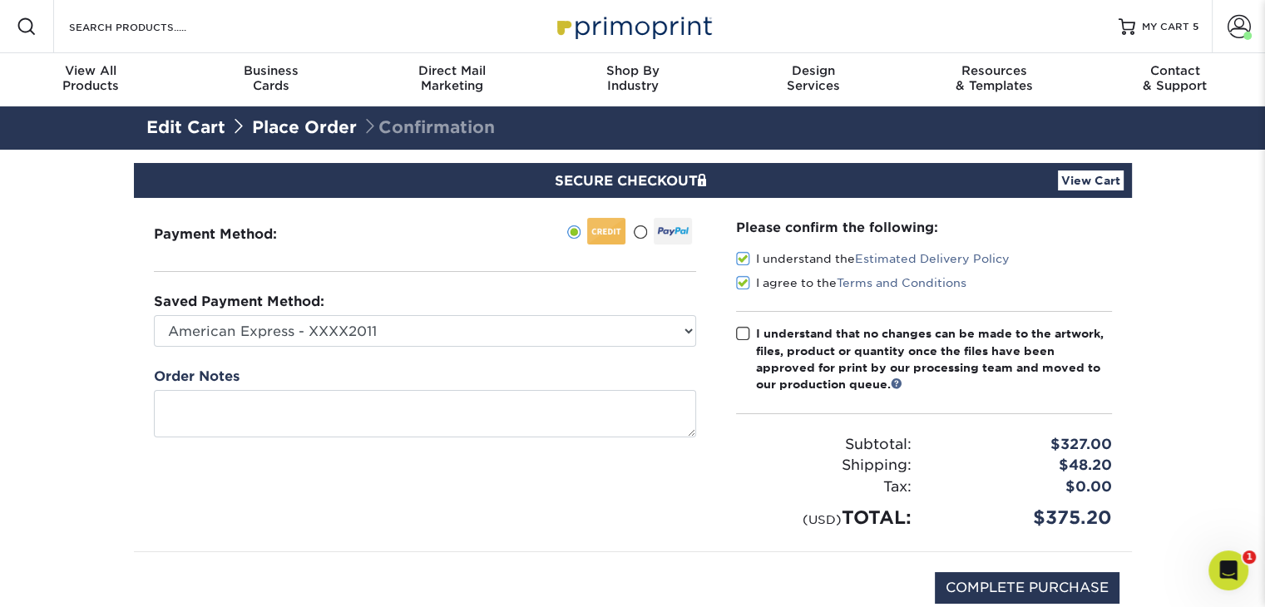
click at [742, 334] on span at bounding box center [743, 334] width 14 height 16
click at [0, 0] on input "I understand that no changes can be made to the artwork, files, product or quan…" at bounding box center [0, 0] width 0 height 0
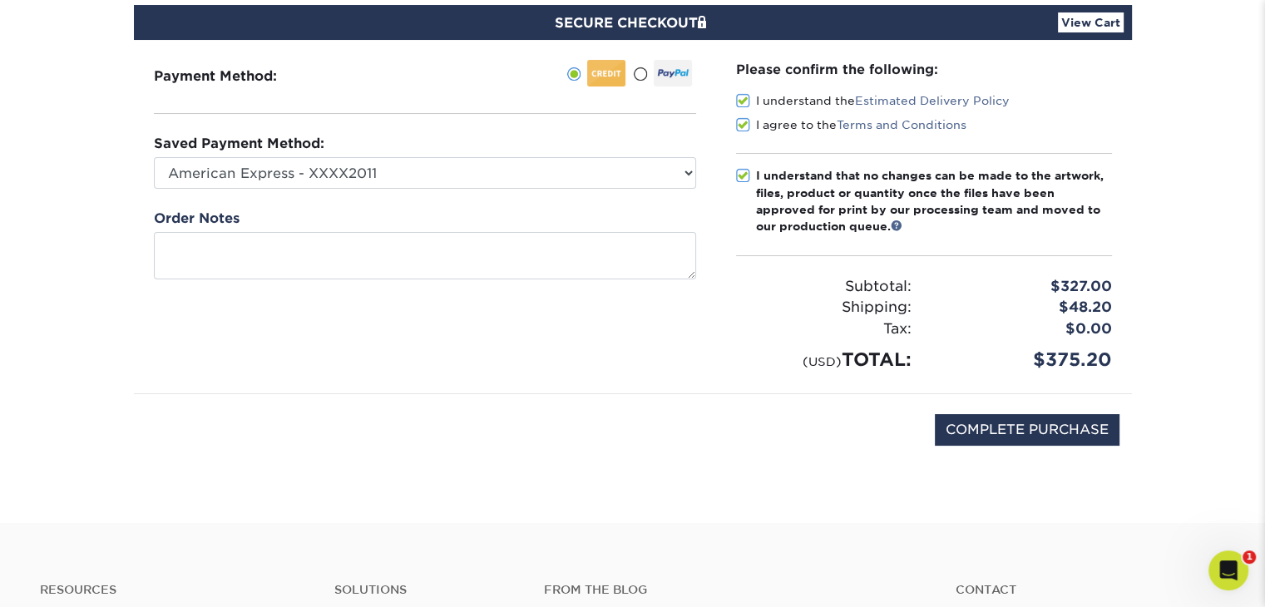
scroll to position [166, 0]
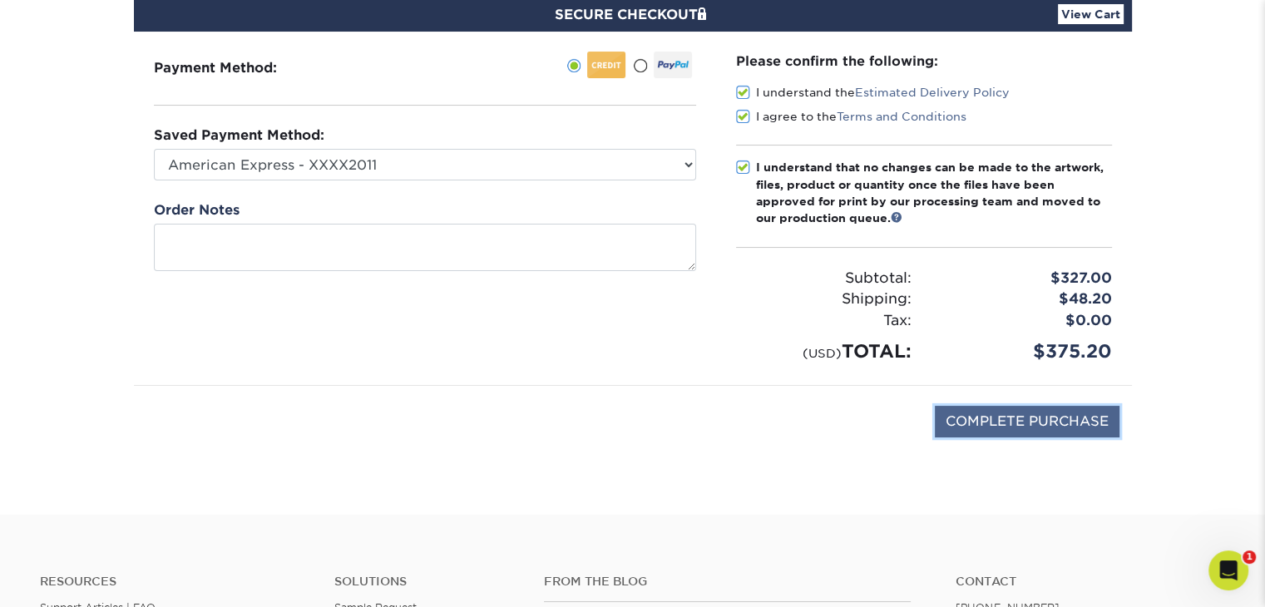
click at [1061, 423] on input "COMPLETE PURCHASE" at bounding box center [1027, 422] width 185 height 32
type input "PROCESSING, PLEASE WAIT..."
